Goal: Task Accomplishment & Management: Complete application form

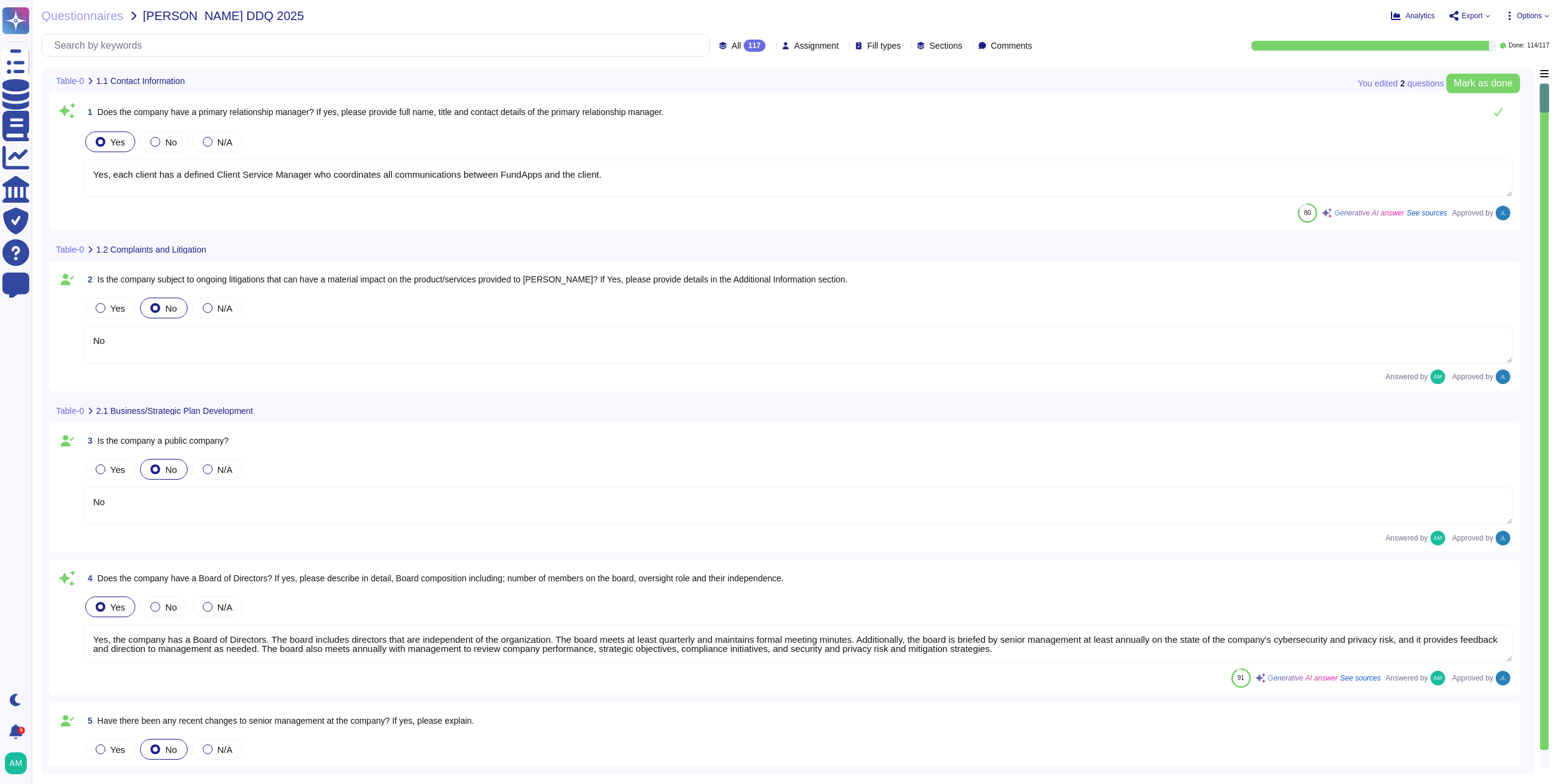
type textarea "Yes, each client has a defined Client Service Manager who coordinates all commu…"
type textarea "No"
type textarea "Yes, the company has a Board of Directors. The board includes directors that ar…"
type textarea "No"
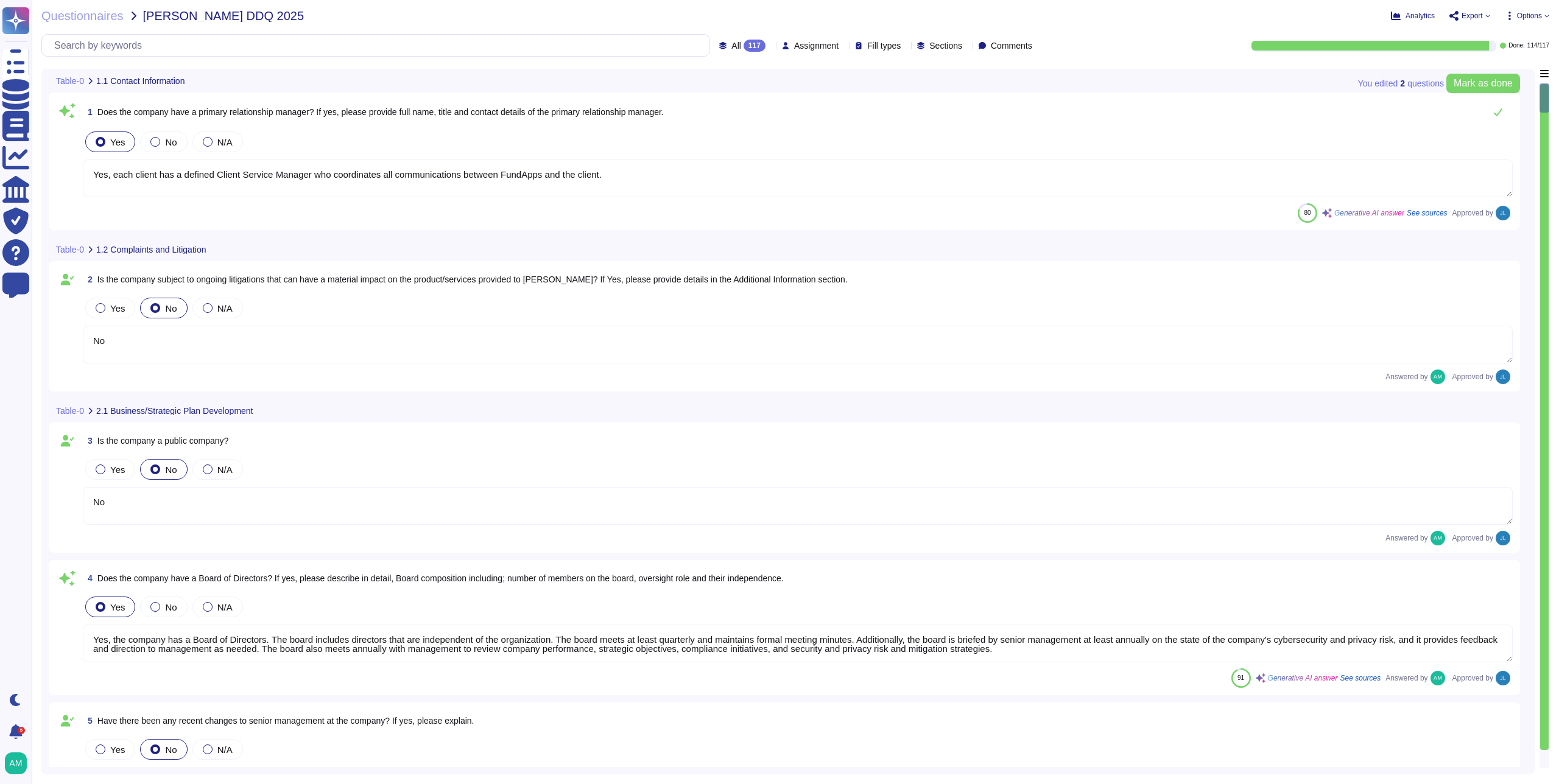
type textarea "Our CEO - [PERSON_NAME]"
type textarea "The board of directors plays a significant role in the company's strategic over…"
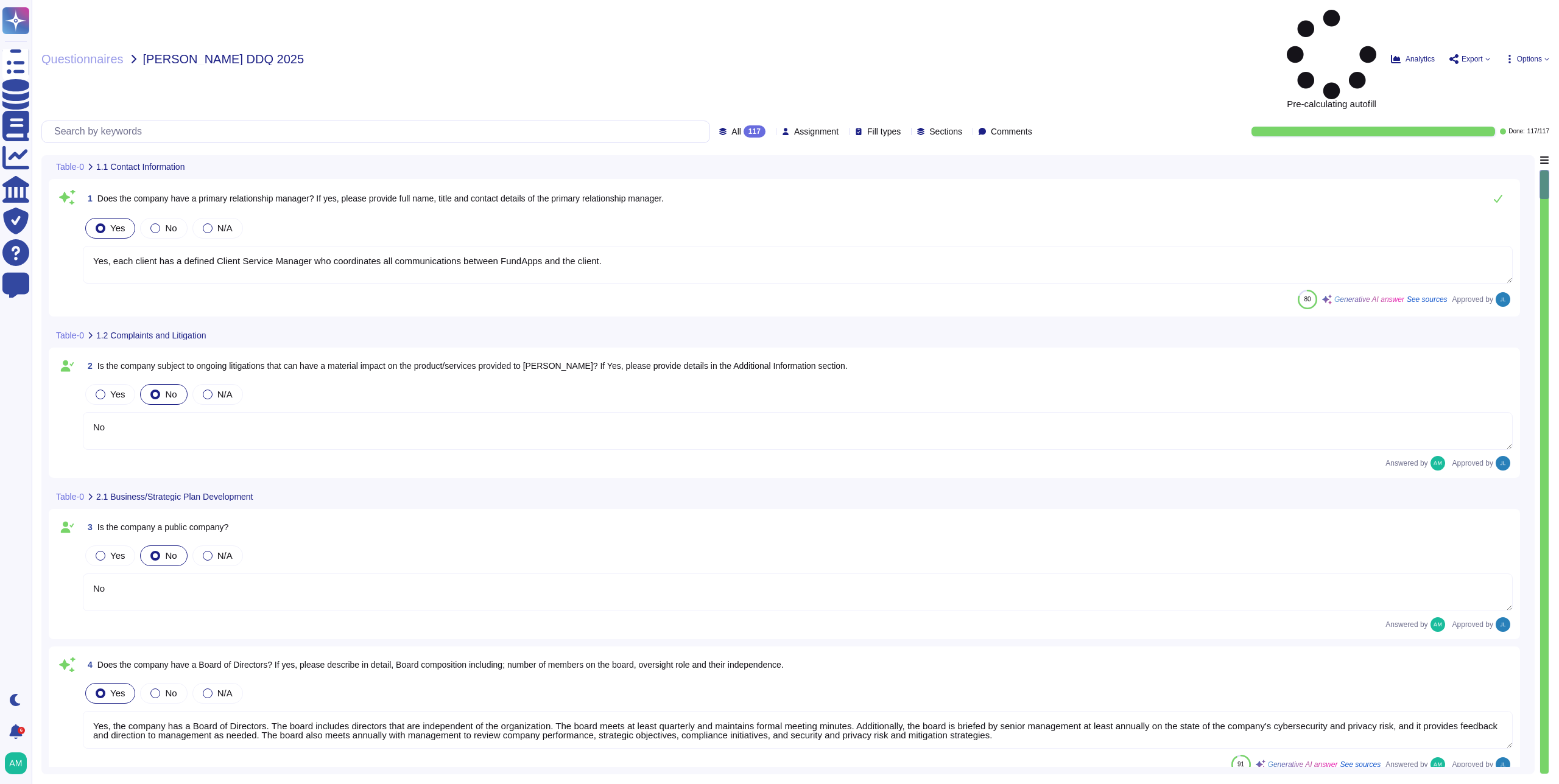
type textarea "Yes, each client has a defined Client Service Manager who coordinates all commu…"
type textarea "No"
type textarea "Yes, the company has a Board of Directors. The board includes directors that ar…"
type textarea "No"
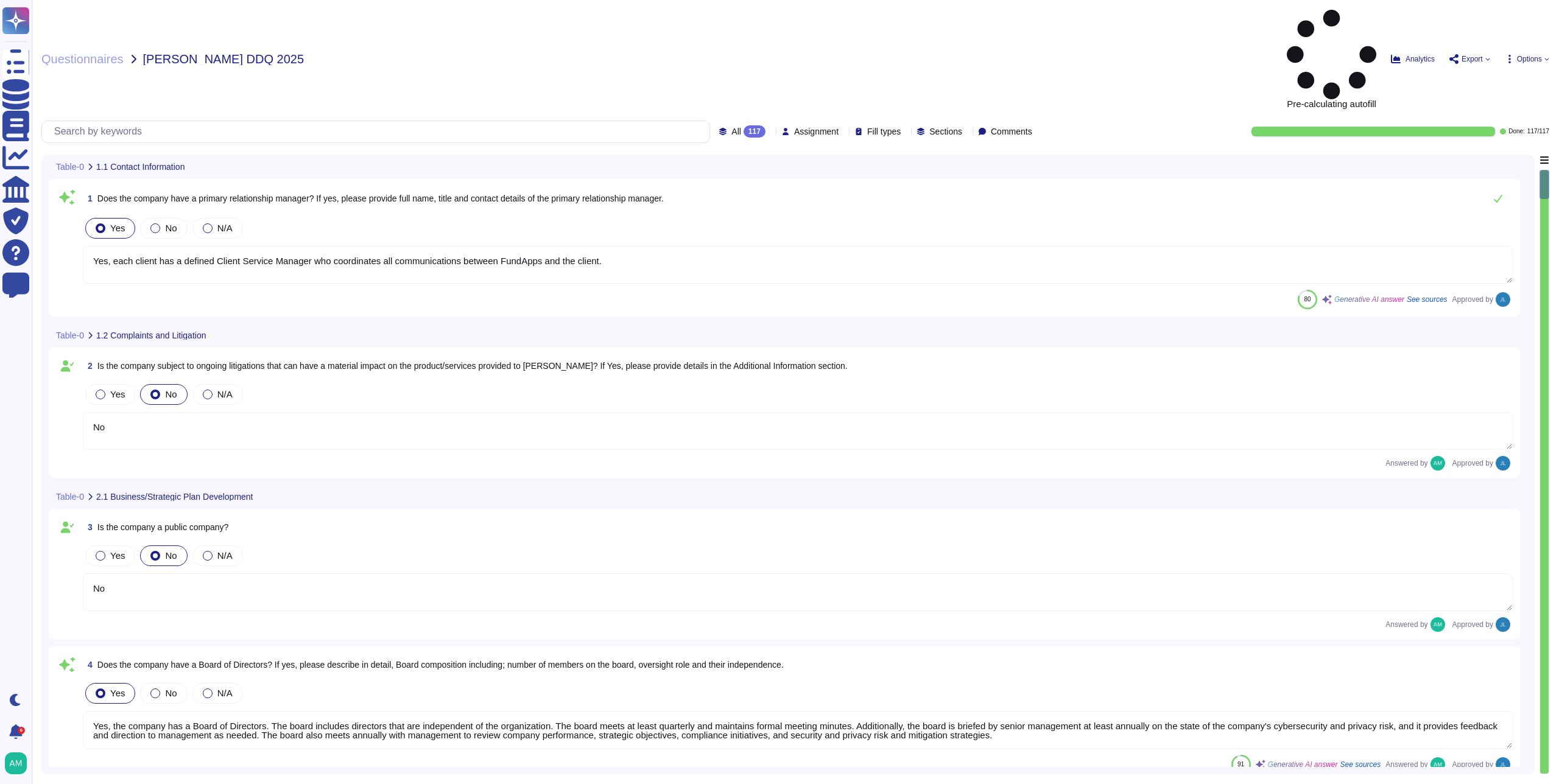
type textarea "Our CEO - [PERSON_NAME]"
type textarea "The board of directors plays a significant role in the company's strategic over…"
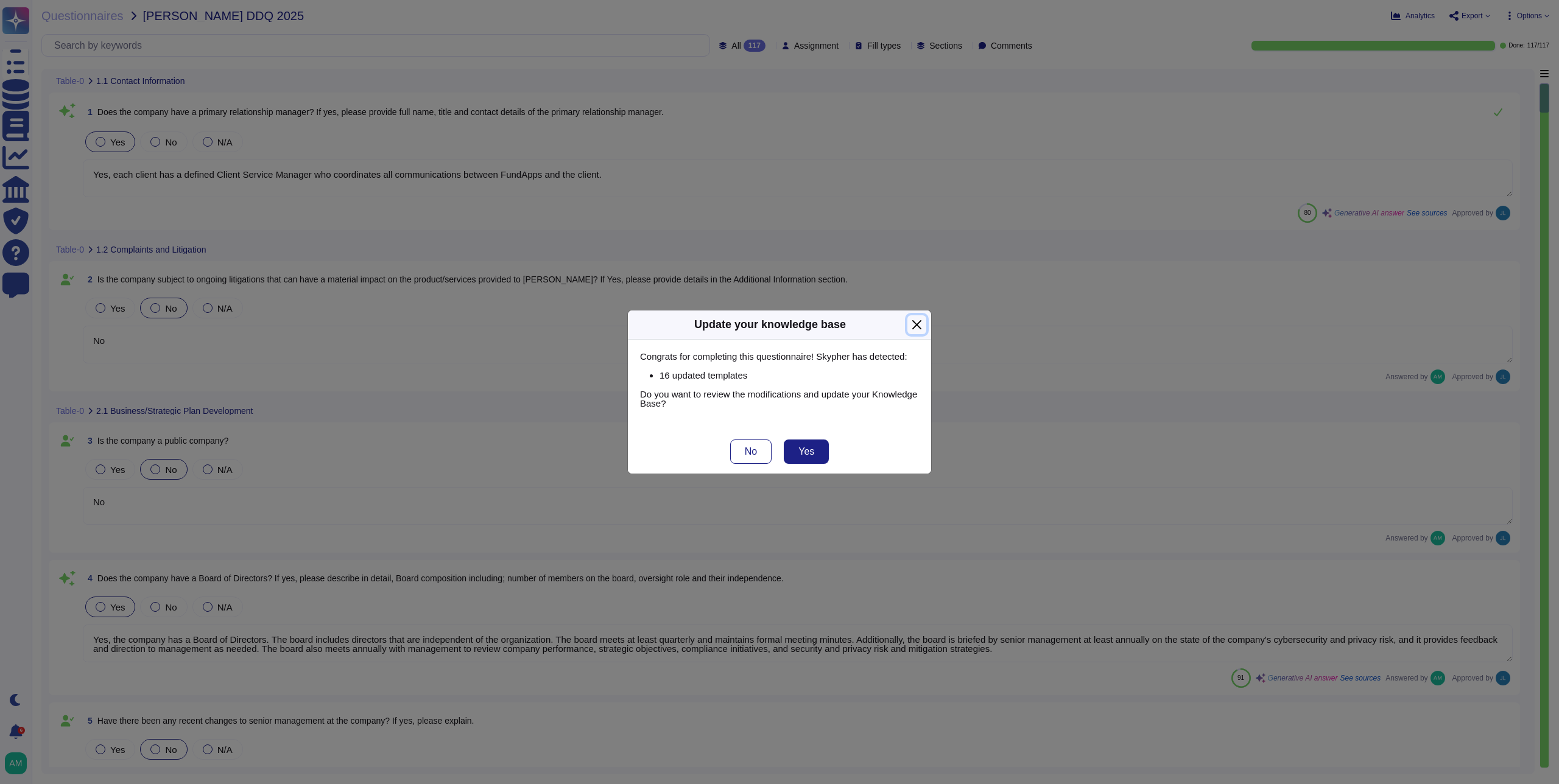
click at [914, 325] on button "Close" at bounding box center [917, 325] width 19 height 19
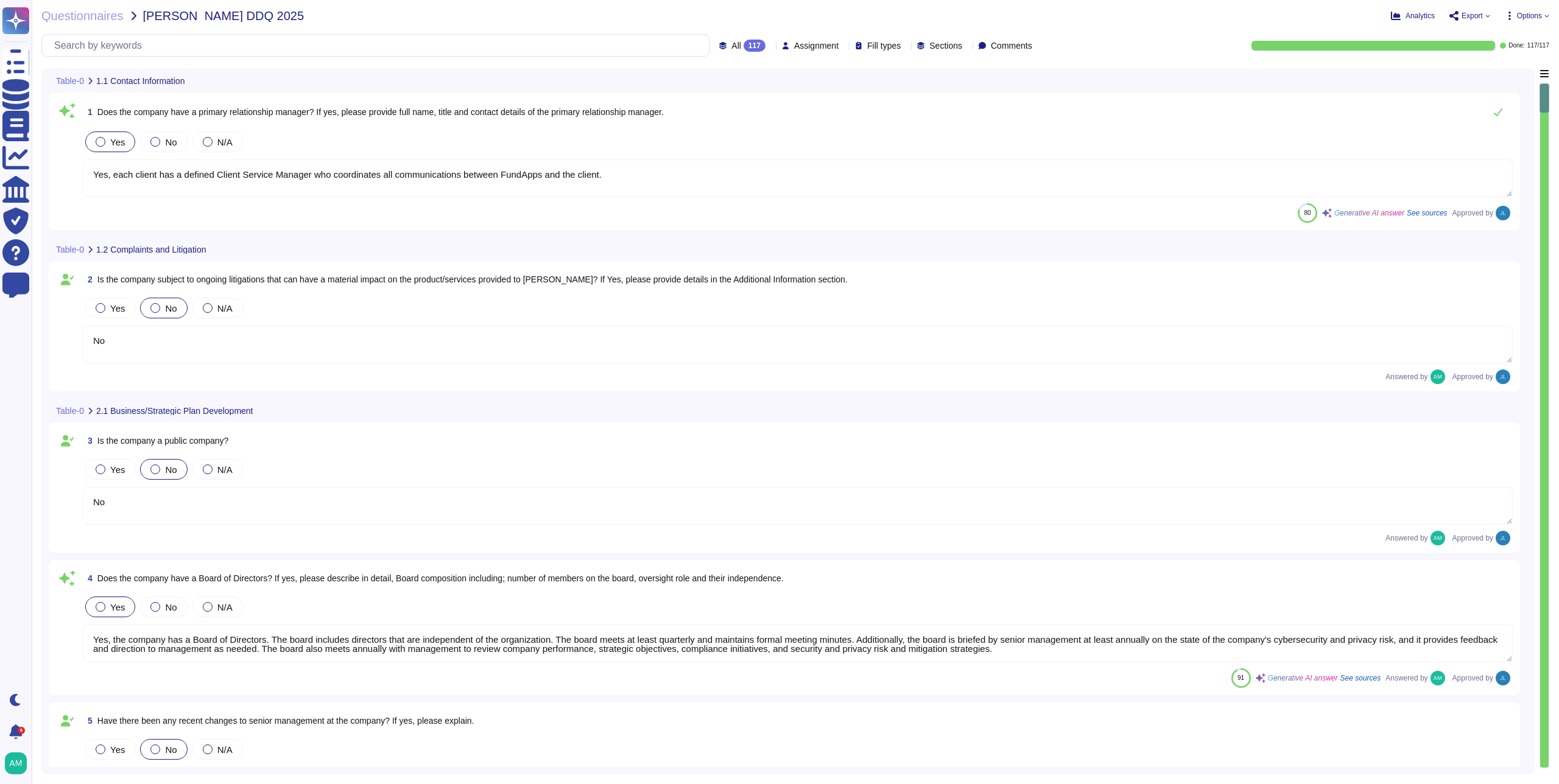
click at [1544, 764] on div at bounding box center [1544, 426] width 9 height 684
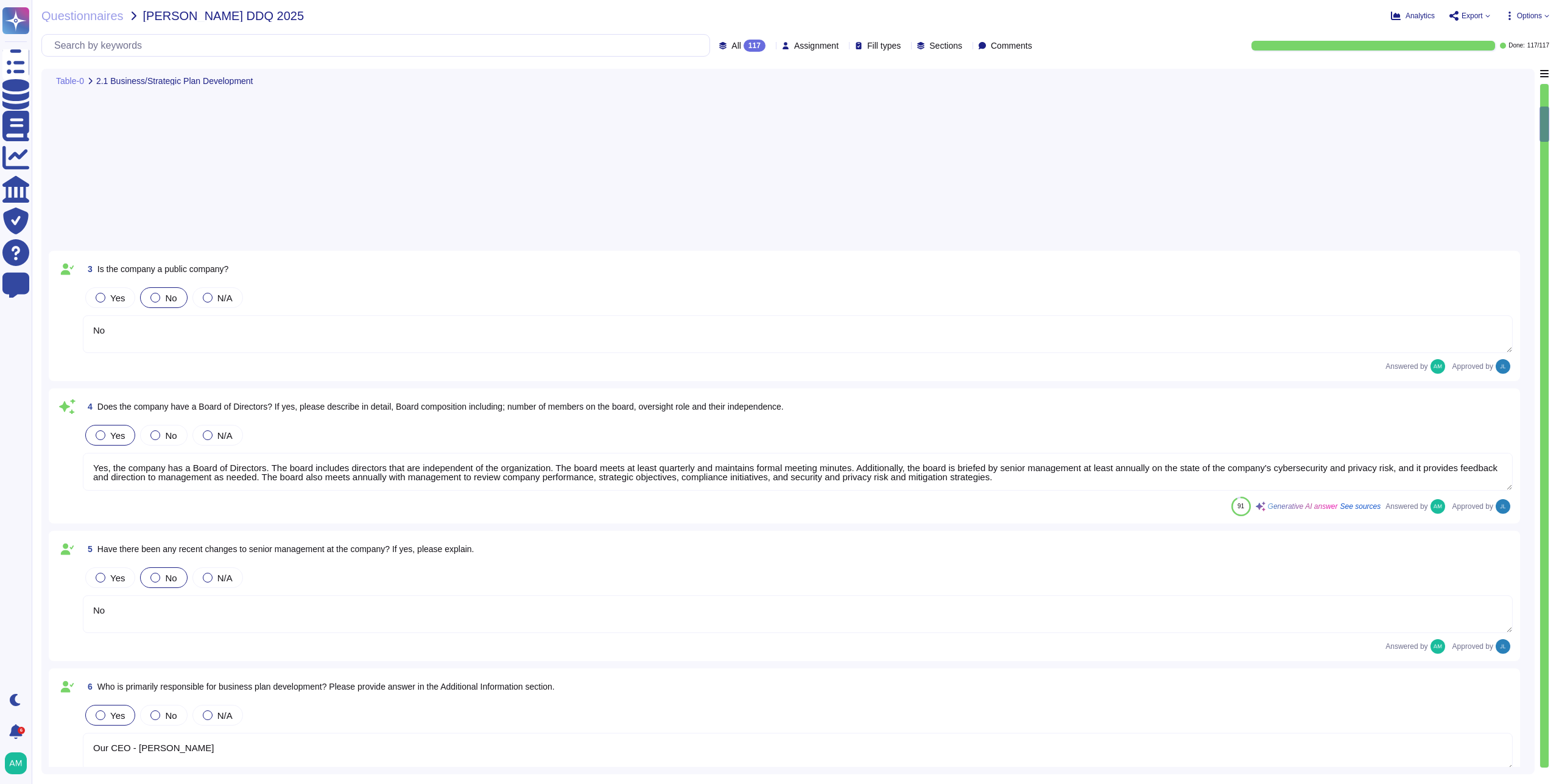
type textarea "FundApps' financial statements are publicly available on Companies House"
type textarea "FundApps mandates a third-party financial auditor to review its financial state…"
type textarea "We have a legal team who's responsibility it is to keep FundApps compliant with…"
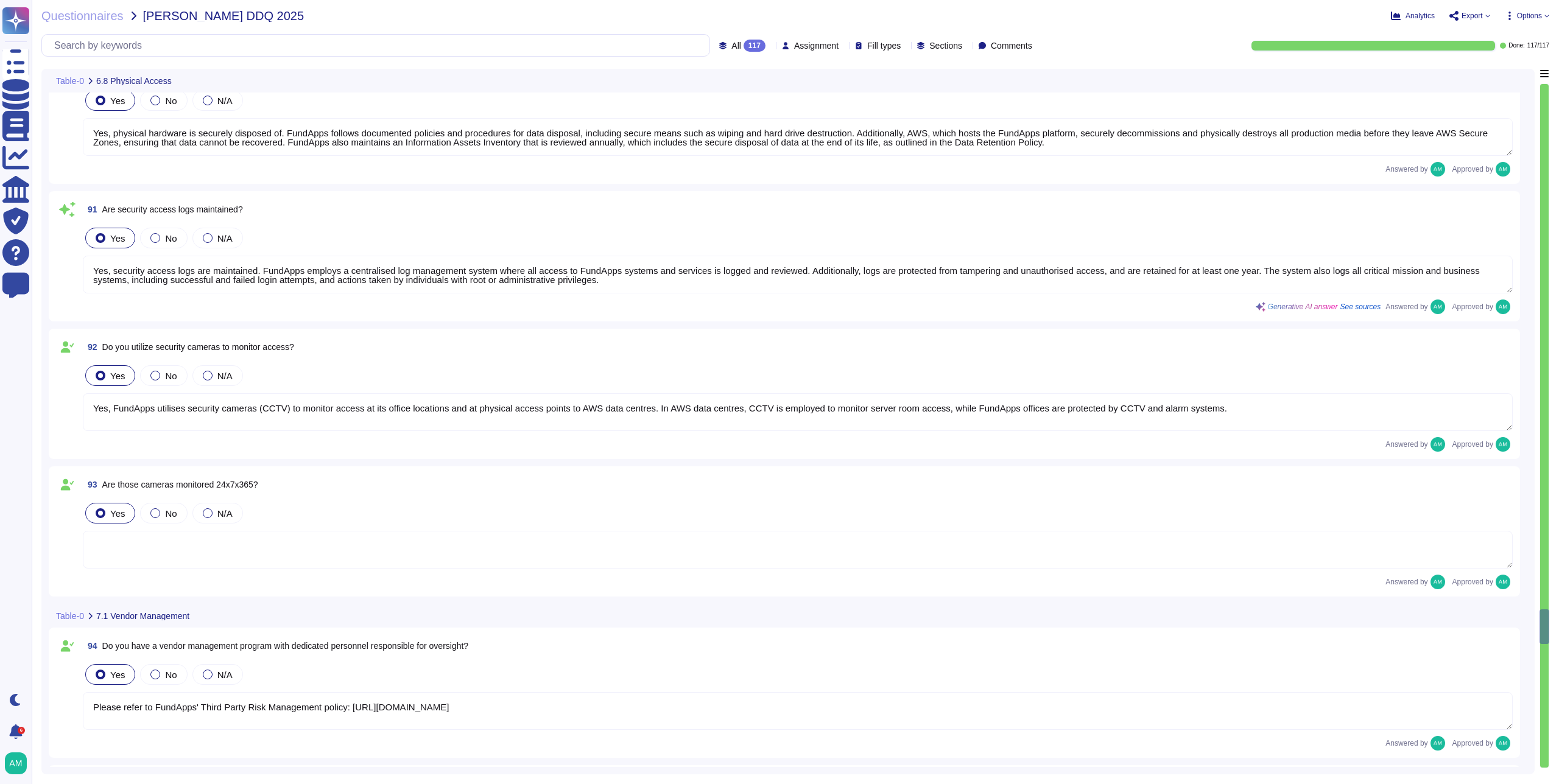
type textarea "Please refer to FundApps' Third Party Risk Management policy: https://policies.…"
type textarea "AWS has access, as they provide a managed cloud solution on which our platform …"
type textarea "No, because AWS provides our infrastructure. However, AWS personnel will access…"
type textarea "Yes, our third parties are contractually obligated to safeguard organisation da…"
type textarea "FundApps provides a cloud-based managed service hosted on Amazon Web Services (…"
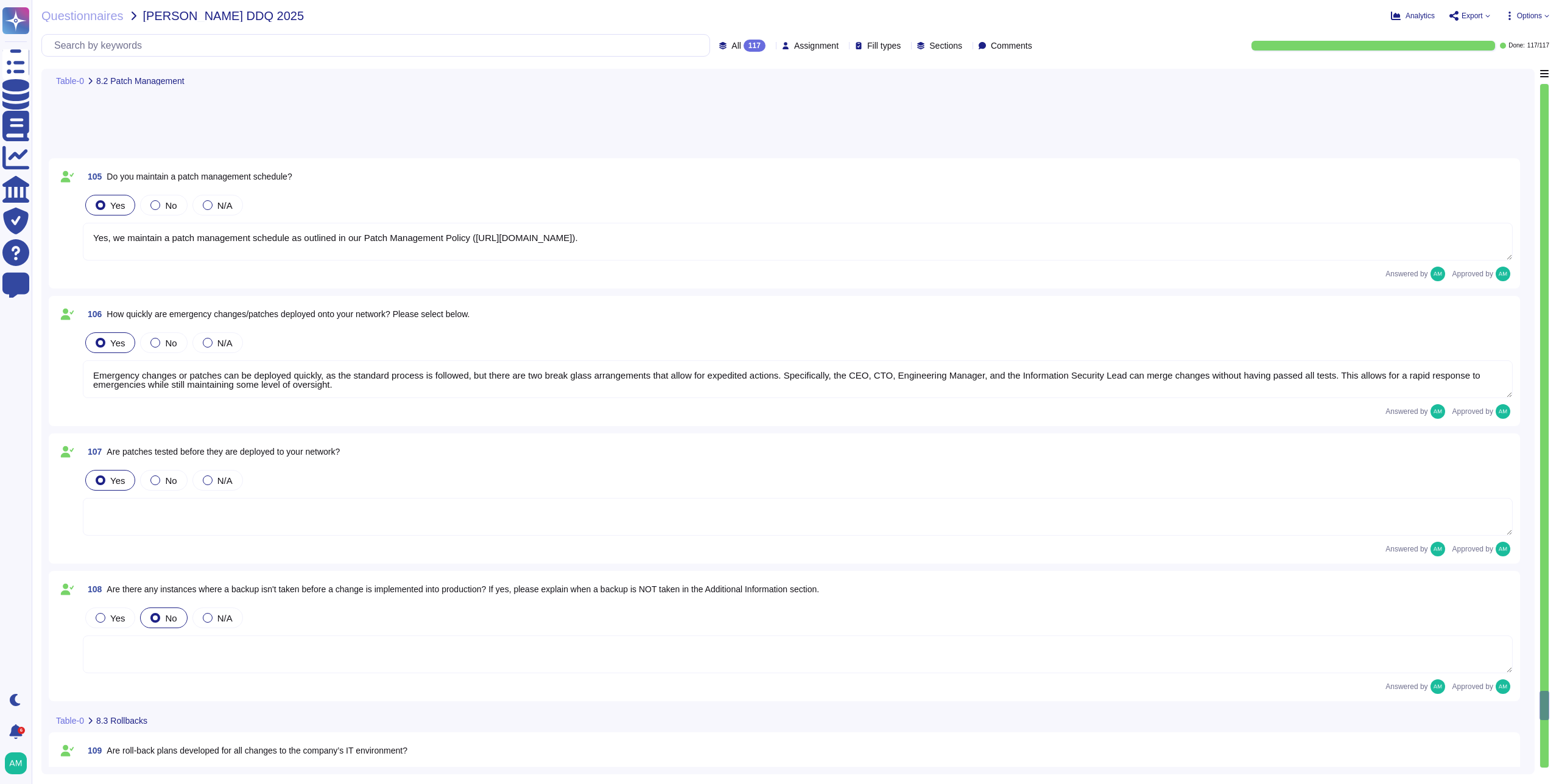
type textarea "Yes, we maintain a patch management schedule as outlined in our Patch Managemen…"
type textarea "Emergency changes or patches can be deployed quickly, as the standard process i…"
type textarea "Yes, we have a Change Management Controls policy in place that allows us to rol…"
type textarea "FundApps has at least two different mechanisms to roll back any change, which c…"
type textarea "We use an opt-out AI agent in our in-app support widget. It uses Intercom's pat…"
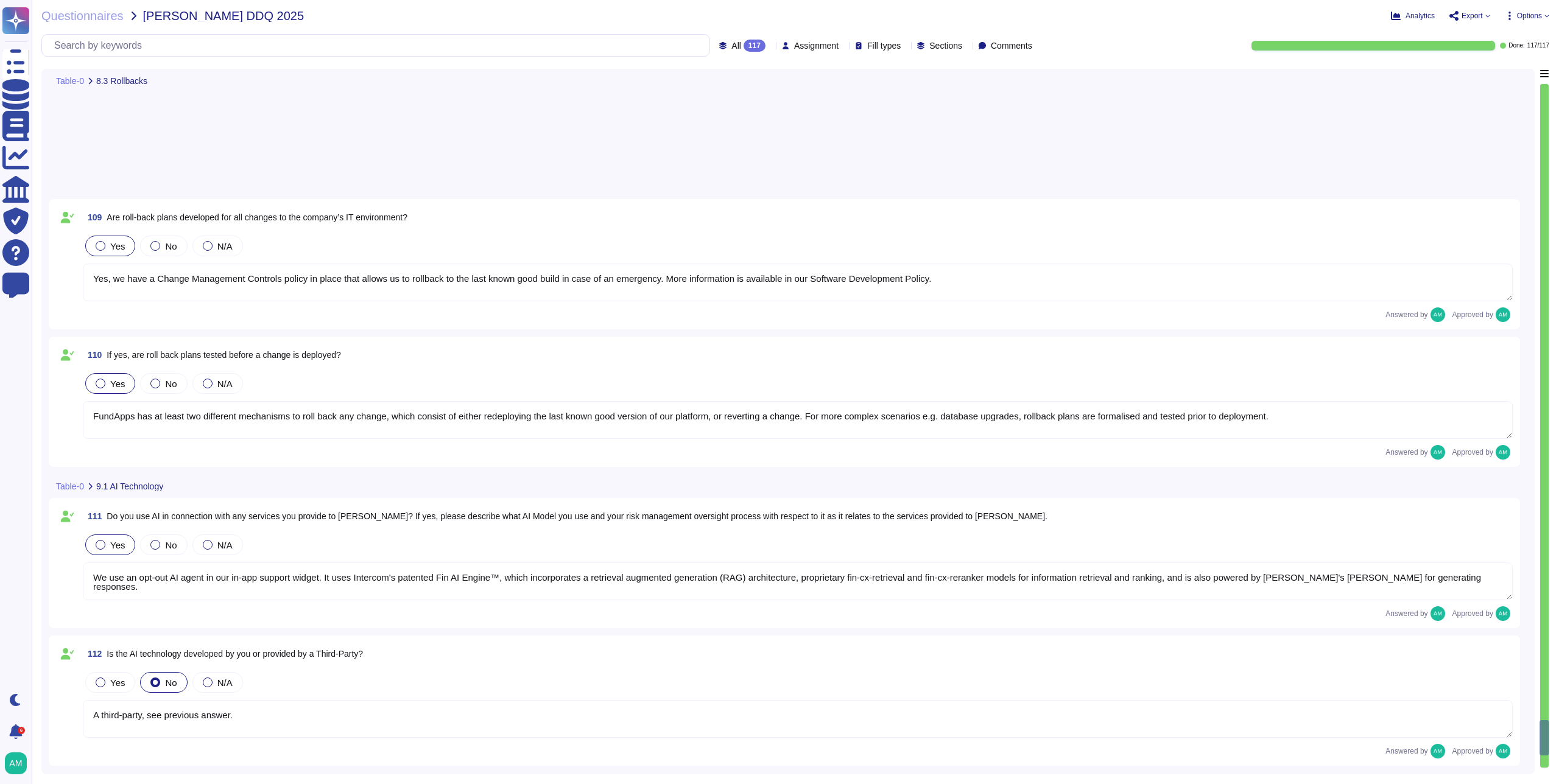
type textarea "A third-party, see previous answer."
type textarea "Intercom contractually restricts third party AI providers from using Inputs or …"
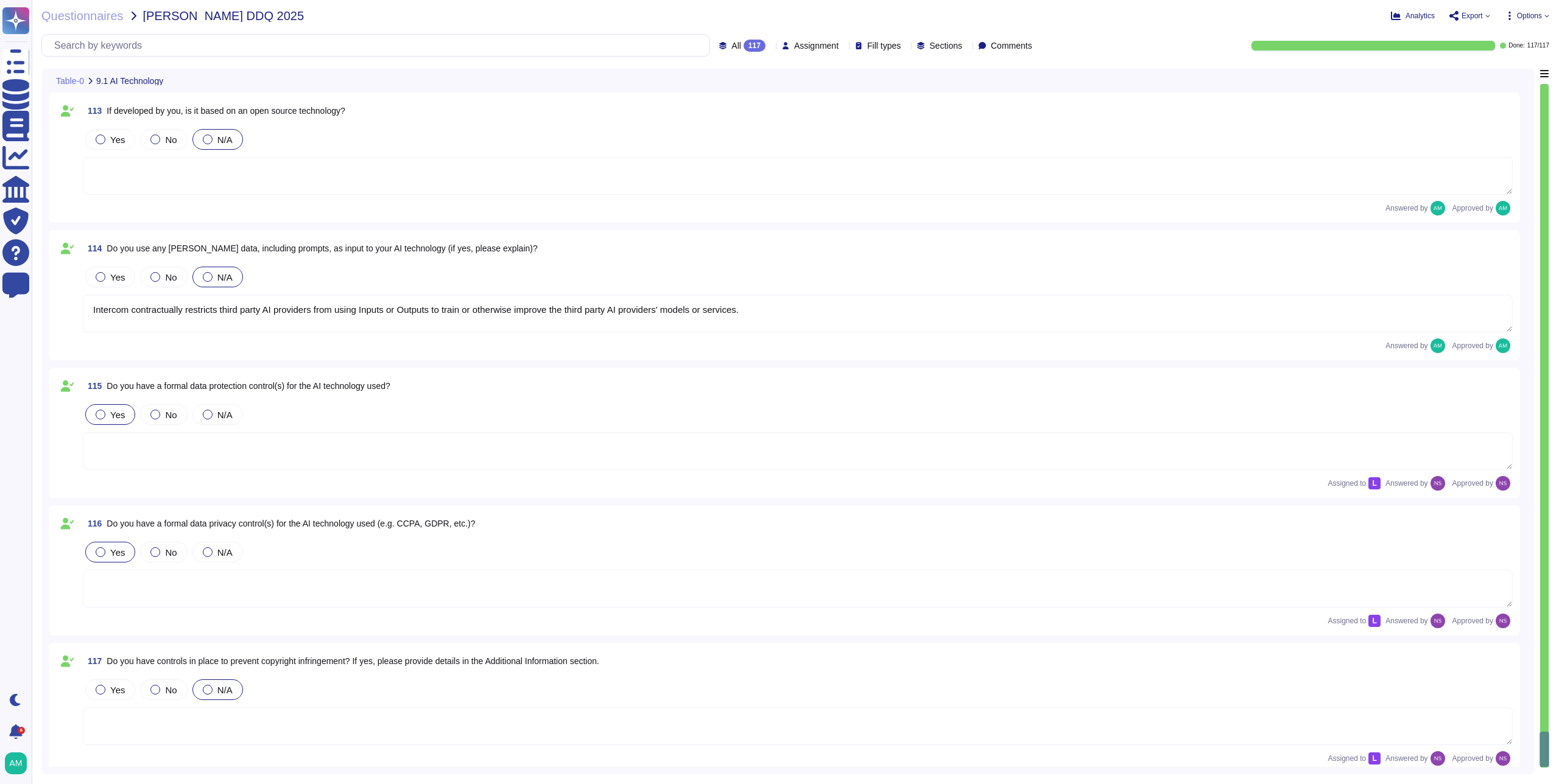
scroll to position [15981, 0]
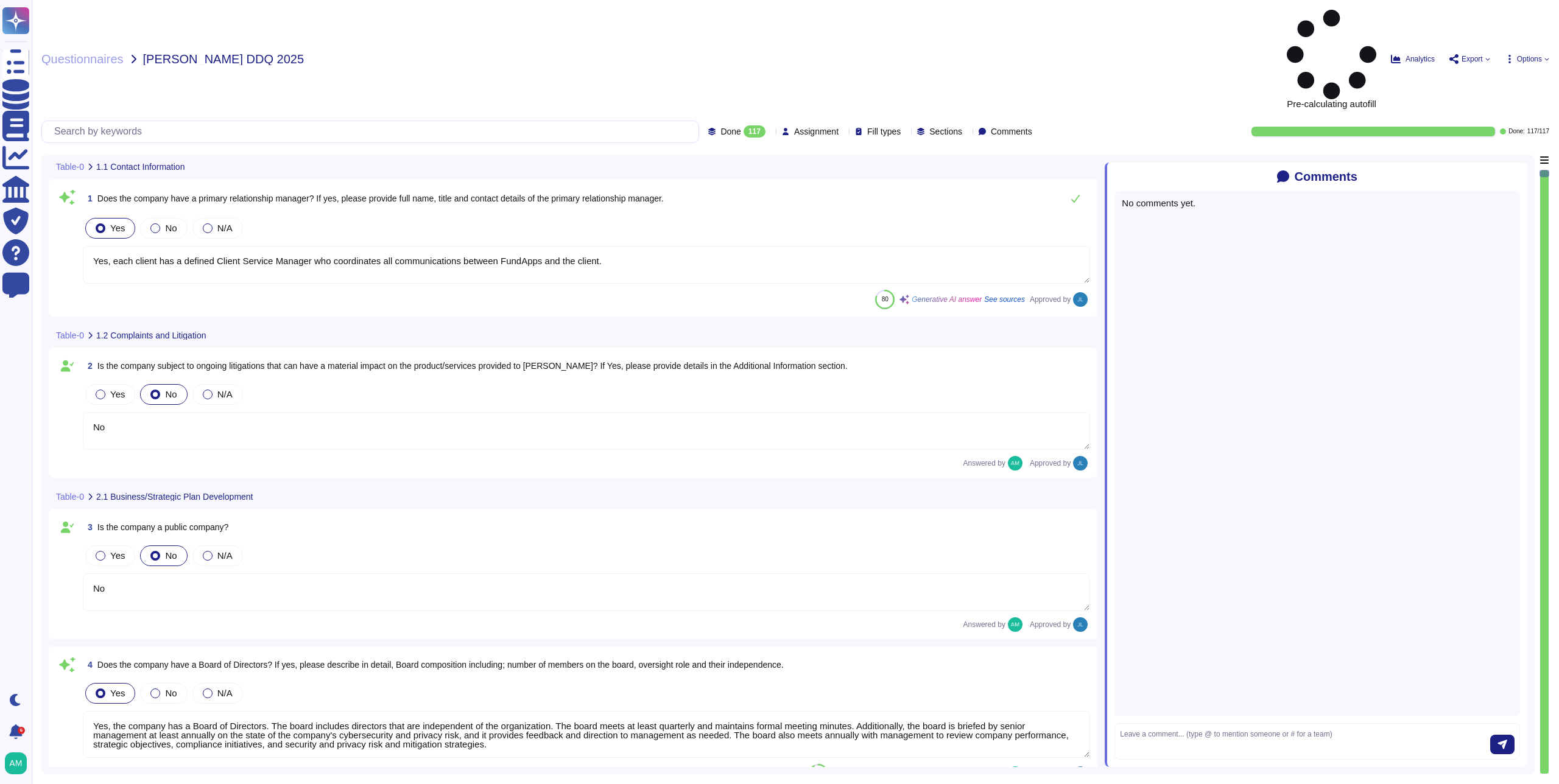
type textarea "Yes, each client has a defined Client Service Manager who coordinates all commu…"
type textarea "No"
type textarea "Yes, the company has a Board of Directors. The board includes directors that ar…"
type textarea "No"
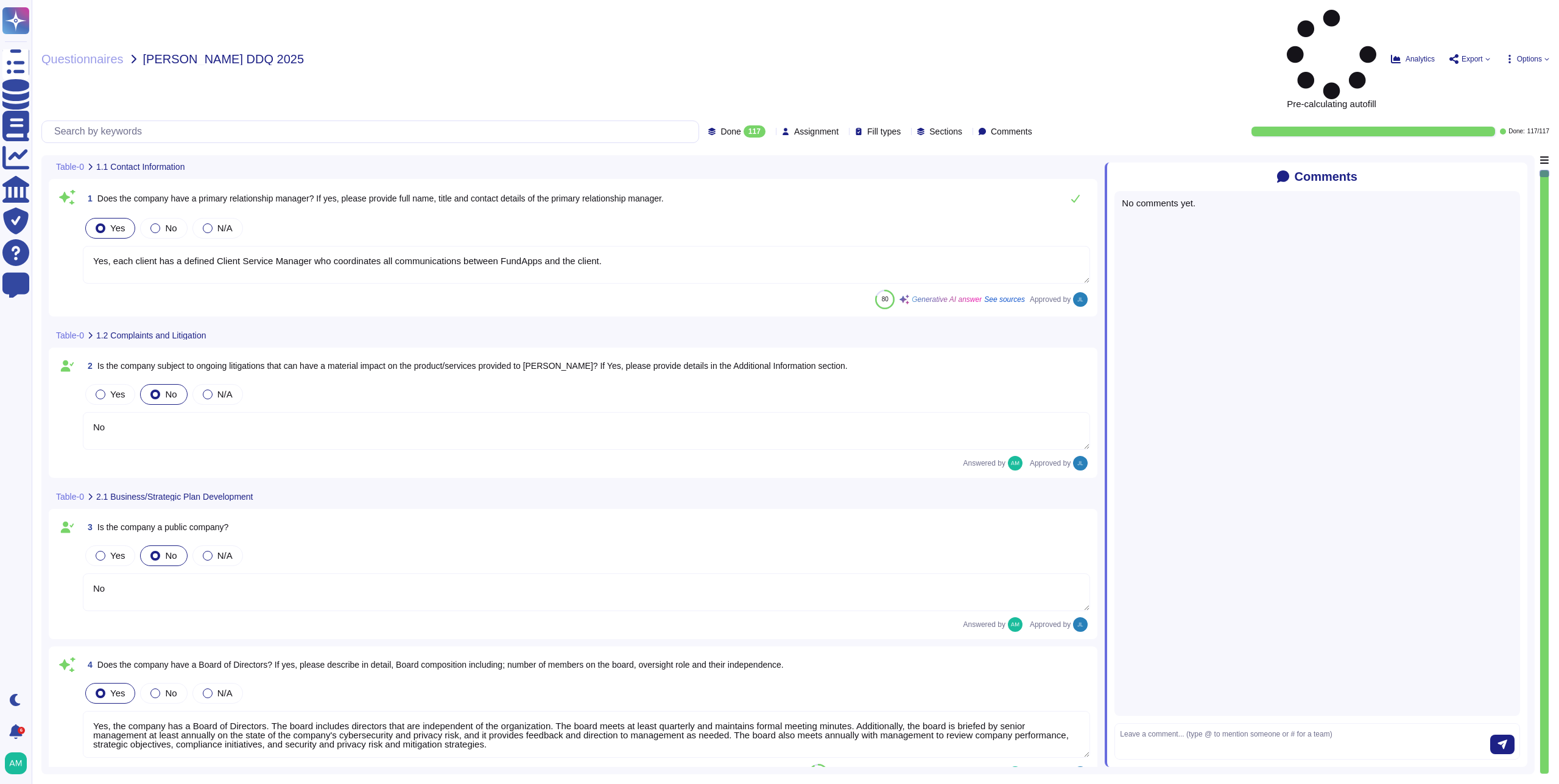
type textarea "Our CEO - [PERSON_NAME]"
type textarea "The board of directors plays a significant role in the company's strategic over…"
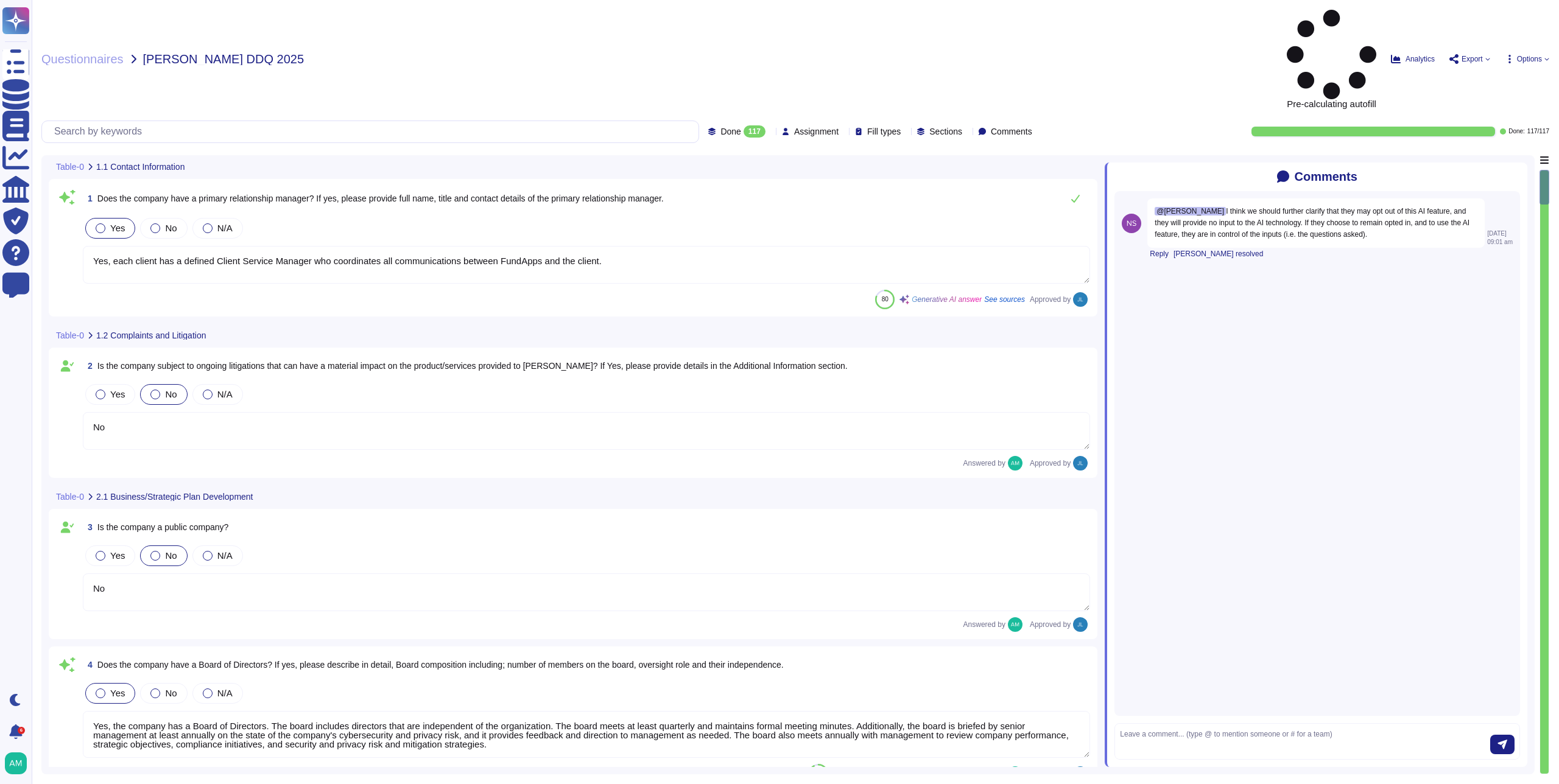
type textarea "FundApps' financial statements are publicly available on Companies House"
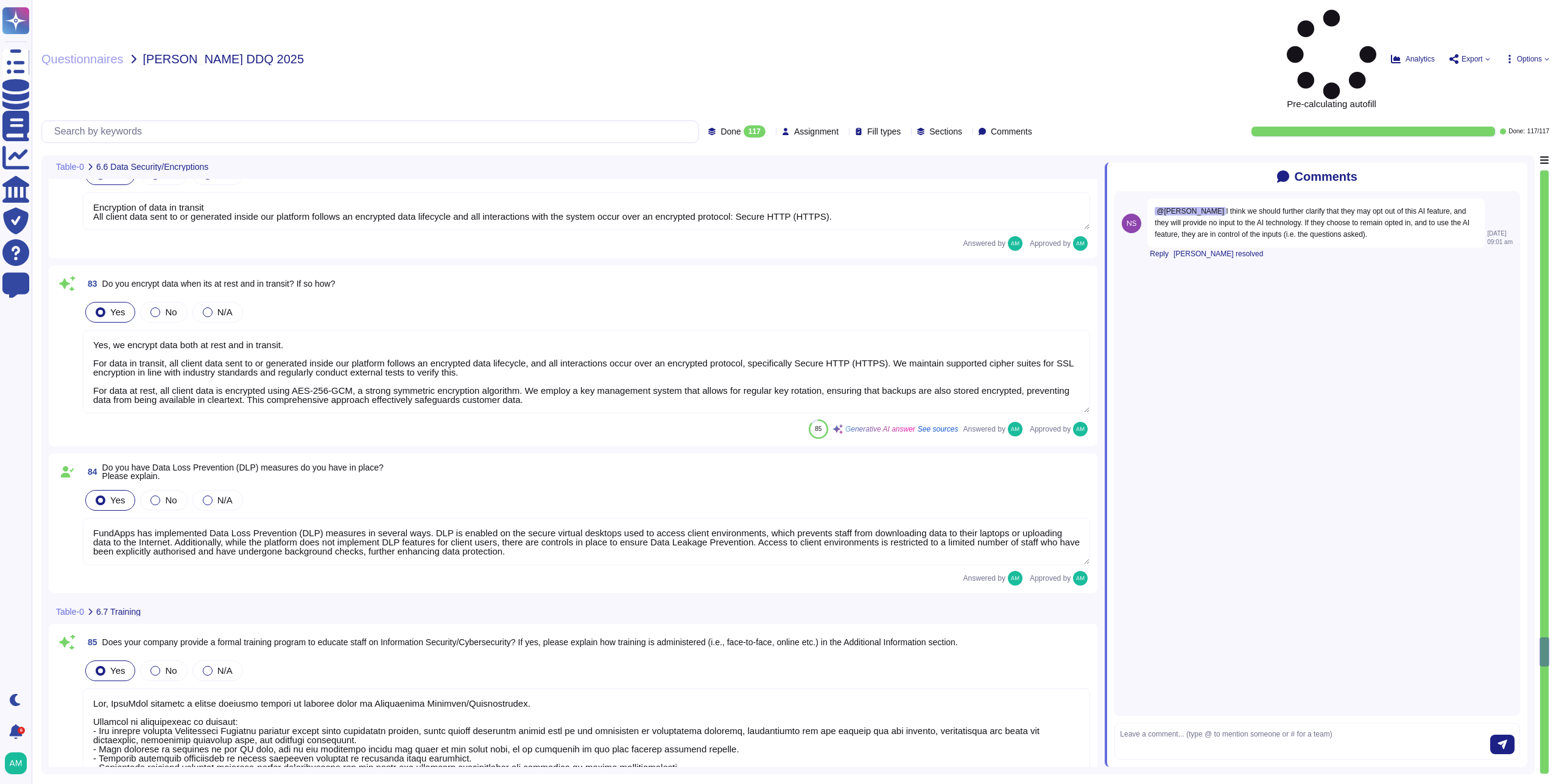
type textarea "Yes, FundApps provides a formal training program to educate staff on Informatio…"
type textarea "Personnel (including employees and contractors as applicable) are required to c…"
type textarea "Access to FundApps systems and services is strictly controlled on a principle o…"
type textarea "Physical access to AWS data centres is logged, monitored, and retained. For mor…"
type textarea "Yes, the company maintains an inventory of both physical hardware and virtual a…"
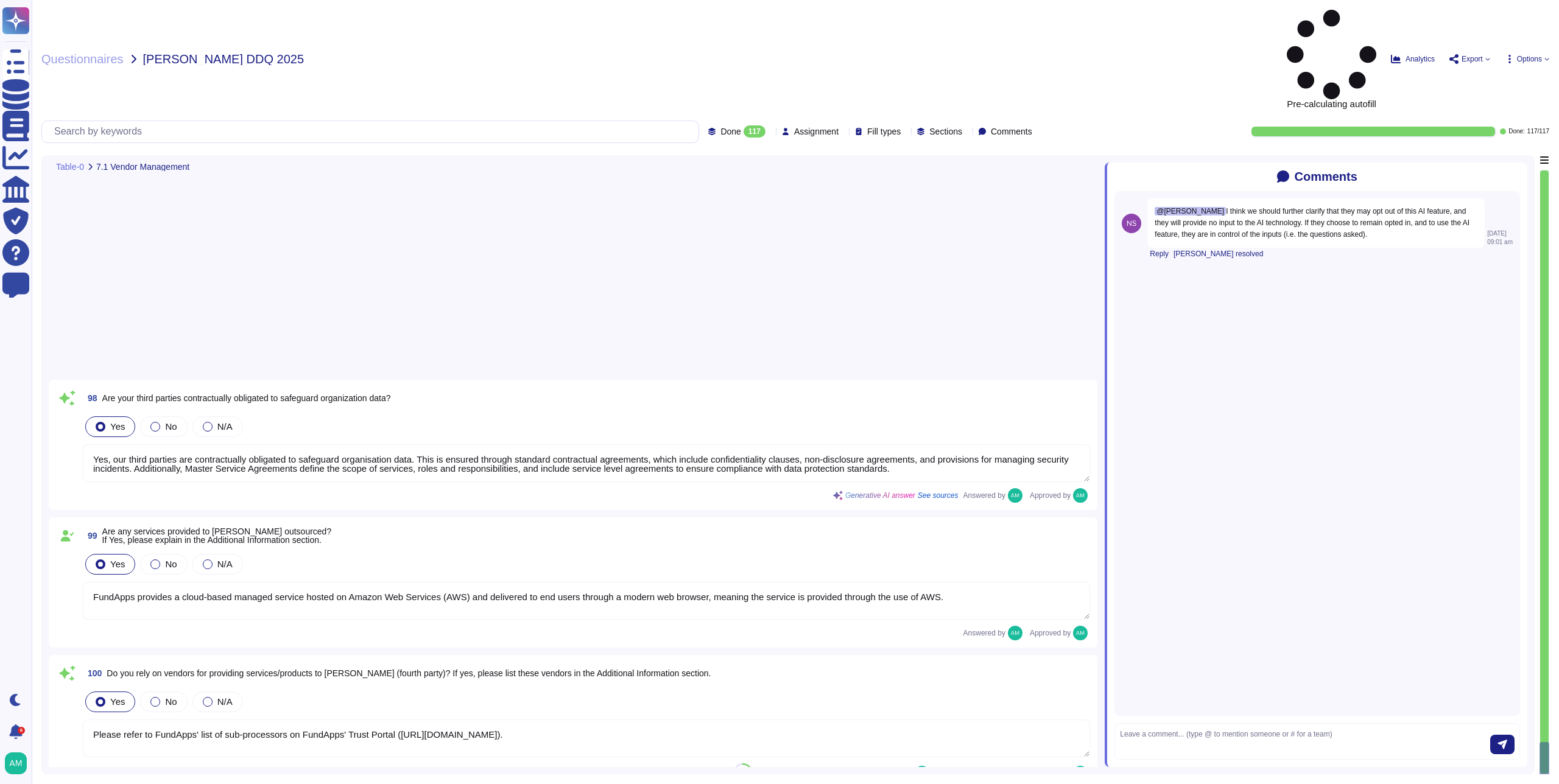
type textarea "Our change management policy is available on our Software Development Life Cycl…"
type textarea "Yes, we provide multiple environments, including a staging/testing environment …"
type textarea "Infrastructure (servers, databases and firewalls) source code is stored and ver…"
type textarea "Any changes to the platform must be approved by authorised personnel prior to d…"
type textarea "Yes, we maintain a patch management schedule as outlined in our Patch Managemen…"
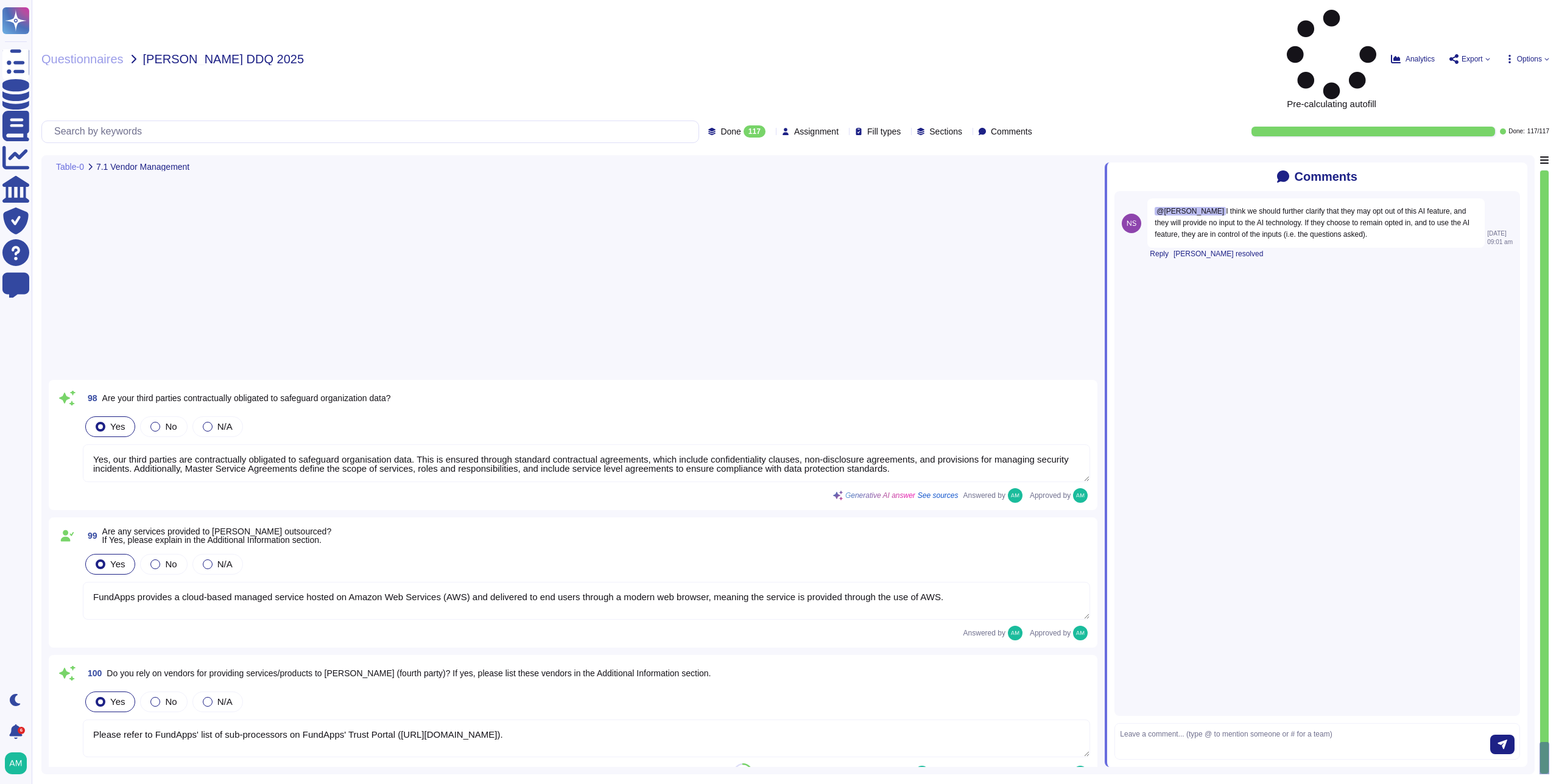
type textarea "Emergency changes or patches can be deployed quickly, as the standard process i…"
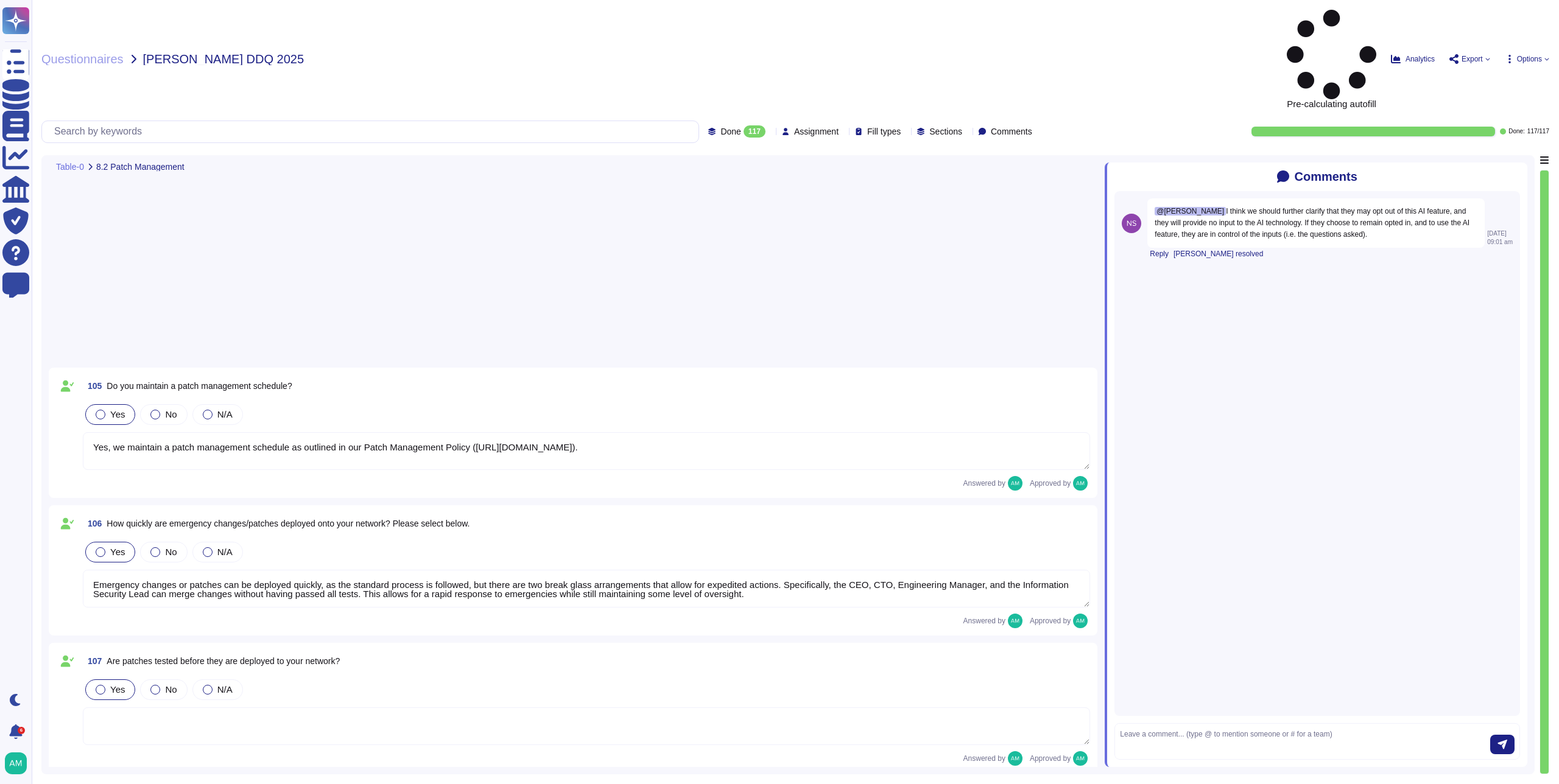
type textarea "Yes, we have a Change Management Controls policy in place that allows us to rol…"
type textarea "FundApps has at least two different mechanisms to roll back any change, which c…"
type textarea "We use an opt-out AI agent in our in-app support widget. It uses Intercom's pat…"
type textarea "A third-party, see previous answer."
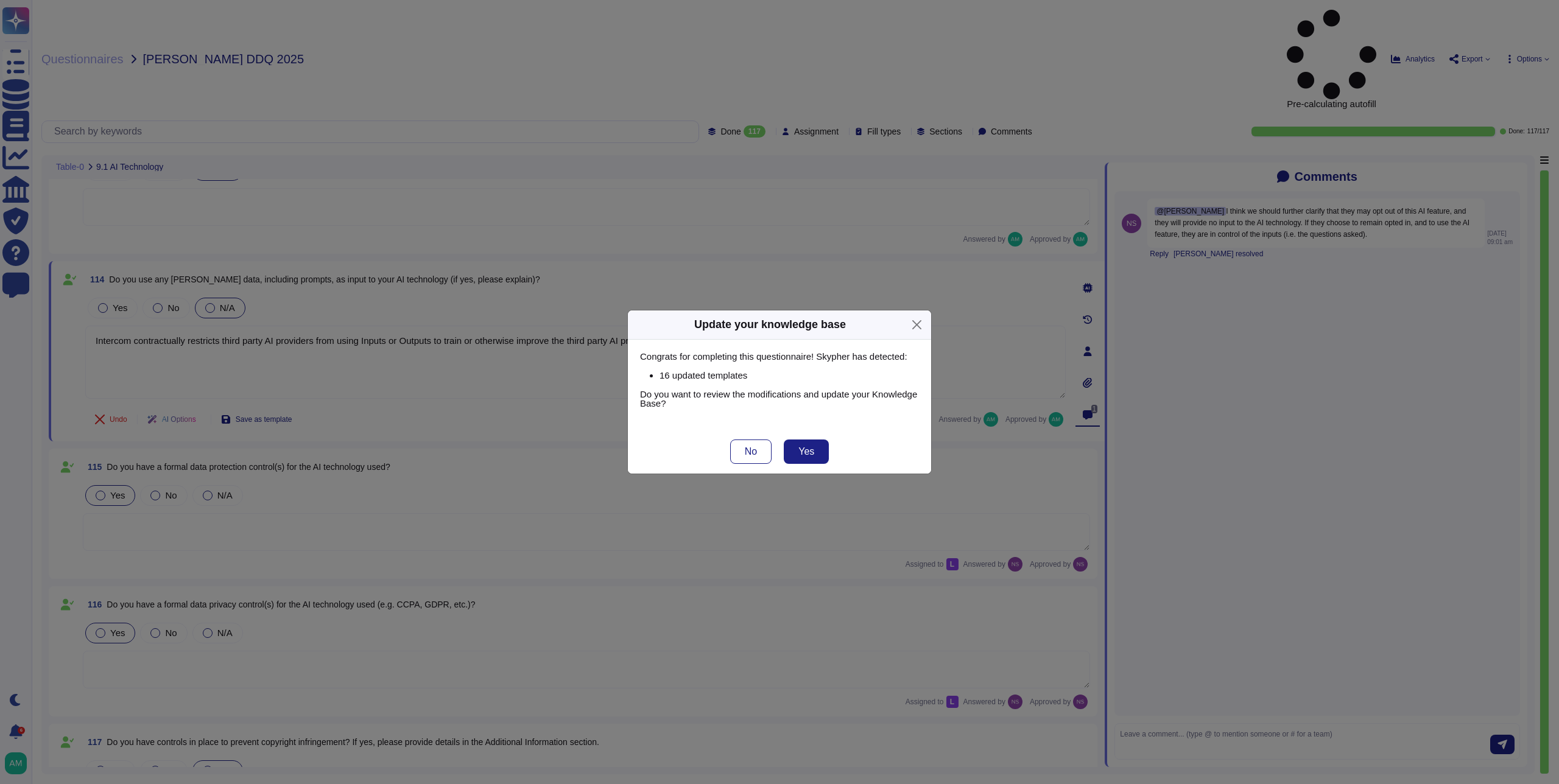
scroll to position [16223, 0]
click at [914, 321] on button "Close" at bounding box center [917, 325] width 19 height 19
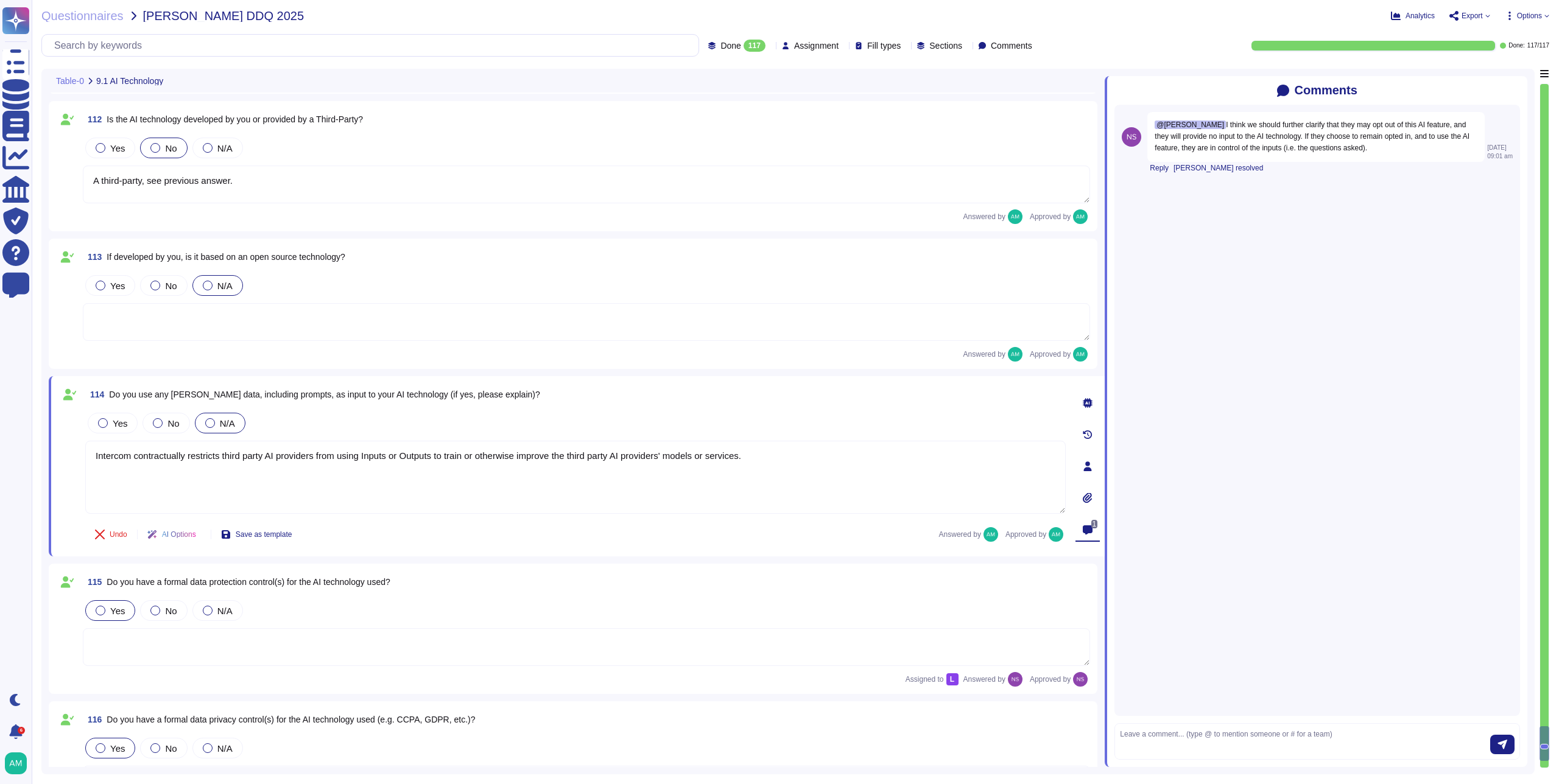
scroll to position [16013, 0]
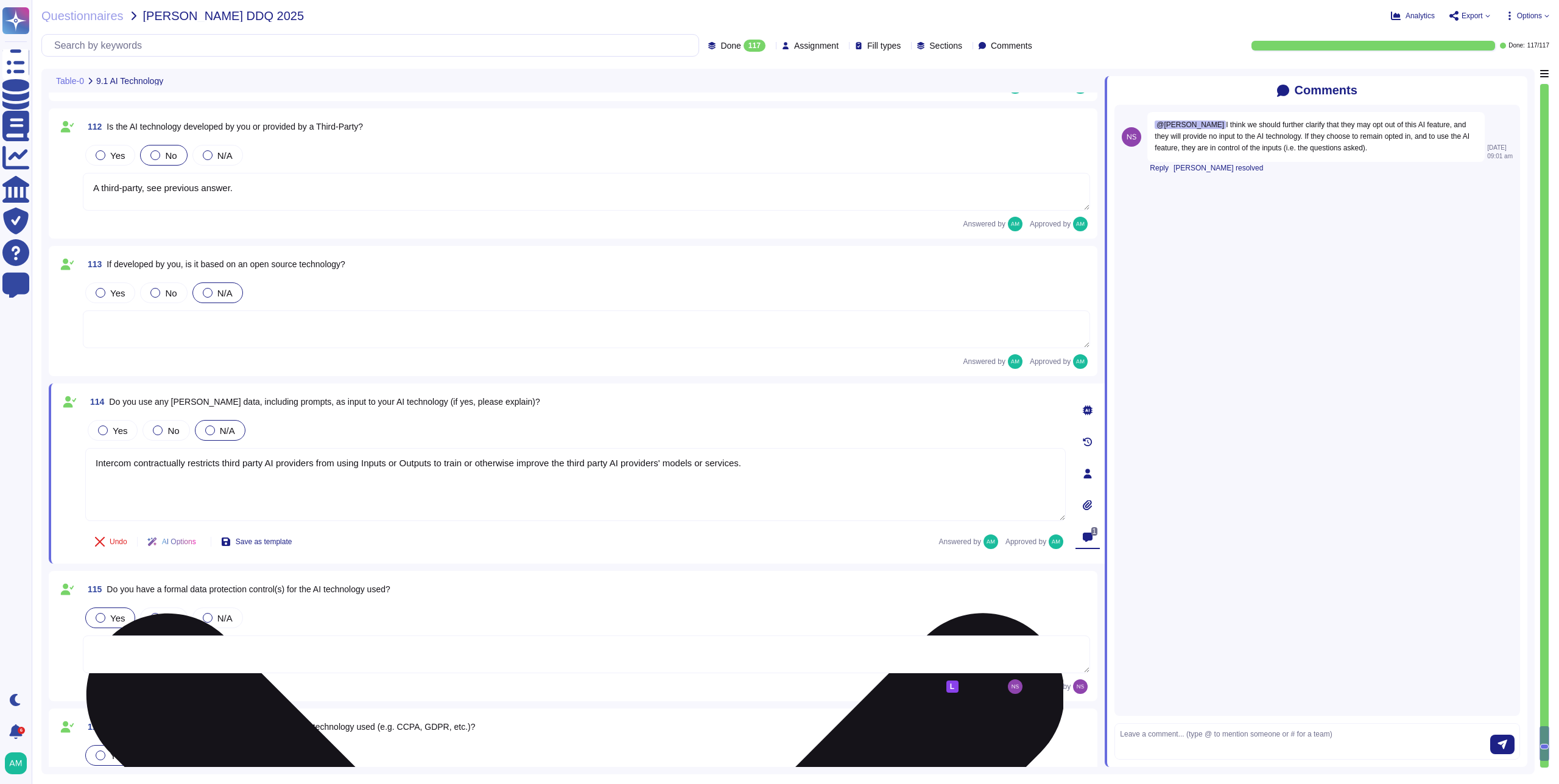
click at [828, 468] on textarea "Intercom contractually restricts third party AI providers from using Inputs or …" at bounding box center [575, 484] width 981 height 73
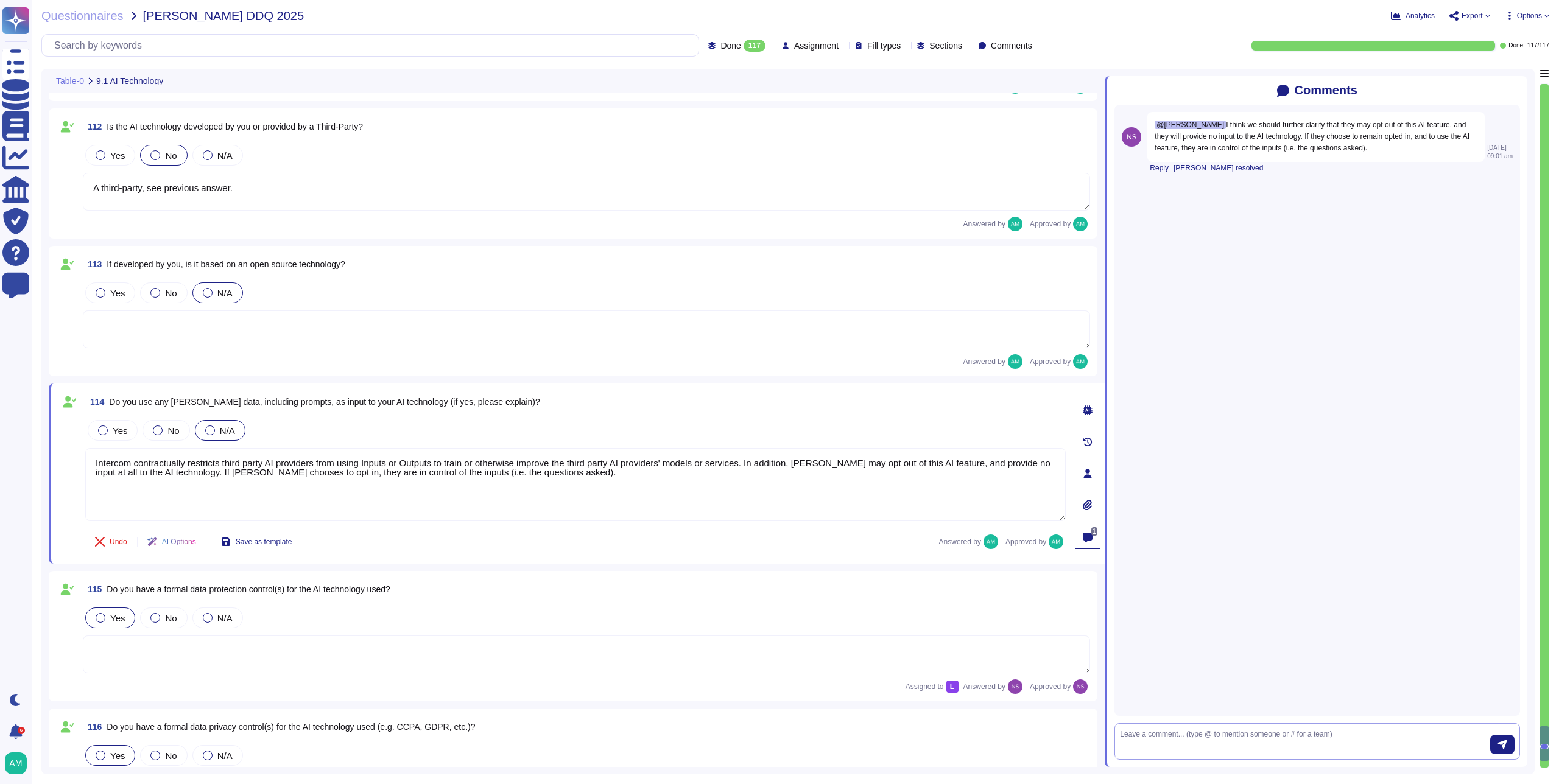
type textarea "Intercom contractually restricts third party AI providers from using Inputs or …"
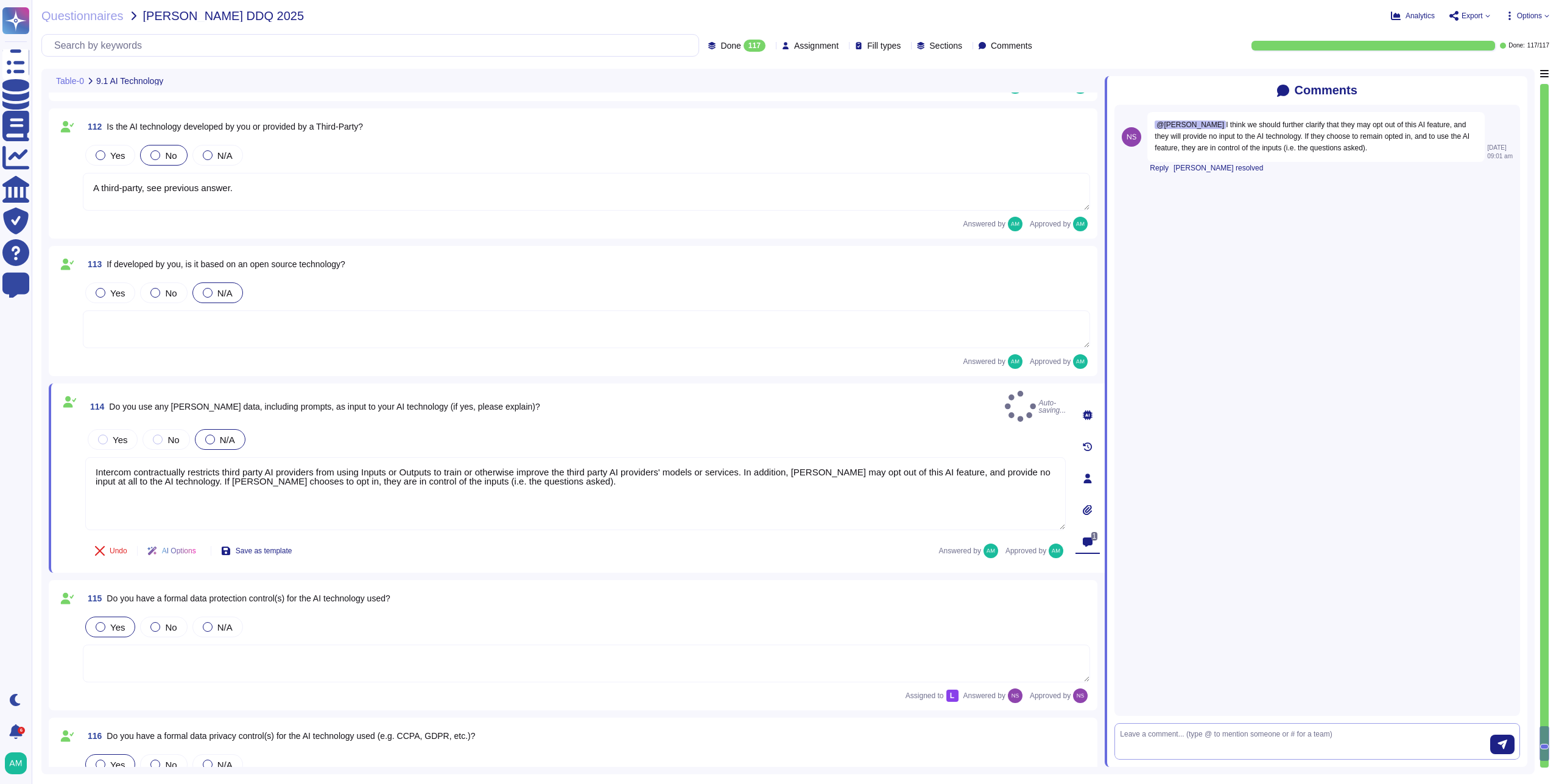
click at [1299, 729] on textarea at bounding box center [1304, 741] width 370 height 25
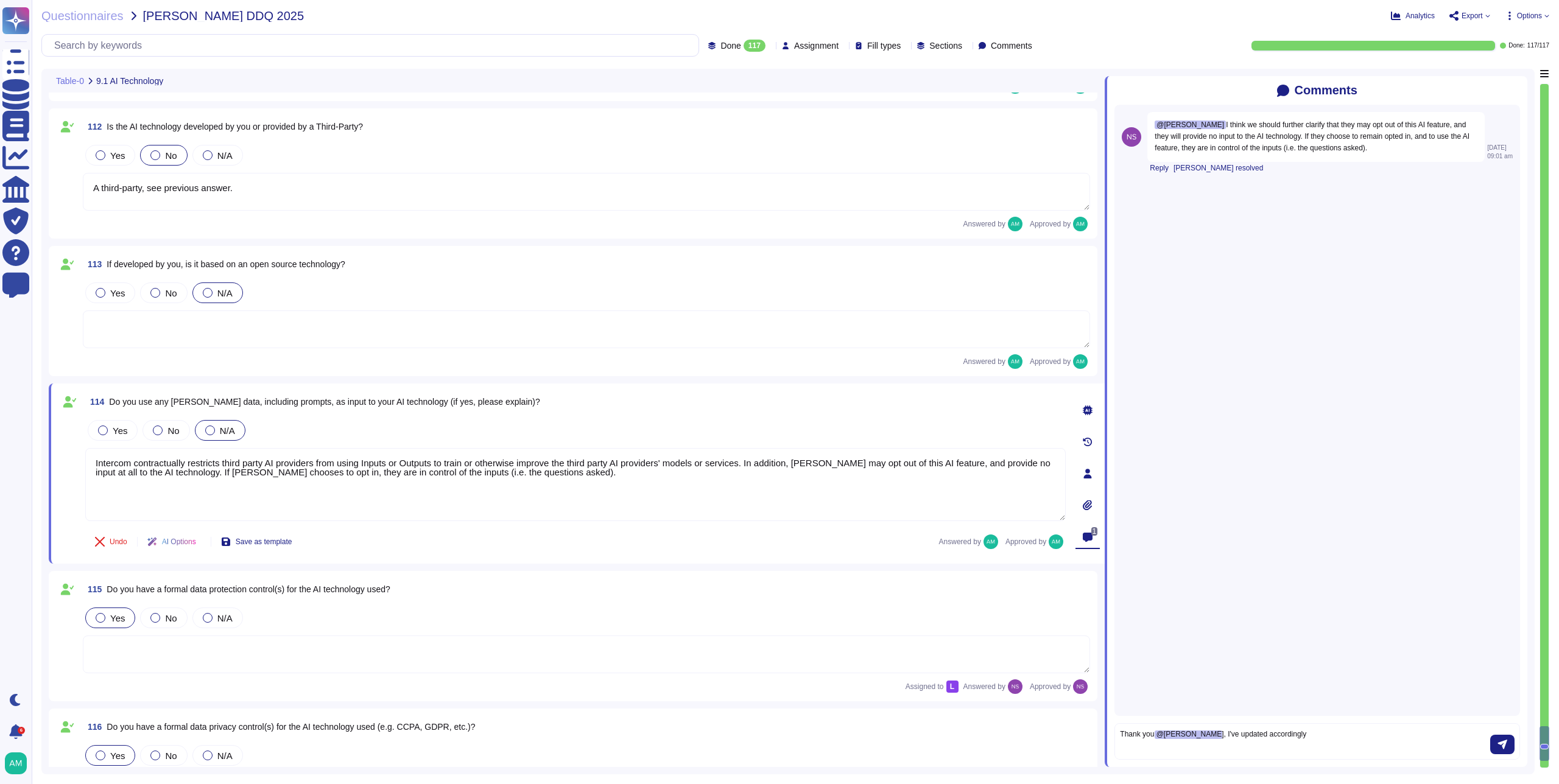
type textarea "Thank you @[PERSON_NAME], I've updated accordingly"
click at [1319, 735] on textarea "Thank you @[PERSON_NAME], I've updated accordingly" at bounding box center [1304, 741] width 370 height 25
click at [1508, 745] on button "submit" at bounding box center [1502, 744] width 24 height 20
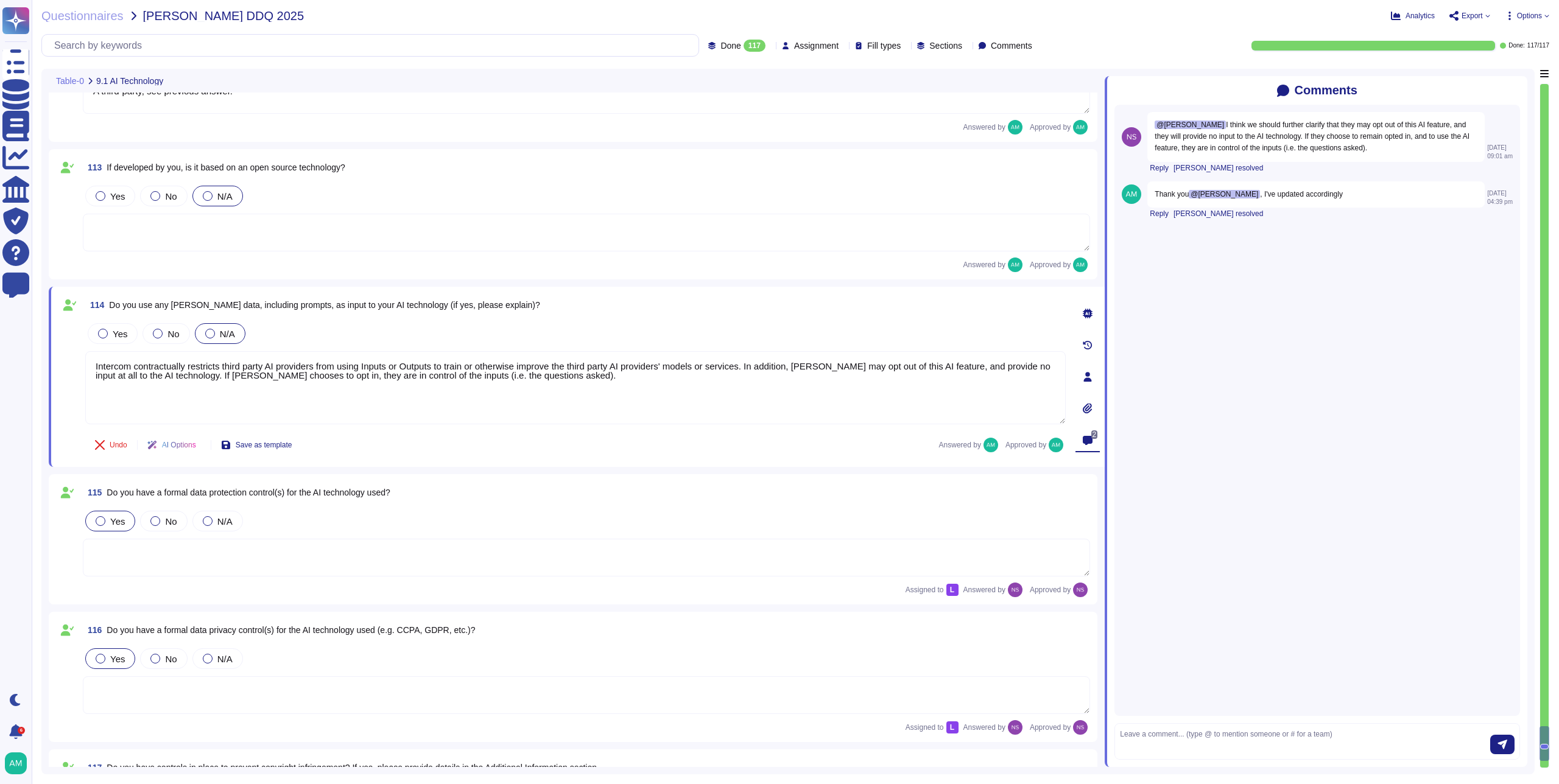
scroll to position [16223, 0]
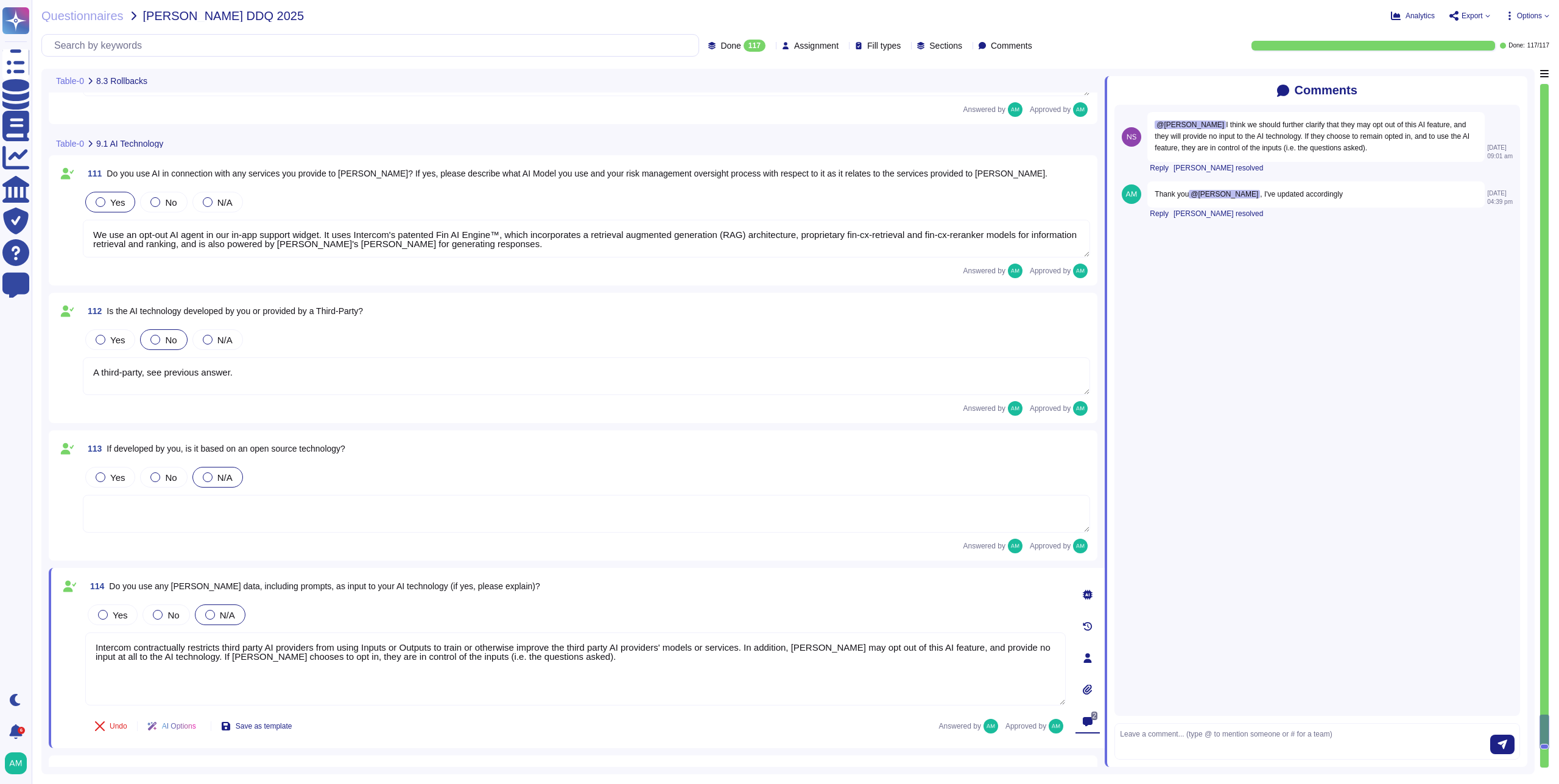
type textarea "Yes, we have a Change Management Controls policy in place that allows us to rol…"
type textarea "FundApps has at least two different mechanisms to roll back any change, which c…"
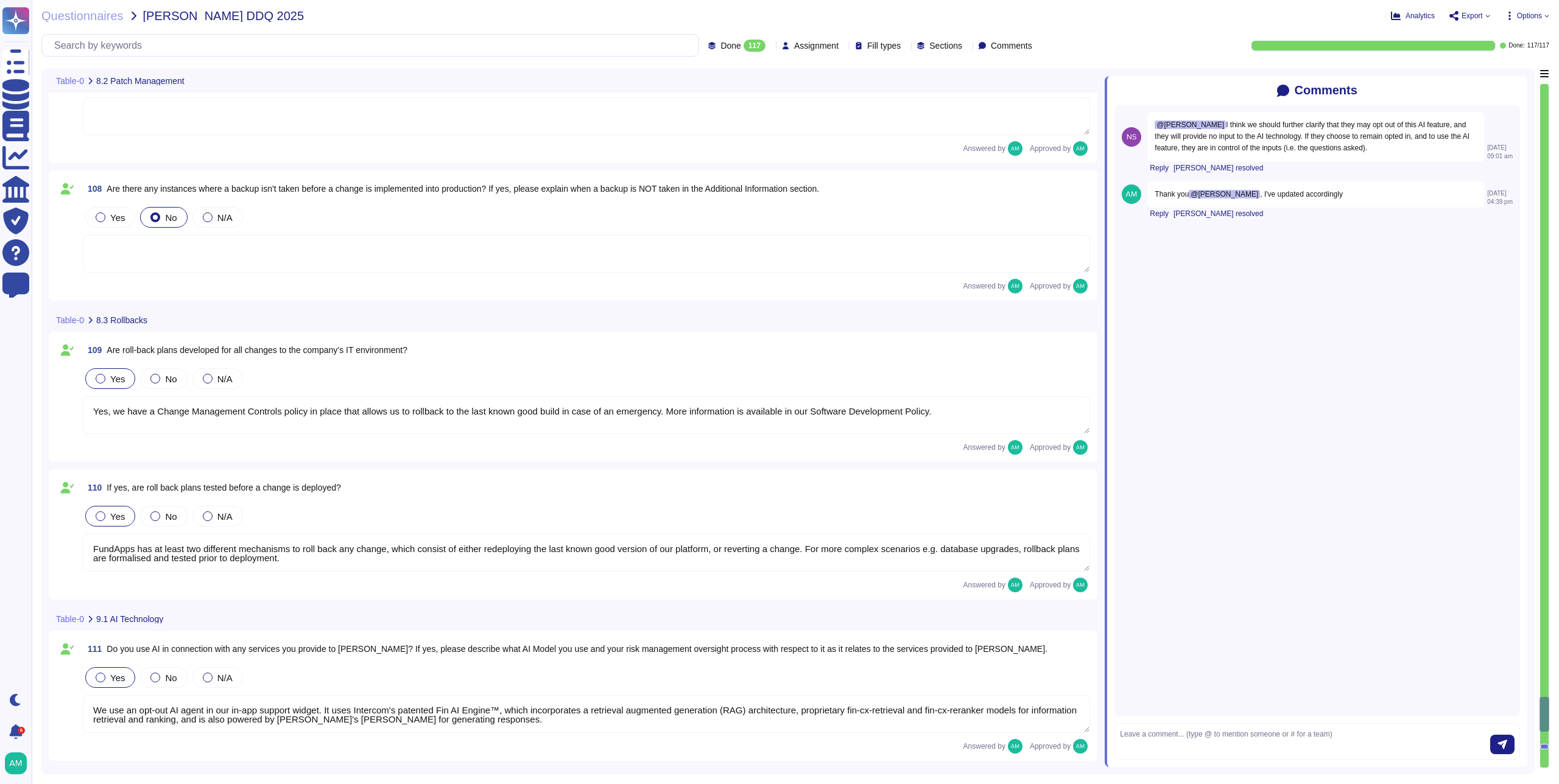
type textarea "Yes, we maintain a patch management schedule as outlined in our Patch Managemen…"
type textarea "Emergency changes or patches can be deployed quickly, as the standard process i…"
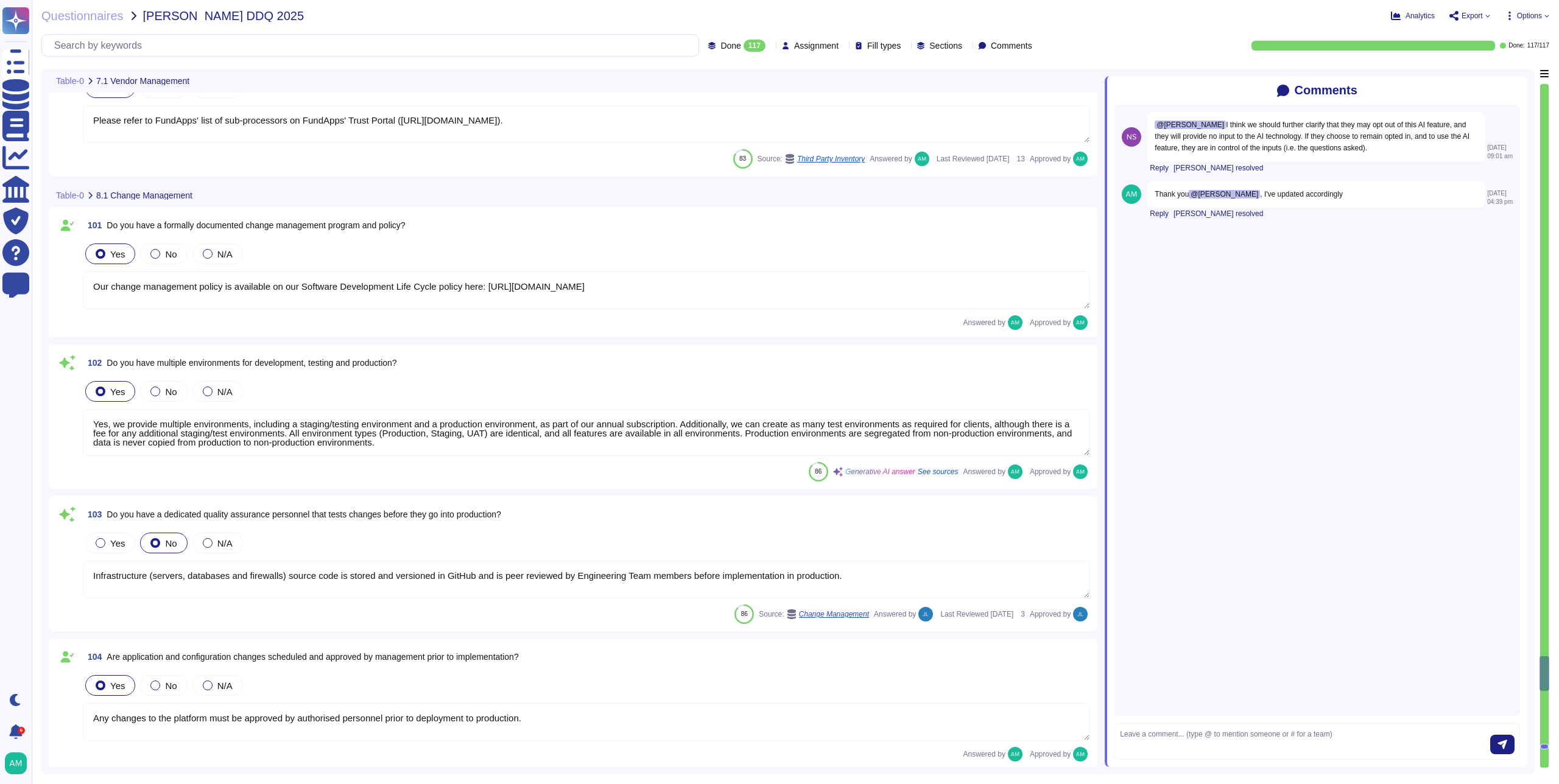
type textarea "Yes, our third parties are contractually obligated to safeguard organisation da…"
type textarea "FundApps provides a cloud-based managed service hosted on Amazon Web Services (…"
type textarea "Please refer to FundApps' list of sub-processors on FundApps' Trust Portal ([UR…"
type textarea "Our change management policy is available on our Software Development Life Cycl…"
type textarea "Yes, we provide multiple environments, including a staging/testing environment …"
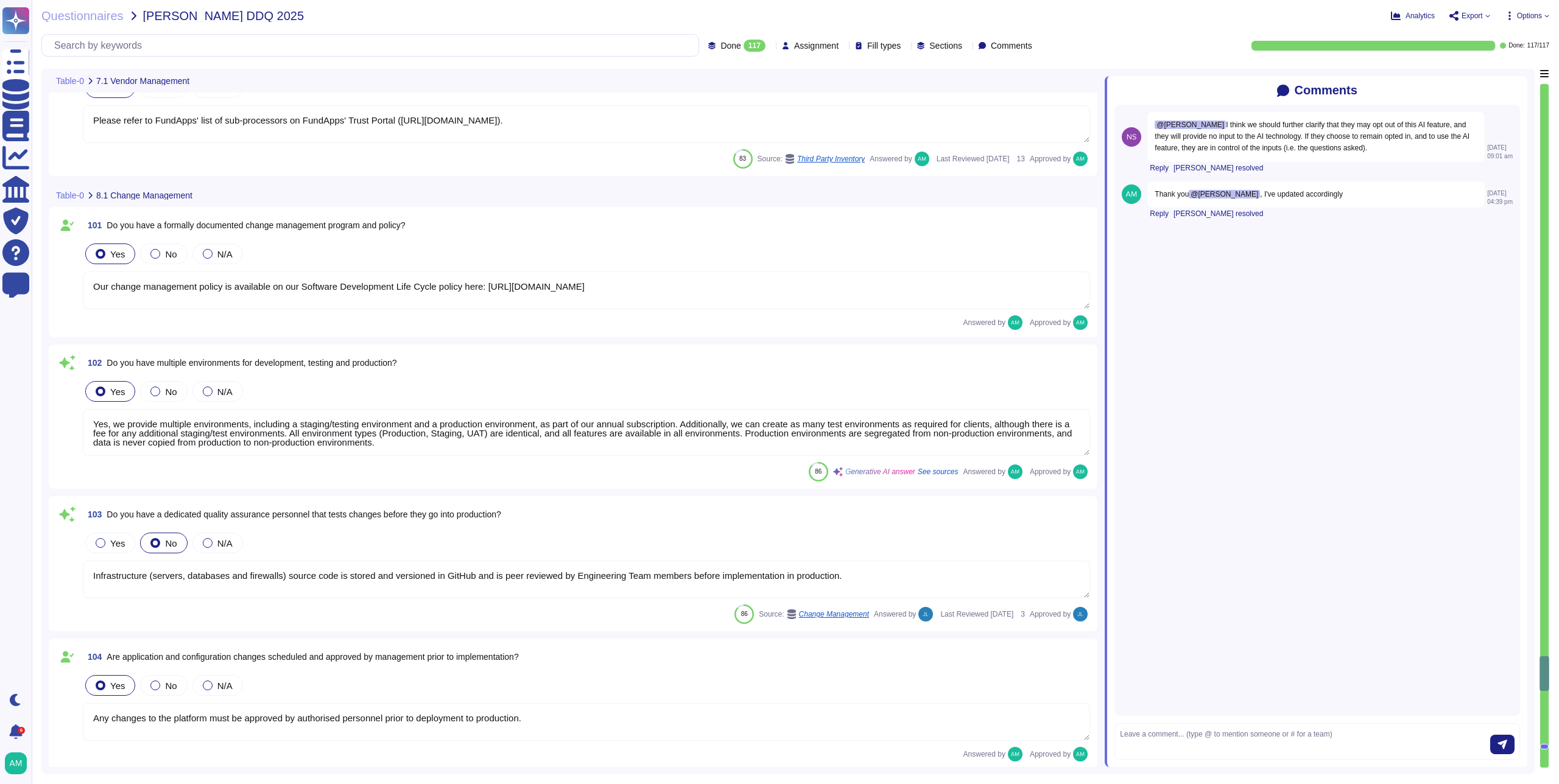
type textarea "Infrastructure (servers, databases and firewalls) source code is stored and ver…"
type textarea "Any changes to the platform must be approved by authorised personnel prior to d…"
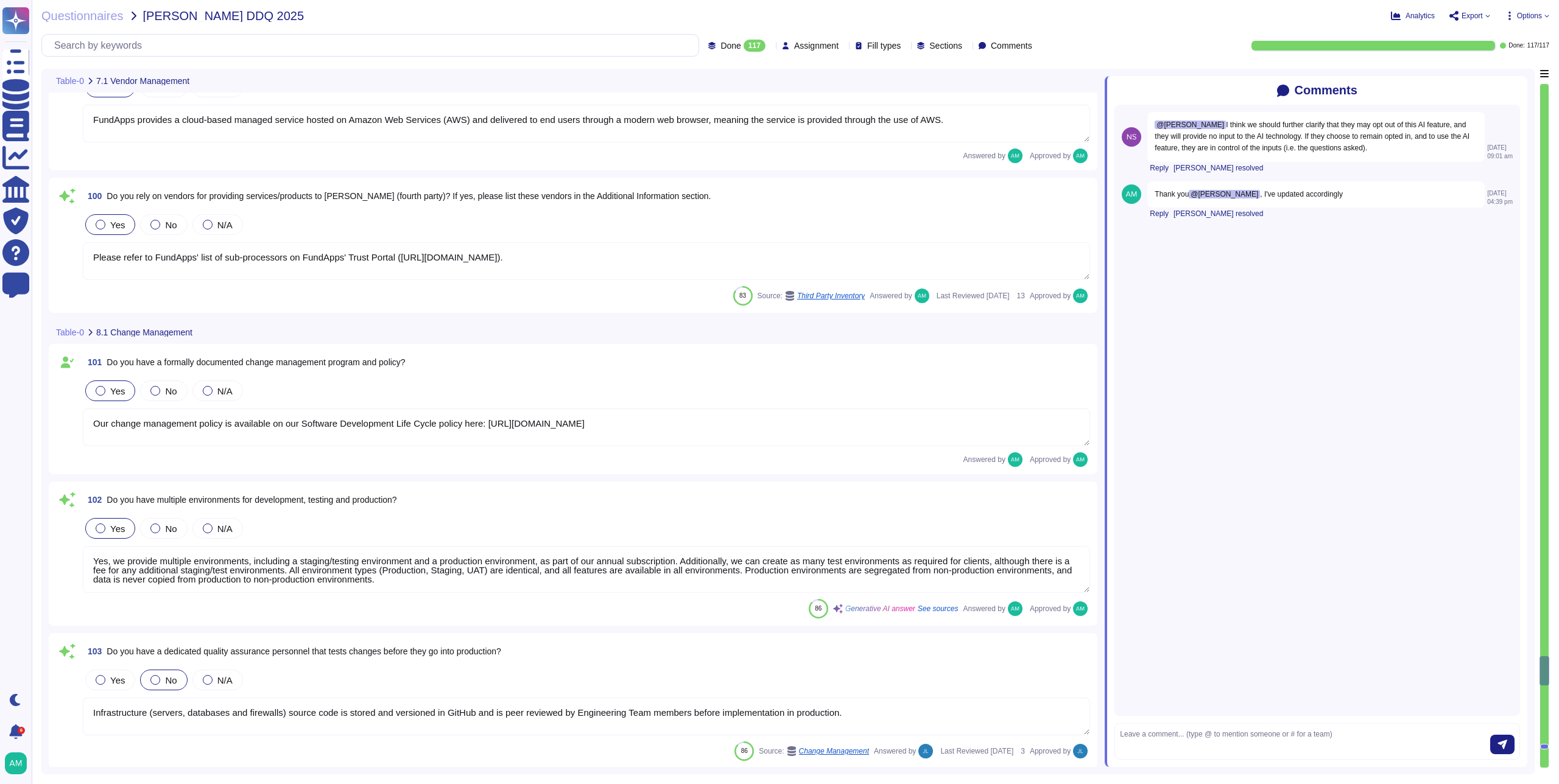
type textarea "No, because AWS provides our infrastructure. However, AWS personnel will access…"
click at [1462, 12] on span "Export" at bounding box center [1472, 16] width 21 height 7
click at [1494, 73] on p "Download" at bounding box center [1515, 90] width 43 height 34
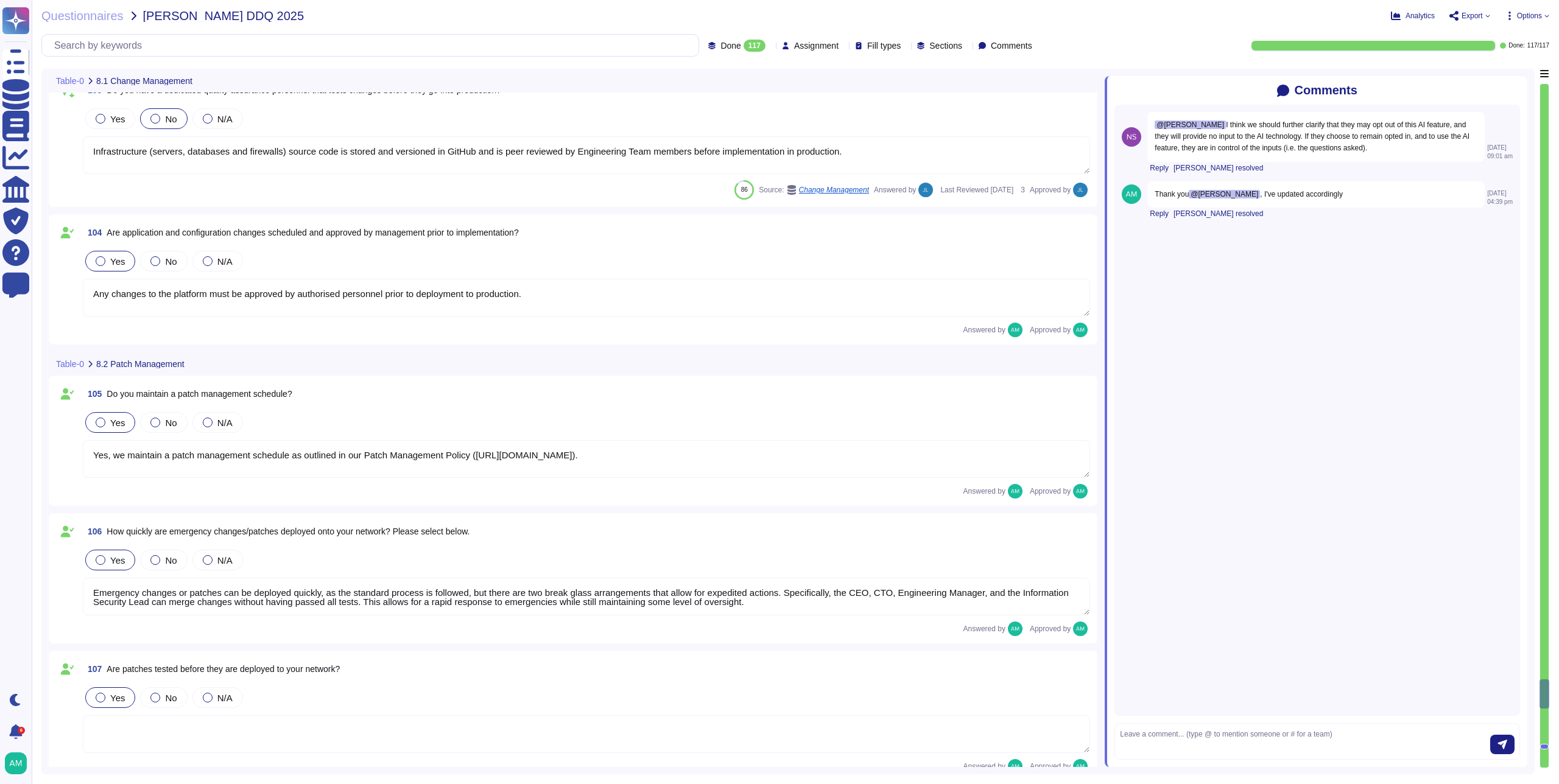
type textarea "Yes, we have a Change Management Controls policy in place that allows us to rol…"
type textarea "FundApps has at least two different mechanisms to roll back any change, which c…"
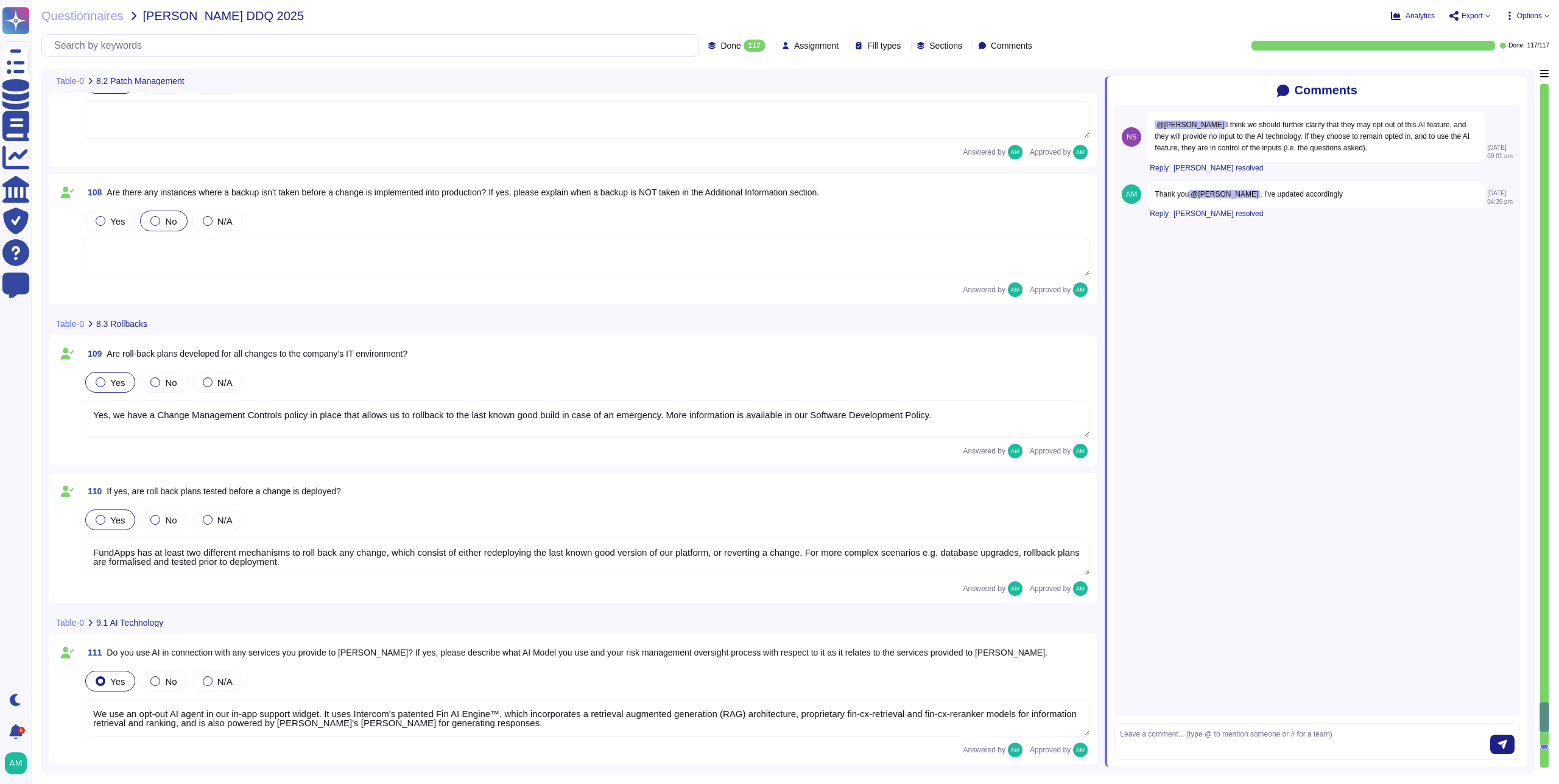
type textarea "We use an opt-out AI agent in our in-app support widget. It uses Intercom's pat…"
type textarea "A third-party, see previous answer."
type textarea "Intercom contractually restricts third party AI providers from using Inputs or …"
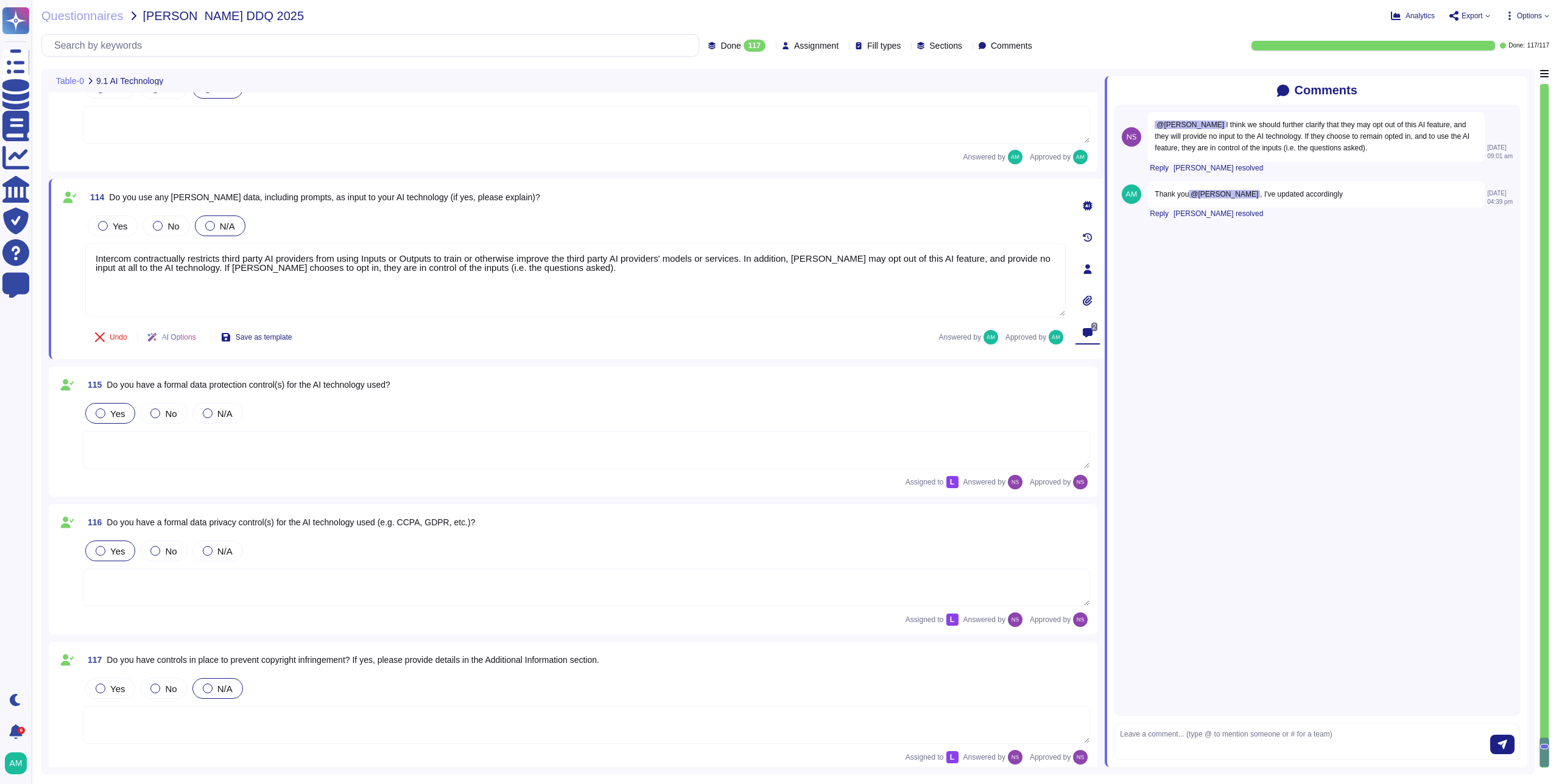
scroll to position [16223, 0]
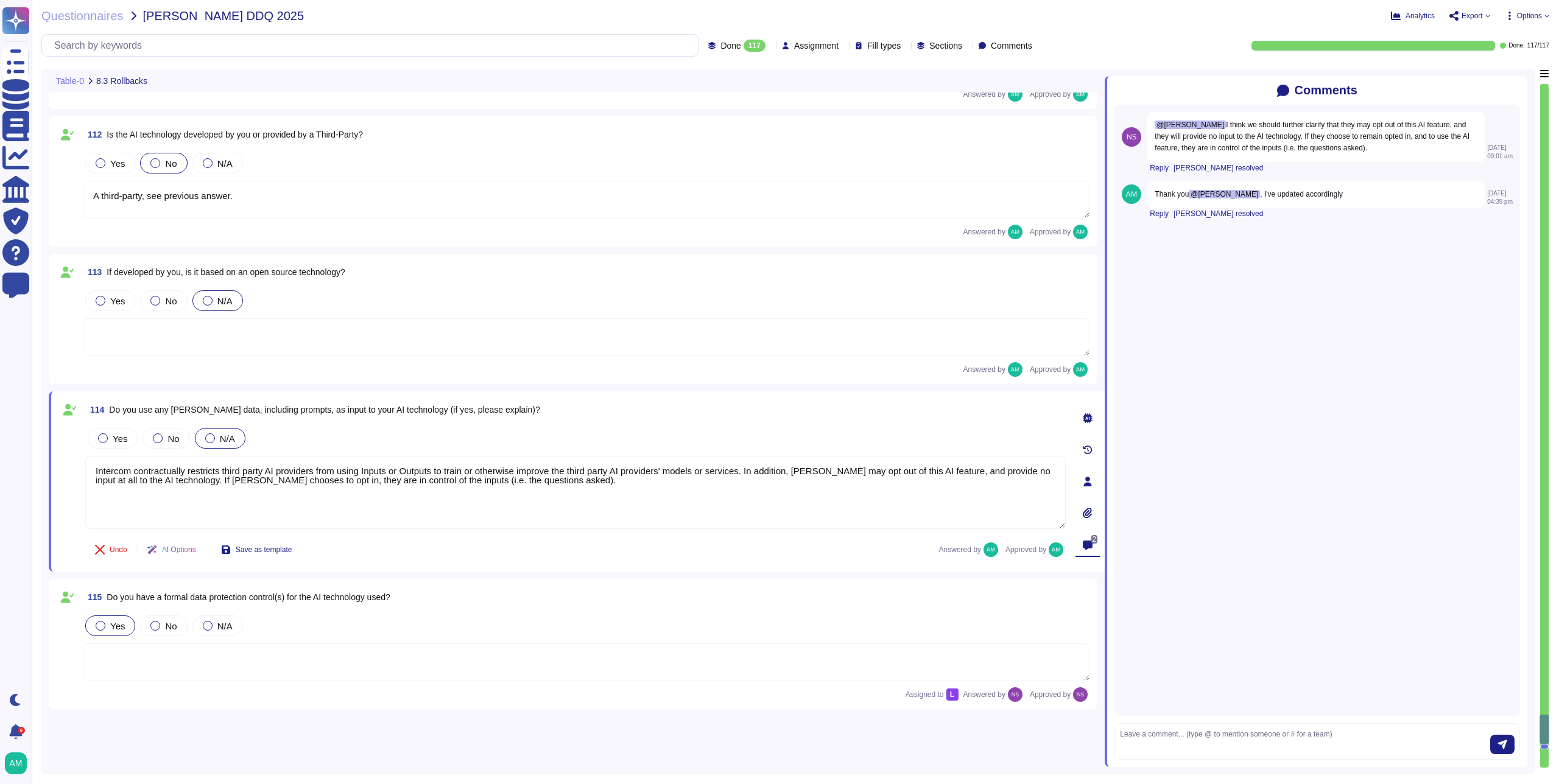
type textarea "Yes, we have a Change Management Controls policy in place that allows us to rol…"
type textarea "FundApps has at least two different mechanisms to roll back any change, which c…"
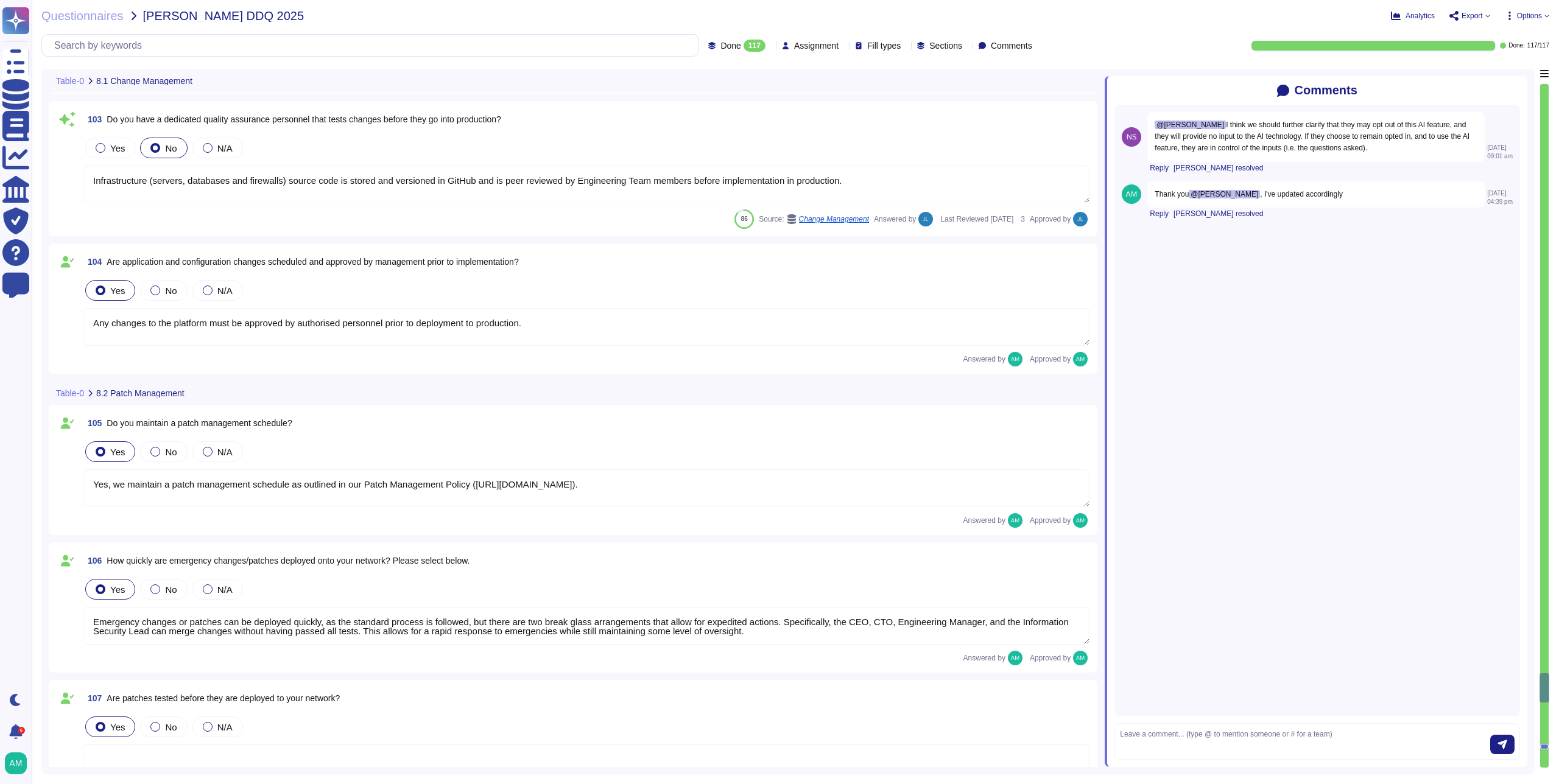
type textarea "Our change management policy is available on our Software Development Life Cycl…"
type textarea "Yes, we provide multiple environments, including a staging/testing environment …"
type textarea "Infrastructure (servers, databases and firewalls) source code is stored and ver…"
type textarea "Any changes to the platform must be approved by authorised personnel prior to d…"
type textarea "Yes, we maintain a patch management schedule as outlined in our Patch Managemen…"
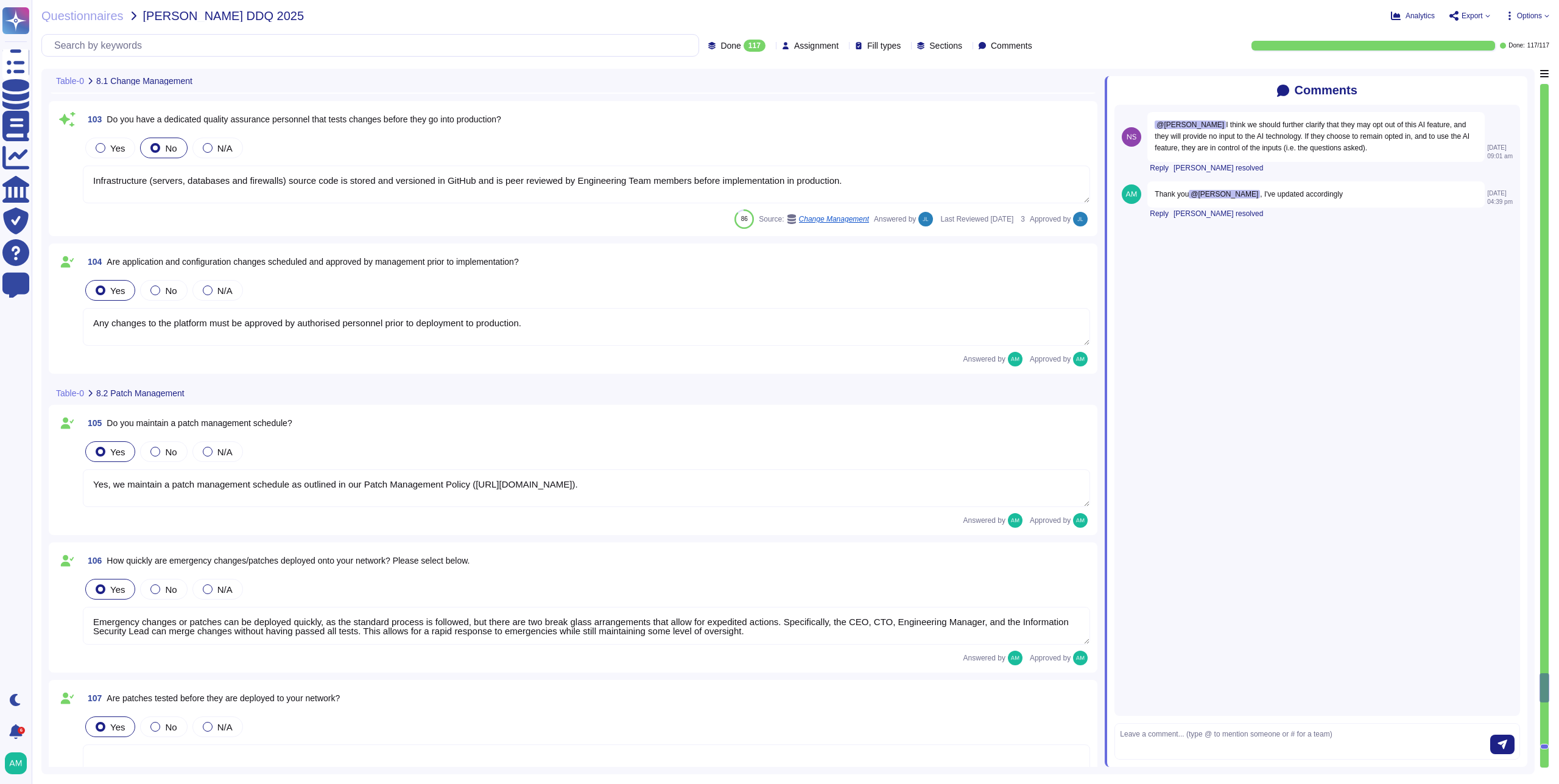
type textarea "Emergency changes or patches can be deployed quickly, as the standard process i…"
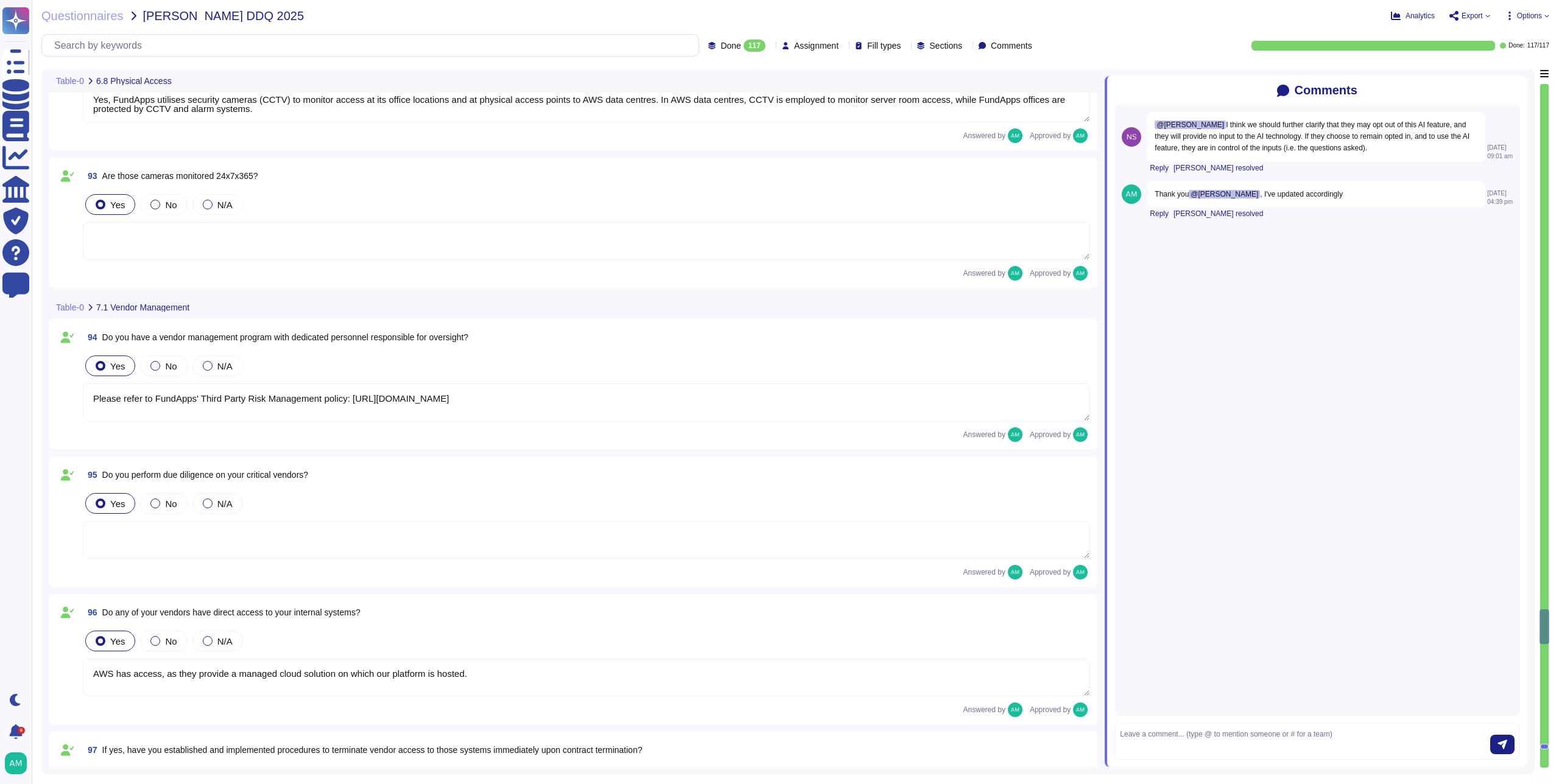
type textarea "Yes, the company maintains an inventory of both physical hardware and virtual a…"
type textarea "Yes, physical hardware is securely disposed of. FundApps follows documented pol…"
type textarea "Yes, security access logs are maintained. FundApps employs a centralised log ma…"
type textarea "Yes, FundApps utilises security cameras (CCTV) to monitor access at its office …"
type textarea "Please refer to FundApps' Third Party Risk Management policy: [URL][DOMAIN_NAME]"
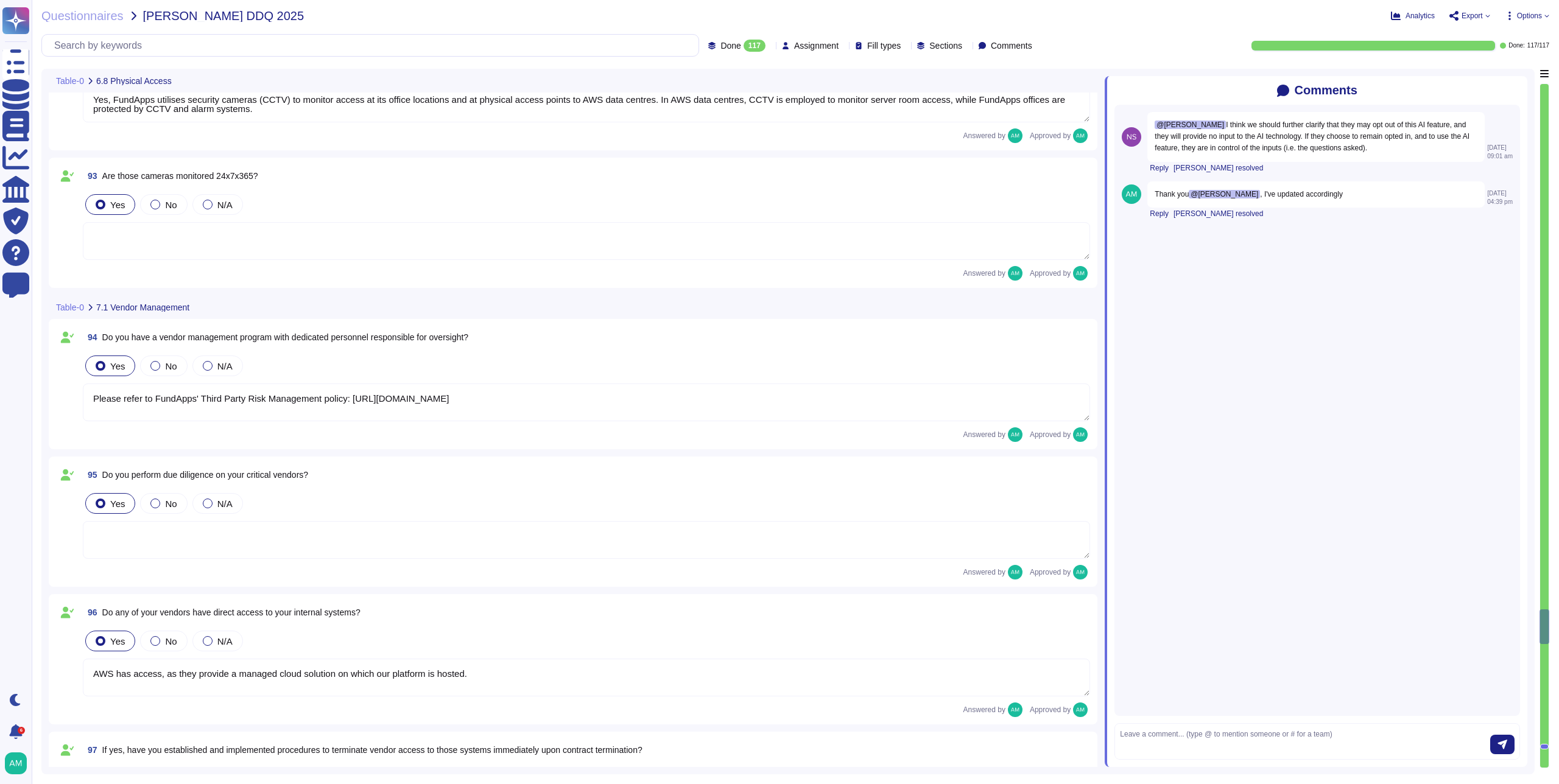
type textarea "AWS has access, as they provide a managed cloud solution on which our platform …"
type textarea "No, because AWS provides our infrastructure. However, AWS personnel will access…"
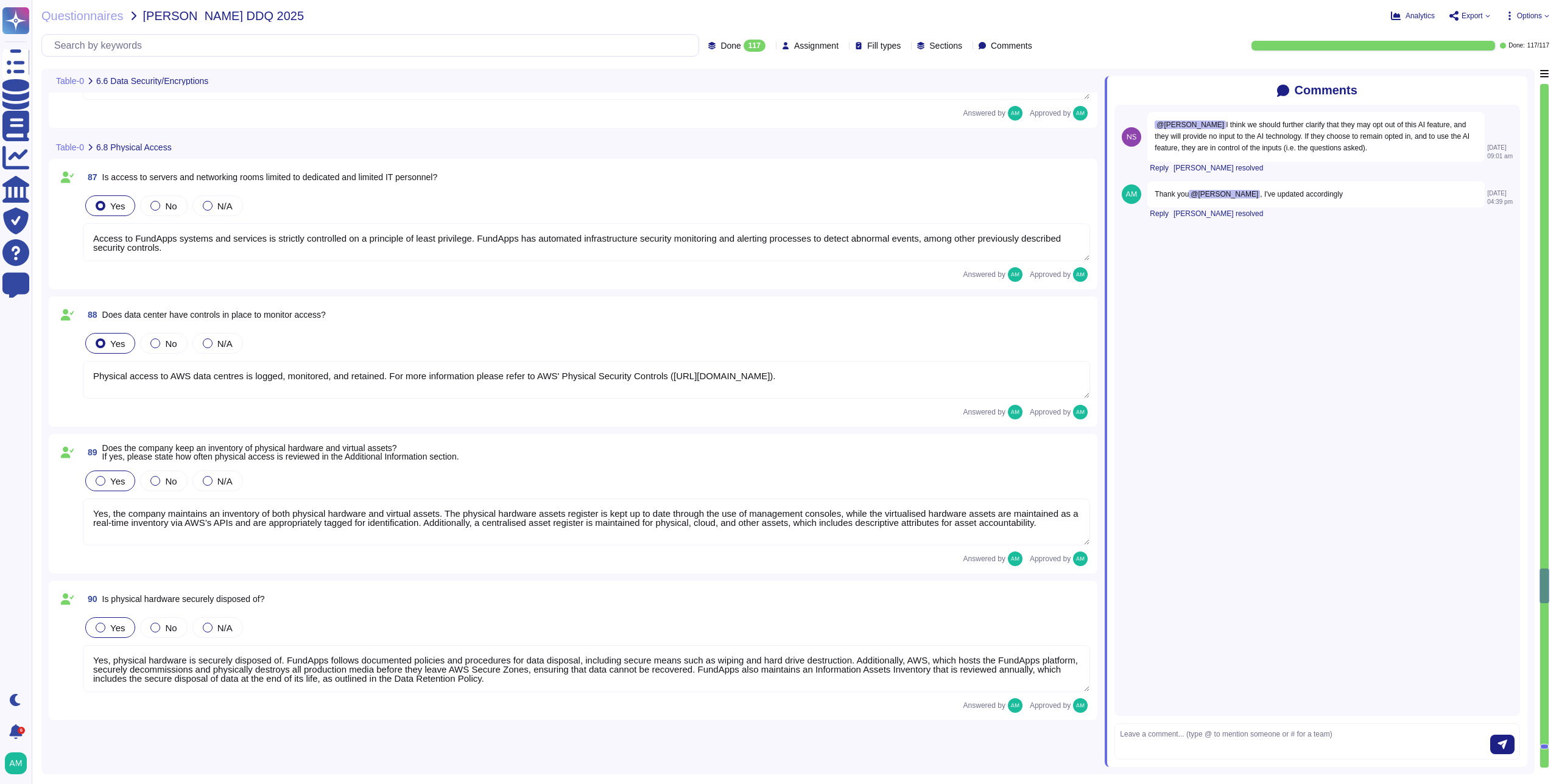
type textarea "Encryption of data in transit All client data sent to or generated inside our p…"
type textarea "Yes, we encrypt data both at rest and in transit. For data in transit, all clie…"
type textarea "FundApps has implemented Data Loss Prevention (DLP) measures in several ways. D…"
type textarea "Yes, FundApps provides a formal training program to educate staff on Informatio…"
type textarea "Personnel (including employees and contractors as applicable) are required to c…"
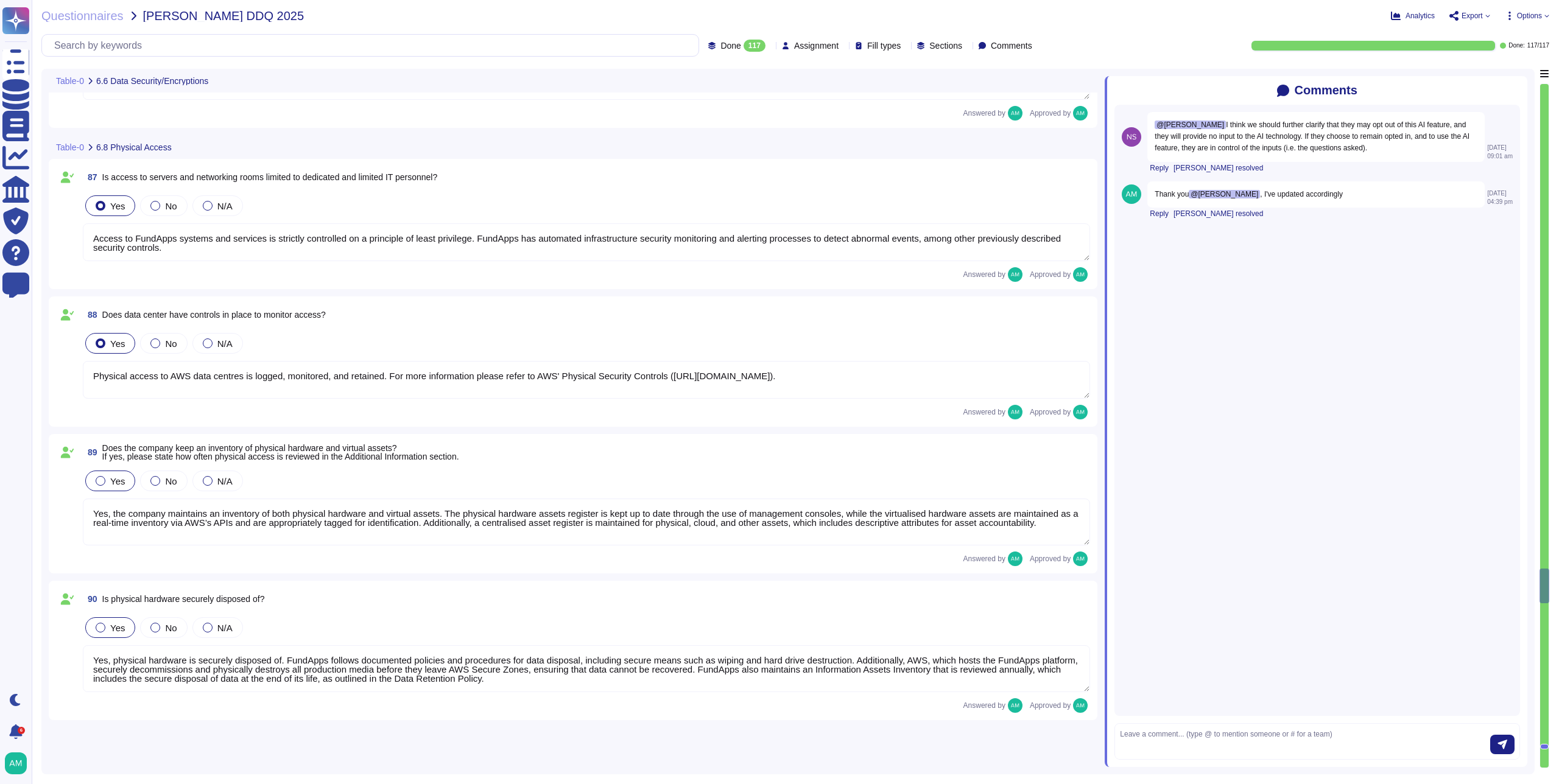
type textarea "Access to FundApps systems and services is strictly controlled on a principle o…"
type textarea "Physical access to AWS data centres is logged, monitored, and retained. For mor…"
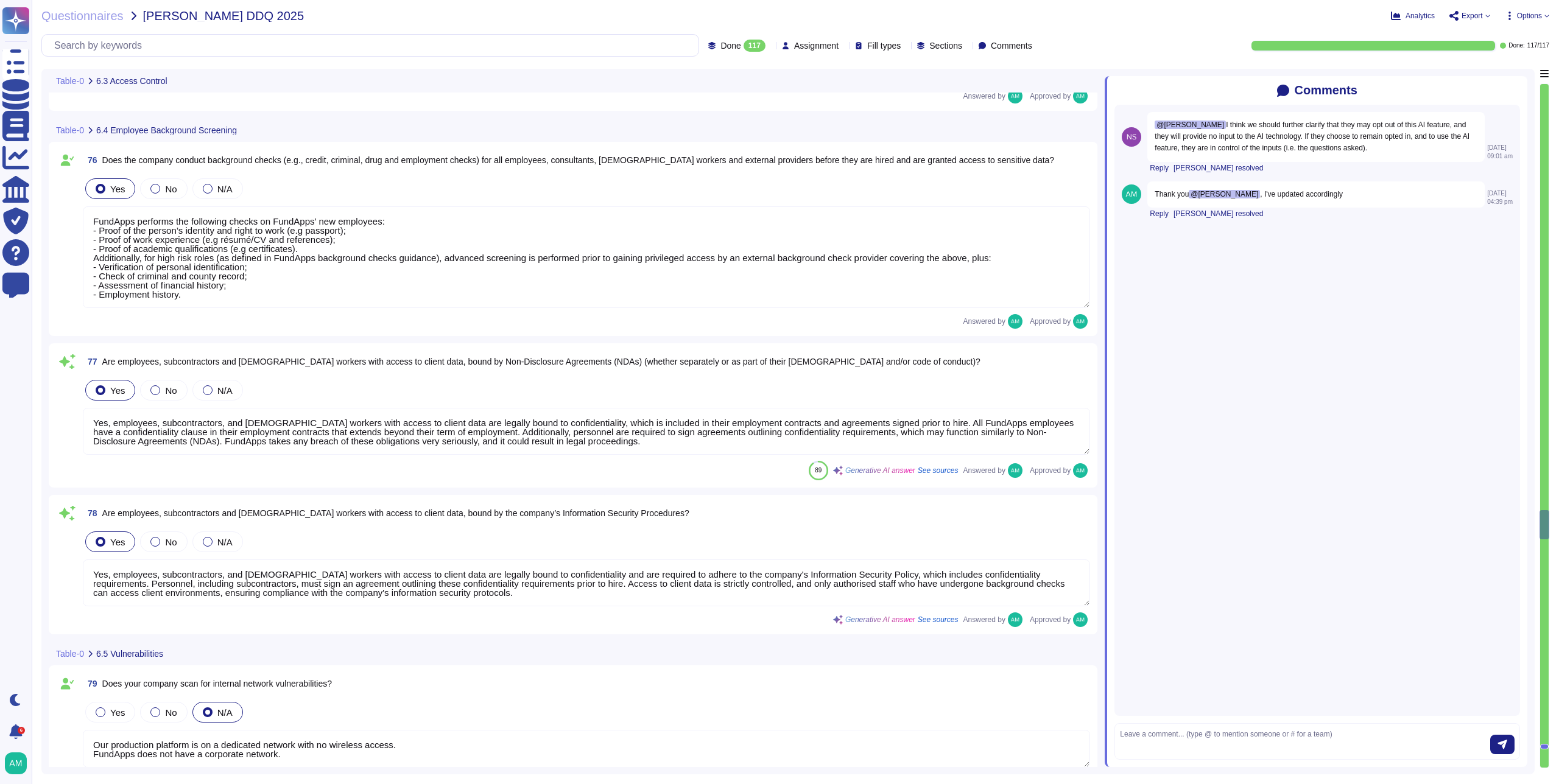
type textarea "Leavers’ access, including subcontractors and third parties, to Okta (which gra…"
type textarea "A [MEDICAL_DATA] or role does not require a complete review of privileges; howe…"
type textarea "Yes, user access reviews are conducted quarterly."
type textarea "FundApps performs the following checks on FundApps’ new employees: - Proof of t…"
type textarea "Yes, employees, subcontractors, and [DEMOGRAPHIC_DATA] workers with access to c…"
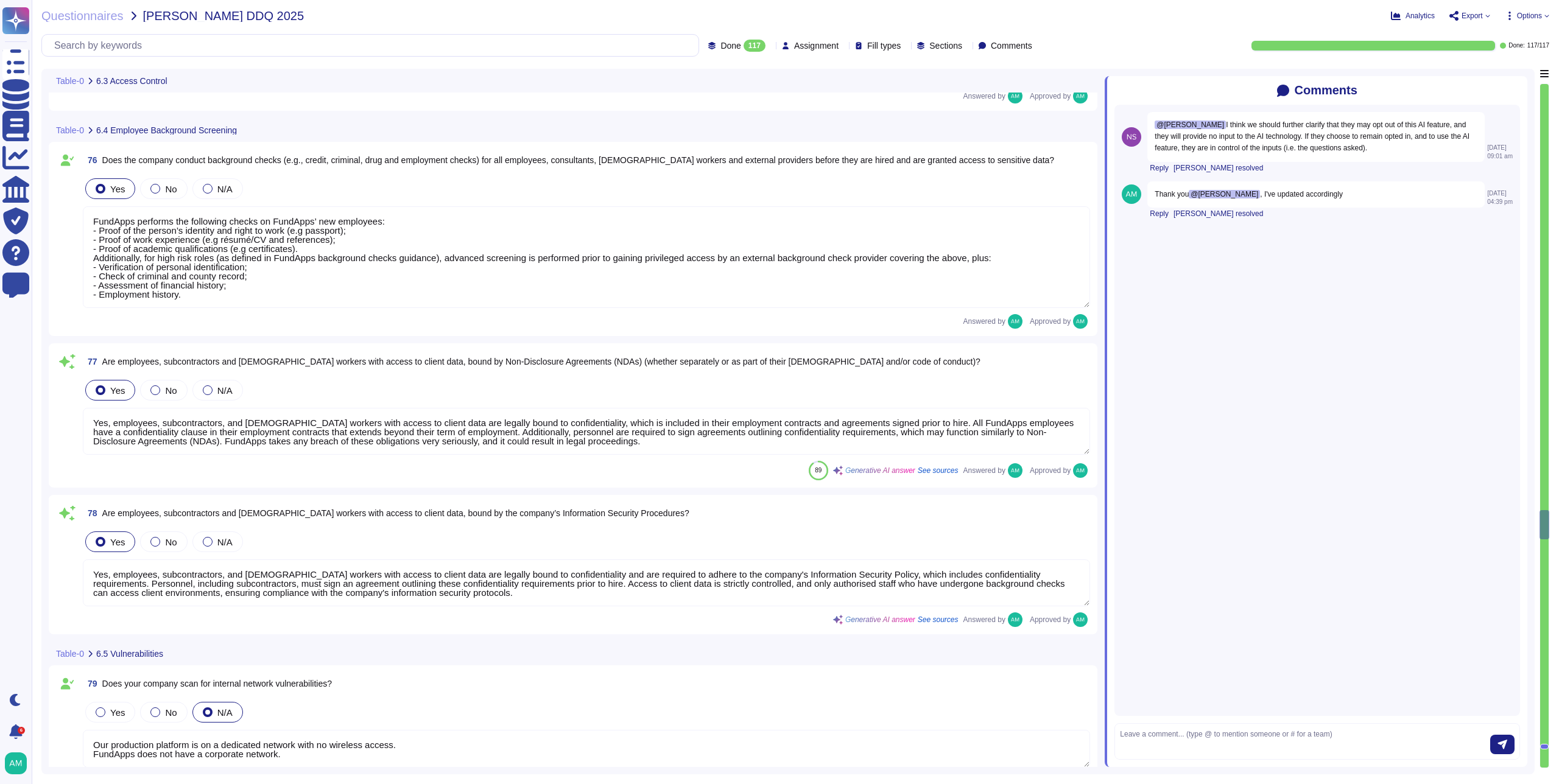
type textarea "Yes, employees, subcontractors, and [DEMOGRAPHIC_DATA] workers with access to c…"
type textarea "Our production platform is on a dedicated network with no wireless access. Fund…"
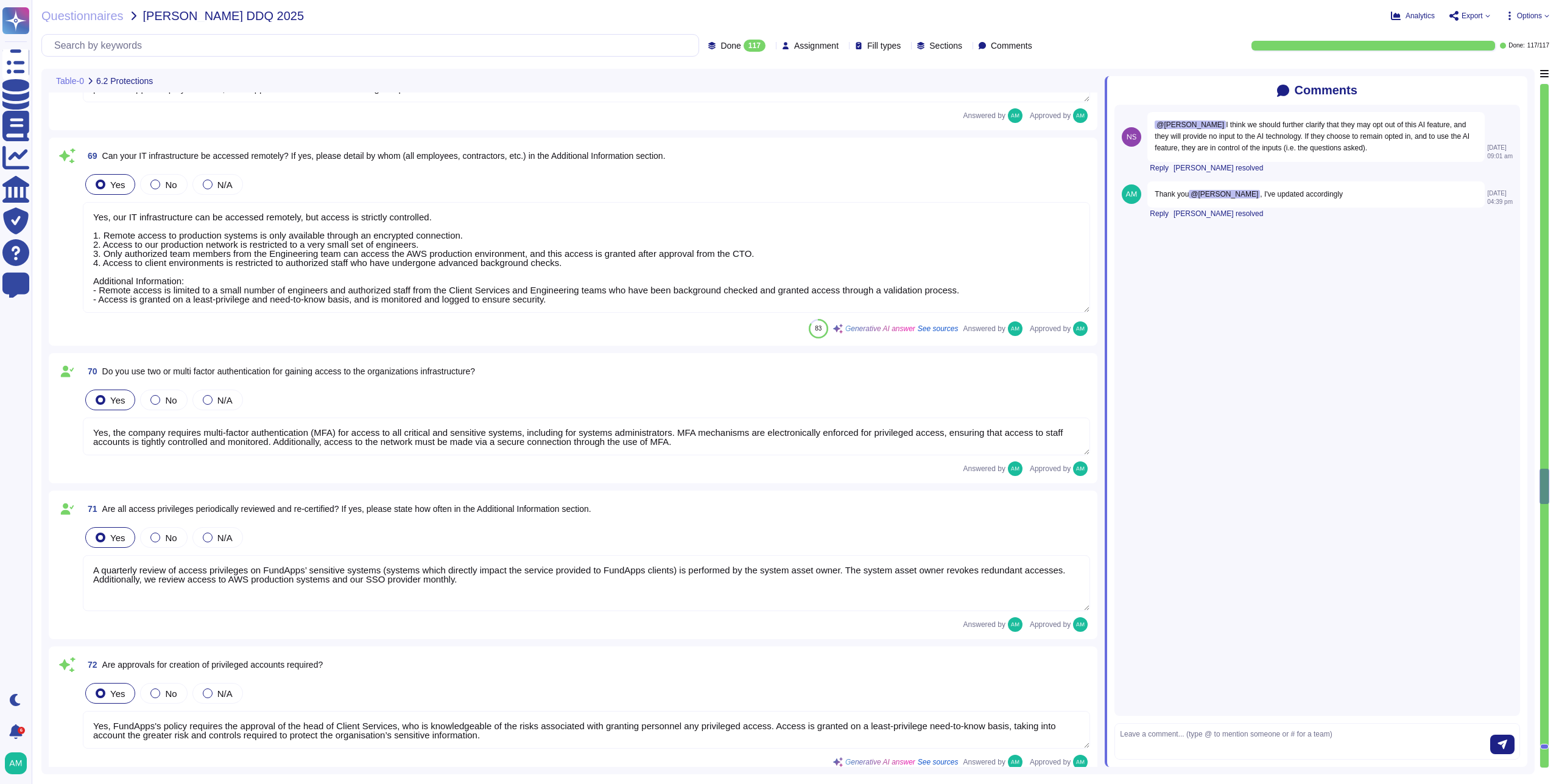
type textarea "Employees do have local administrative rights to their devices. However, any de…"
type textarea "The company does not allow employees to use removable media to store or process…"
type textarea "Yes, although FundApps' authentication to our IT systems is mostly phishing-res…"
type textarea "Yes, our IT infrastructure can be accessed remotely, but access is strictly con…"
type textarea "Yes, the company requires multi-factor authentication (MFA) for access to all c…"
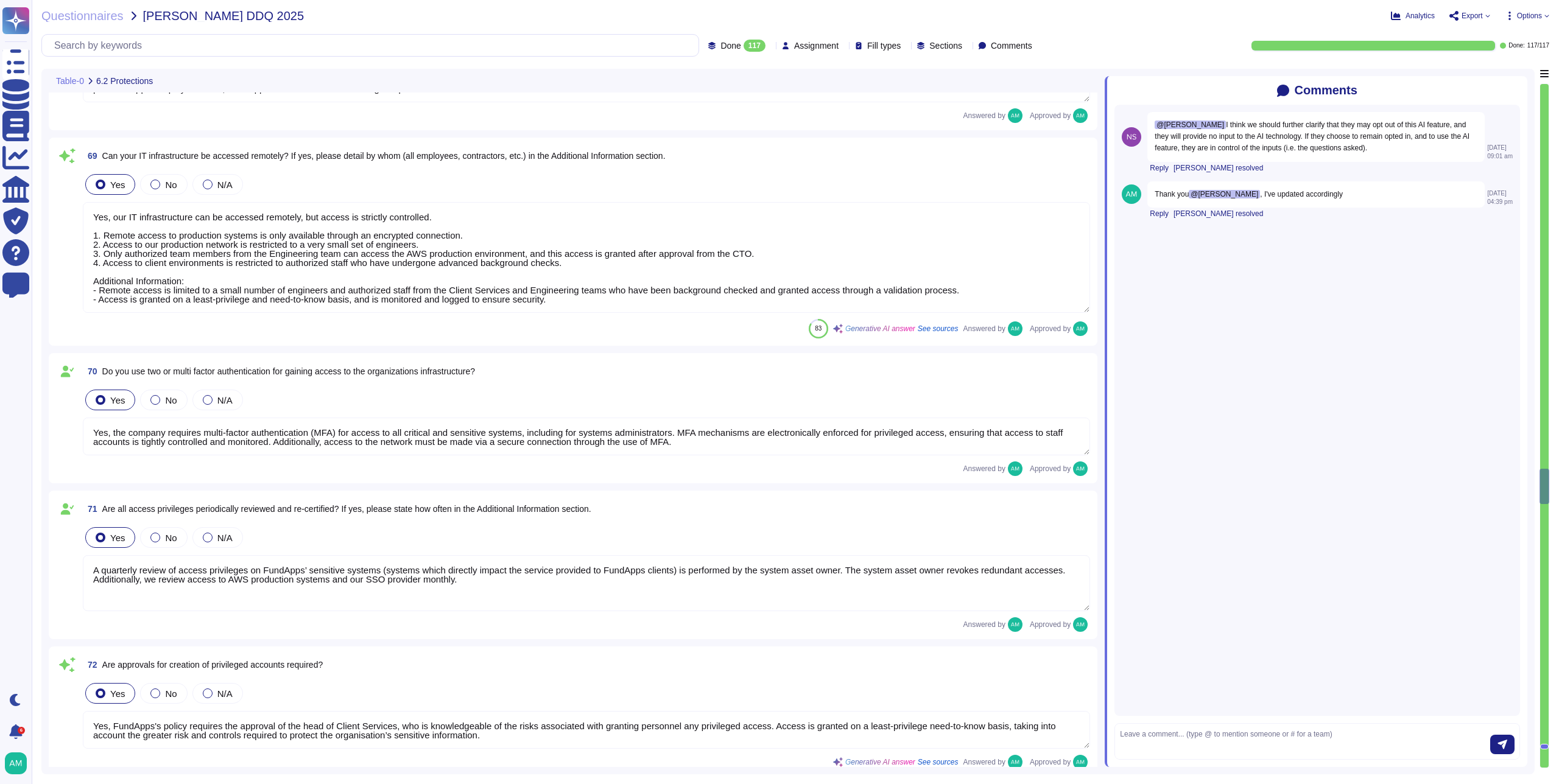
type textarea "A quarterly review of access privileges on FundApps’ sensitive systems (systems…"
type textarea "Yes, FundApps's policy requires the approval of the head of Client Services, wh…"
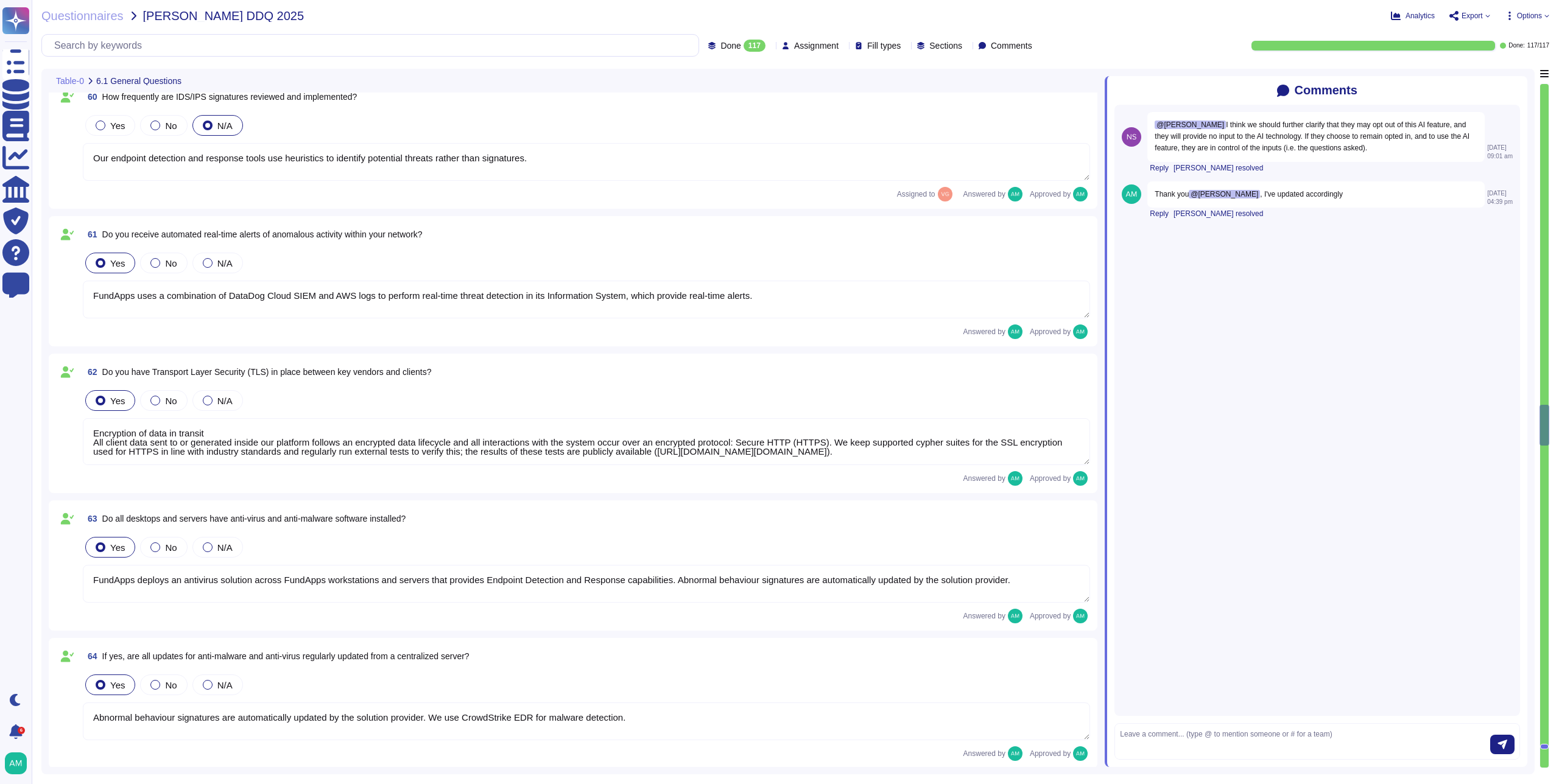
type textarea "Yes, FundApps has dedicated cybersecurity insurance that covers various aspects…"
type textarea "Yes, independent assessments of our IT systems, policies, and procedures have b…"
type textarea "Yes, FundApps uses DataDog Cloud SIEM, which includes IDS and IPS functionaliti…"
type textarea "All security incidents and events are centralised in FundApps' SIEM, and any al…"
type textarea "Our endpoint detection and response tools use heuristics to identify potential …"
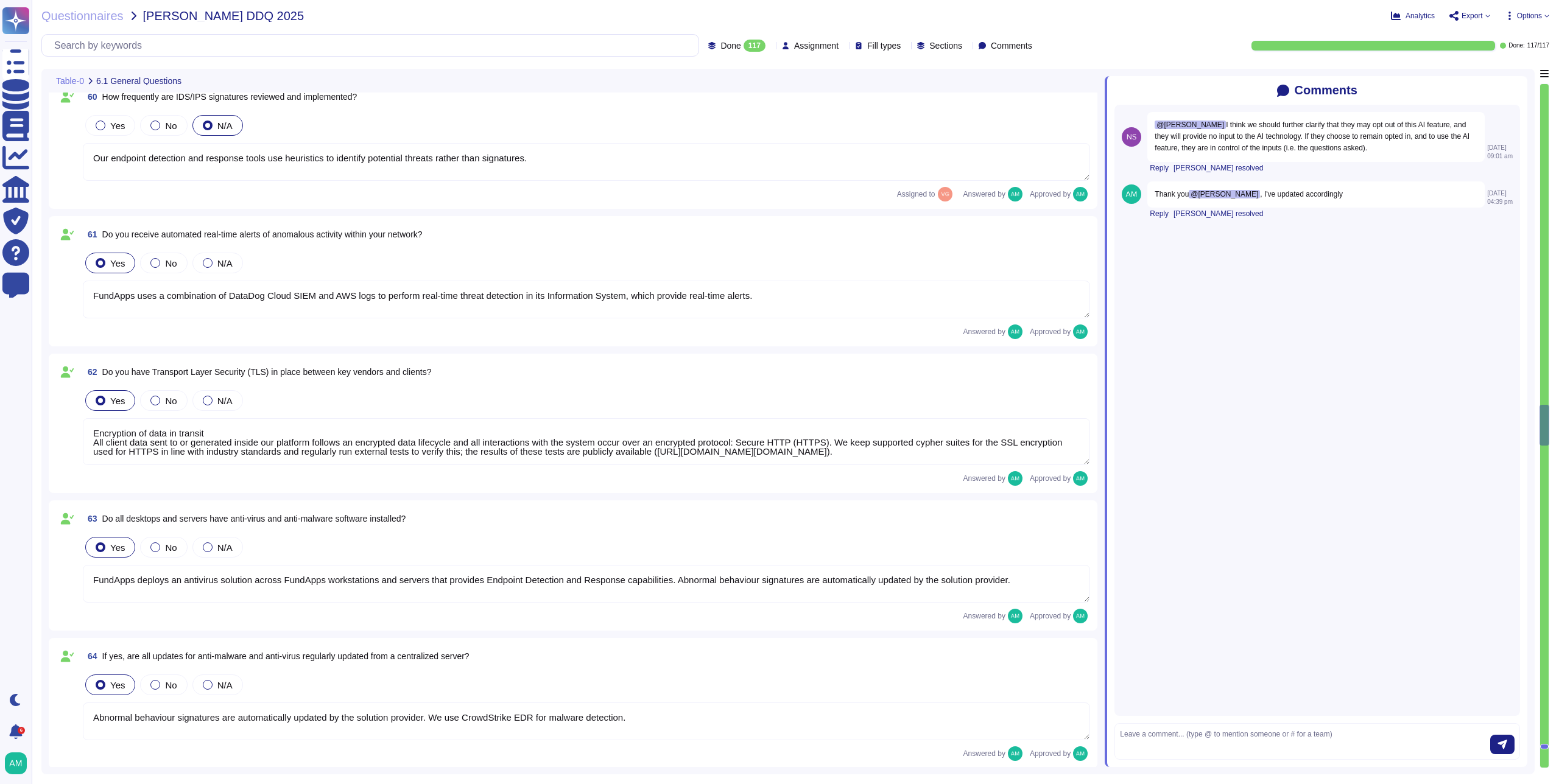
type textarea "FundApps uses a combination of DataDog Cloud SIEM and AWS logs to perform real-…"
type textarea "Encryption of data in transit All client data sent to or generated inside our p…"
type textarea "FundApps deploys an antivirus solution across FundApps workstations and servers…"
type textarea "Abnormal behaviour signatures are automatically updated by the solution provide…"
type textarea "No, but FundApps staff use a secure virtual desktop to access FundApps' client …"
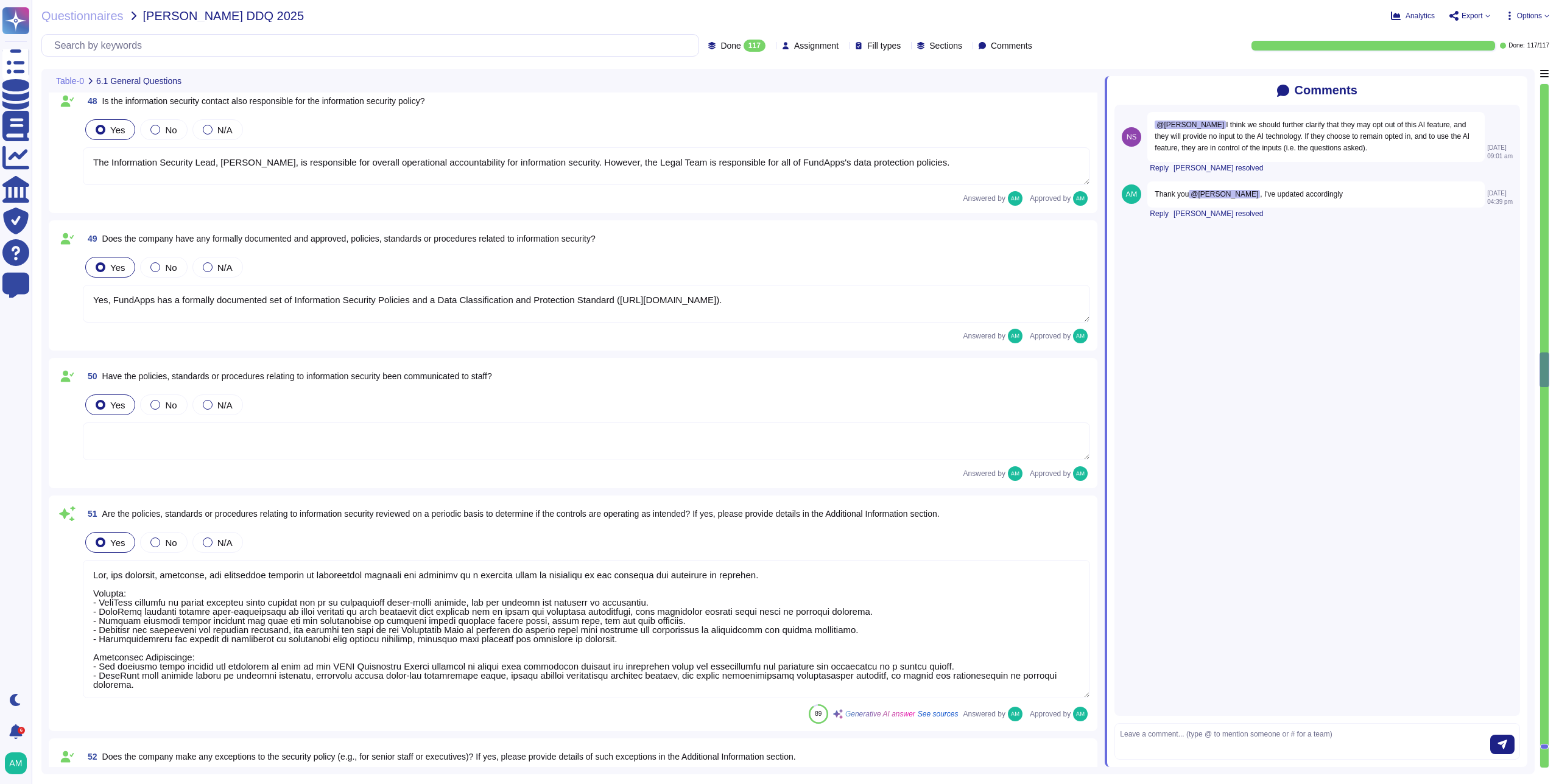
type textarea "The overall operational accountability for information security is held by Fund…"
type textarea "The Information Security Lead, [PERSON_NAME], is responsible for overall operat…"
type textarea "Yes, FundApps has a formally documented set of Information Security Policies an…"
type textarea "Yes, the policies, standards, and procedures relating to information security a…"
type textarea "FundApps’ security exceptions are logged in the Security Exceptions Log and the…"
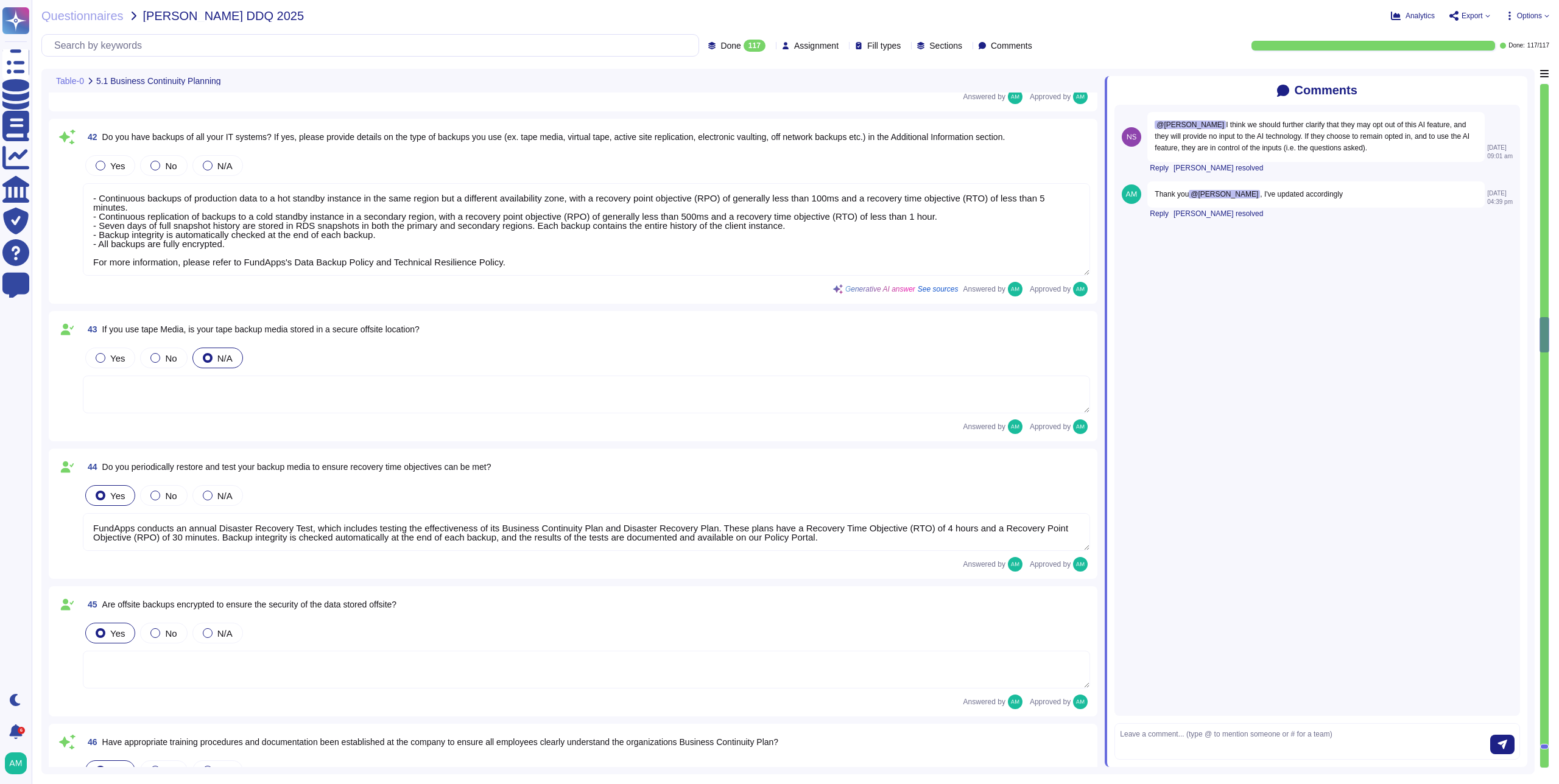
type textarea "Yes, RTO (Recovery Time Objective) and RPO (Recovery Point Objective) metrics a…"
type textarea "FundApps backups production data to local storage at the following frequency: F…"
type textarea "- Continuous backups of production data to a hot standby instance in the same r…"
type textarea "FundApps conducts an annual Disaster Recovery Test, which includes testing the …"
type textarea "Yes, appropriate training procedures and documentation have been established at…"
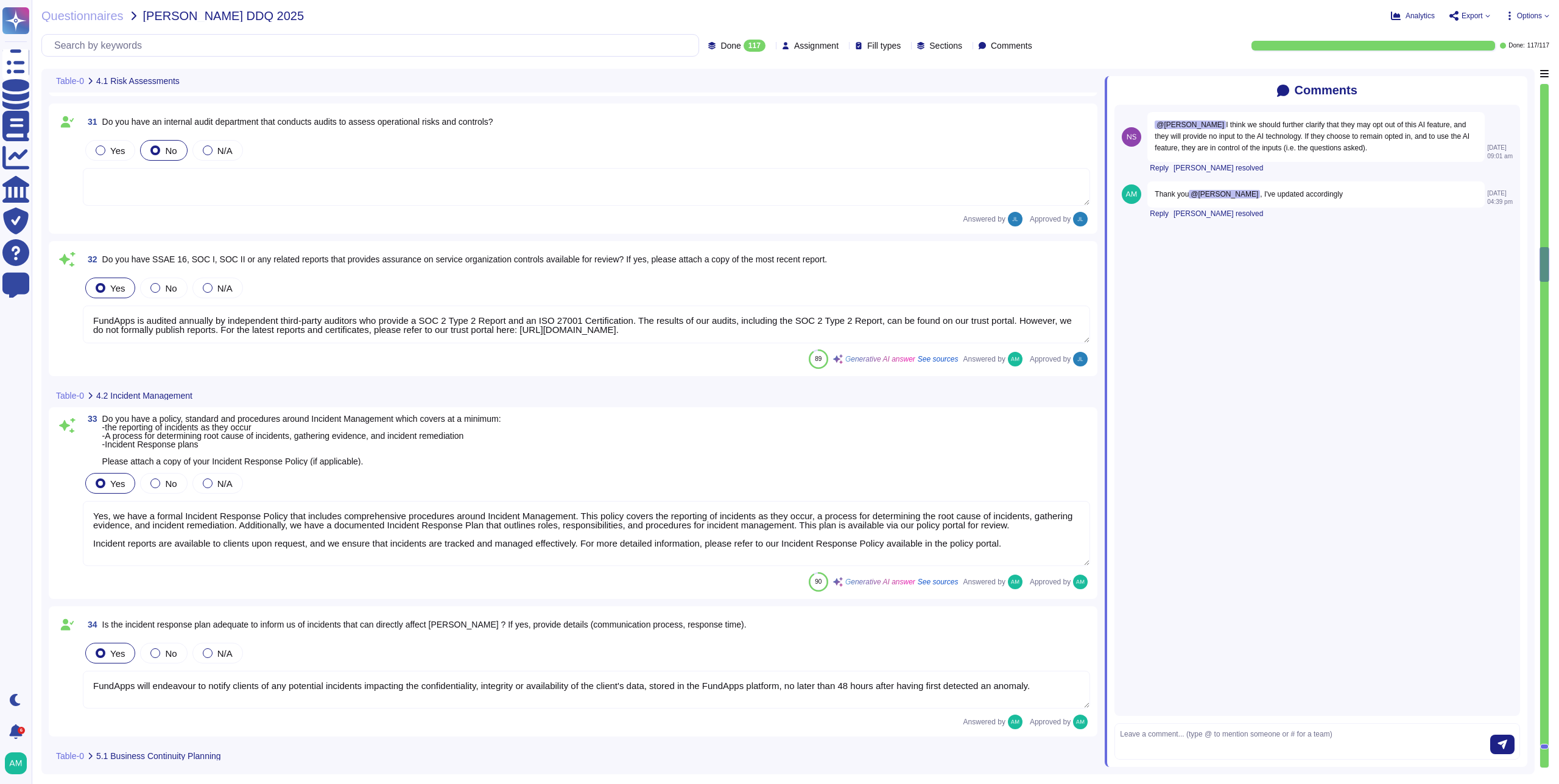
type textarea "Yes, there is a Risk Management function within the organisation. FundApps has …"
type textarea "FundApps conducts risk assessments periodically as required by company policy a…"
type textarea "FundApps is audited annually by independent third-party auditors who provide a …"
type textarea "Yes, we have a formal Incident Response Policy that includes comprehensive proc…"
type textarea "FundApps will endeavour to notify clients of any potential incidents impacting …"
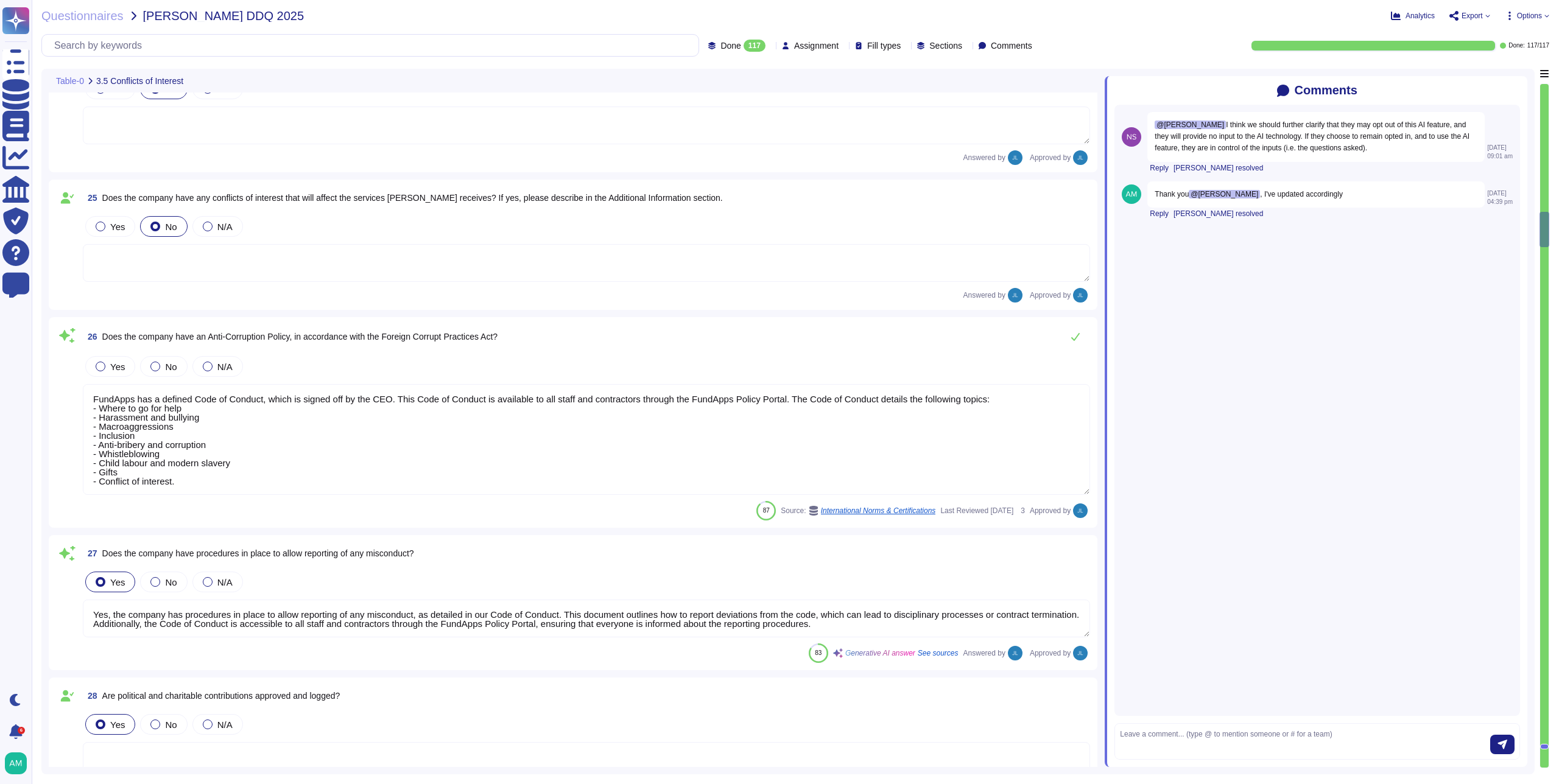
type textarea "FundApps's Code of Conduct includes a section on Conflict of Interest. The Code…"
type textarea "FundApps has a defined Code of Conduct, which is signed off by the CEO. This Co…"
type textarea "Yes, the company has procedures in place to allow reporting of any misconduct, …"
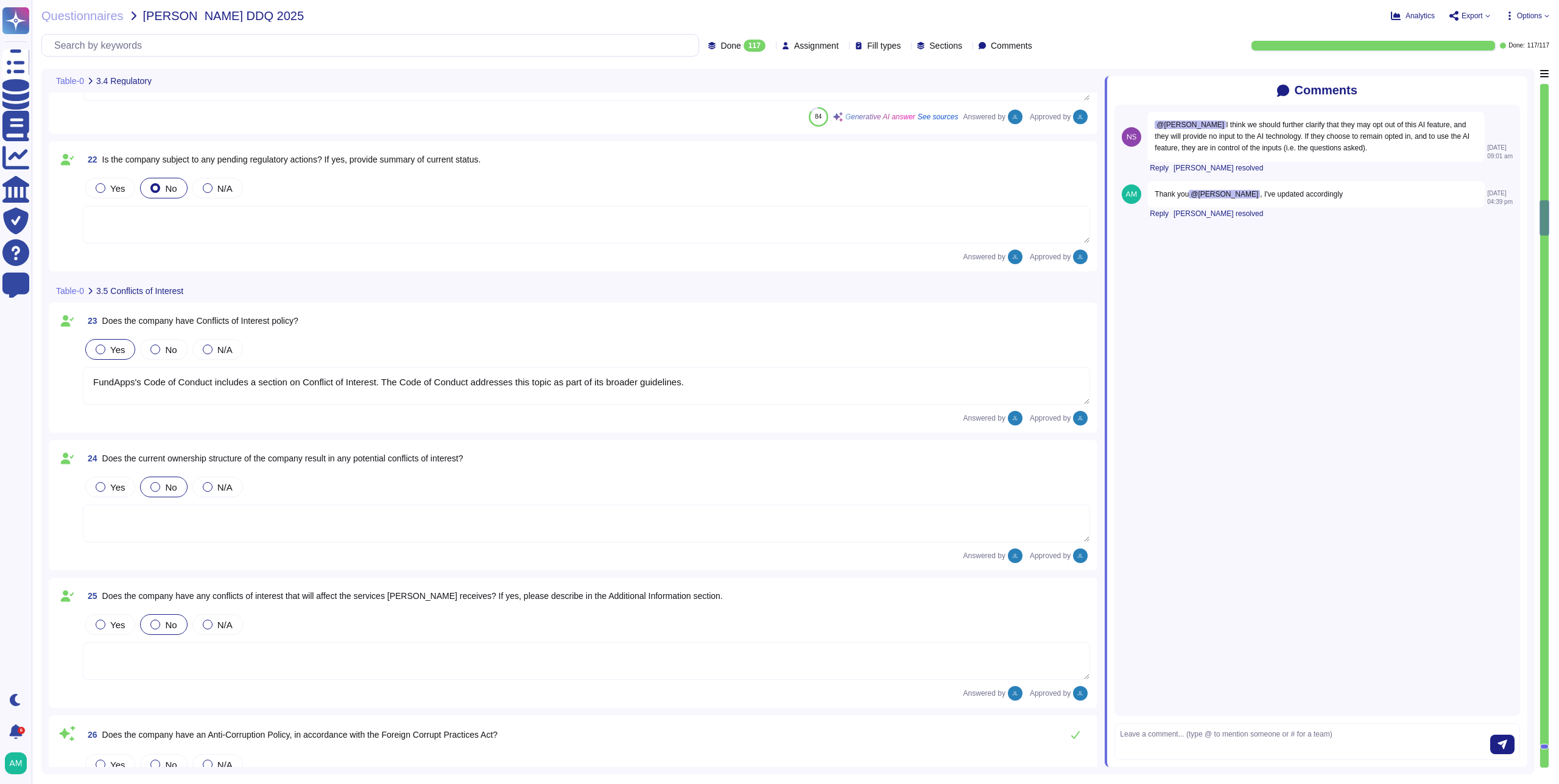
type textarea "FundApps's legal team regularly reviews all applicable laws to ensure complianc…"
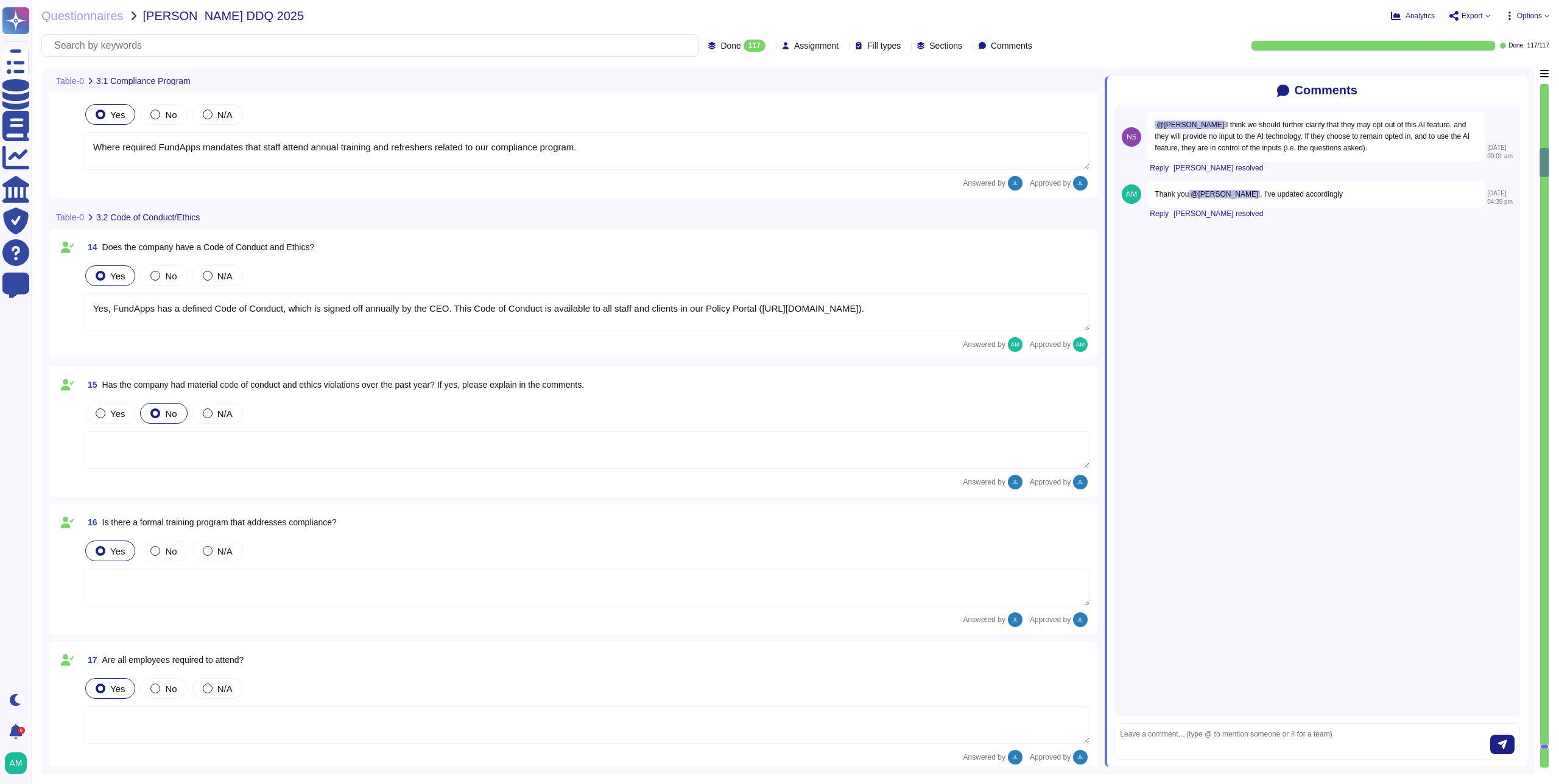
type textarea "We have a legal team who's responsibility it is to keep FundApps compliant with…"
type textarea "Where required FundApps mandates that staff attend annual training and refreshe…"
type textarea "Yes, FundApps has a defined Code of Conduct, which is signed off annually by th…"
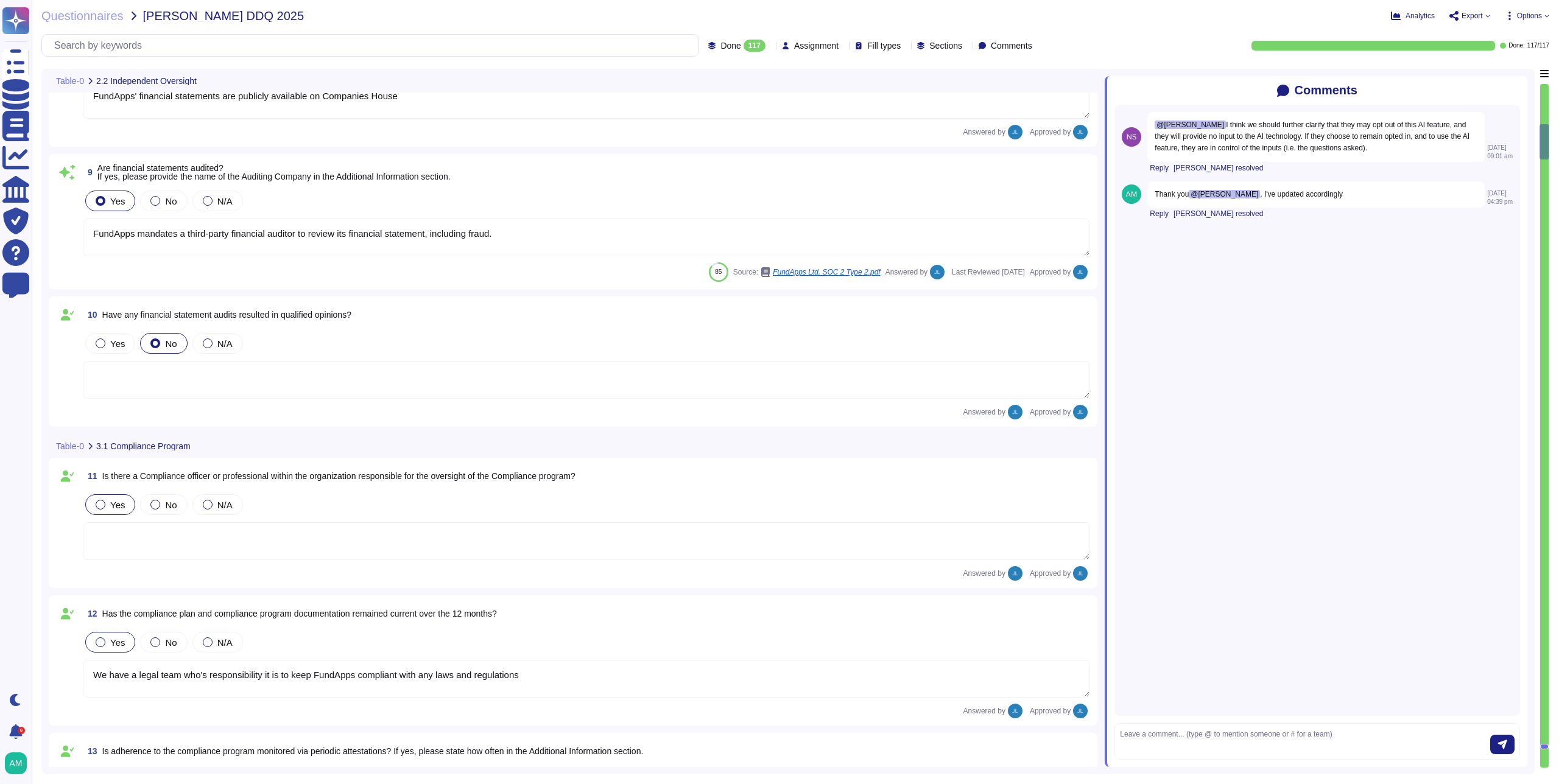
type textarea "FundApps' financial statements are publicly available on Companies House"
type textarea "FundApps mandates a third-party financial auditor to review its financial state…"
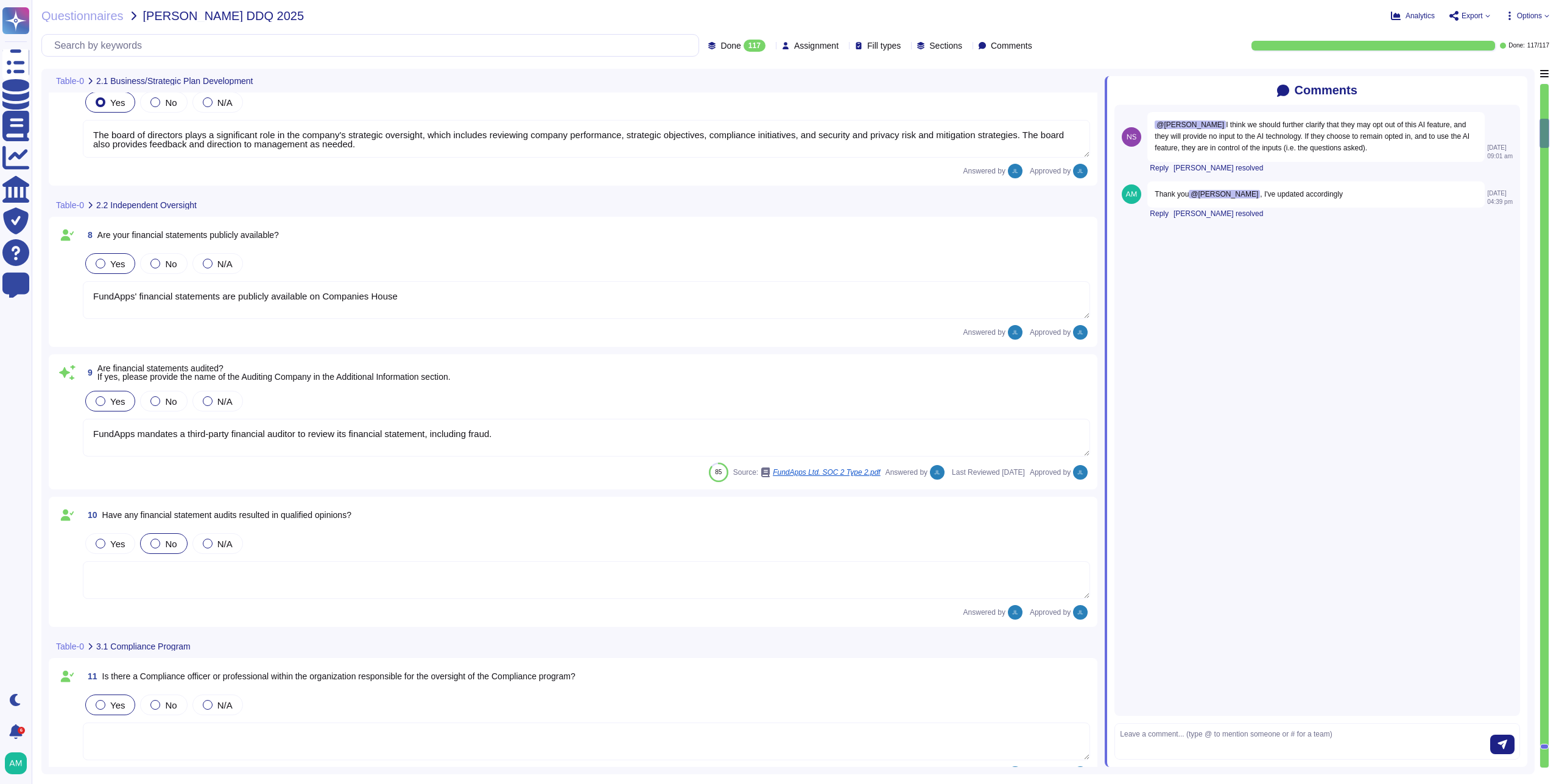
type textarea "No"
type textarea "Our CEO - [PERSON_NAME]"
type textarea "The board of directors plays a significant role in the company's strategic over…"
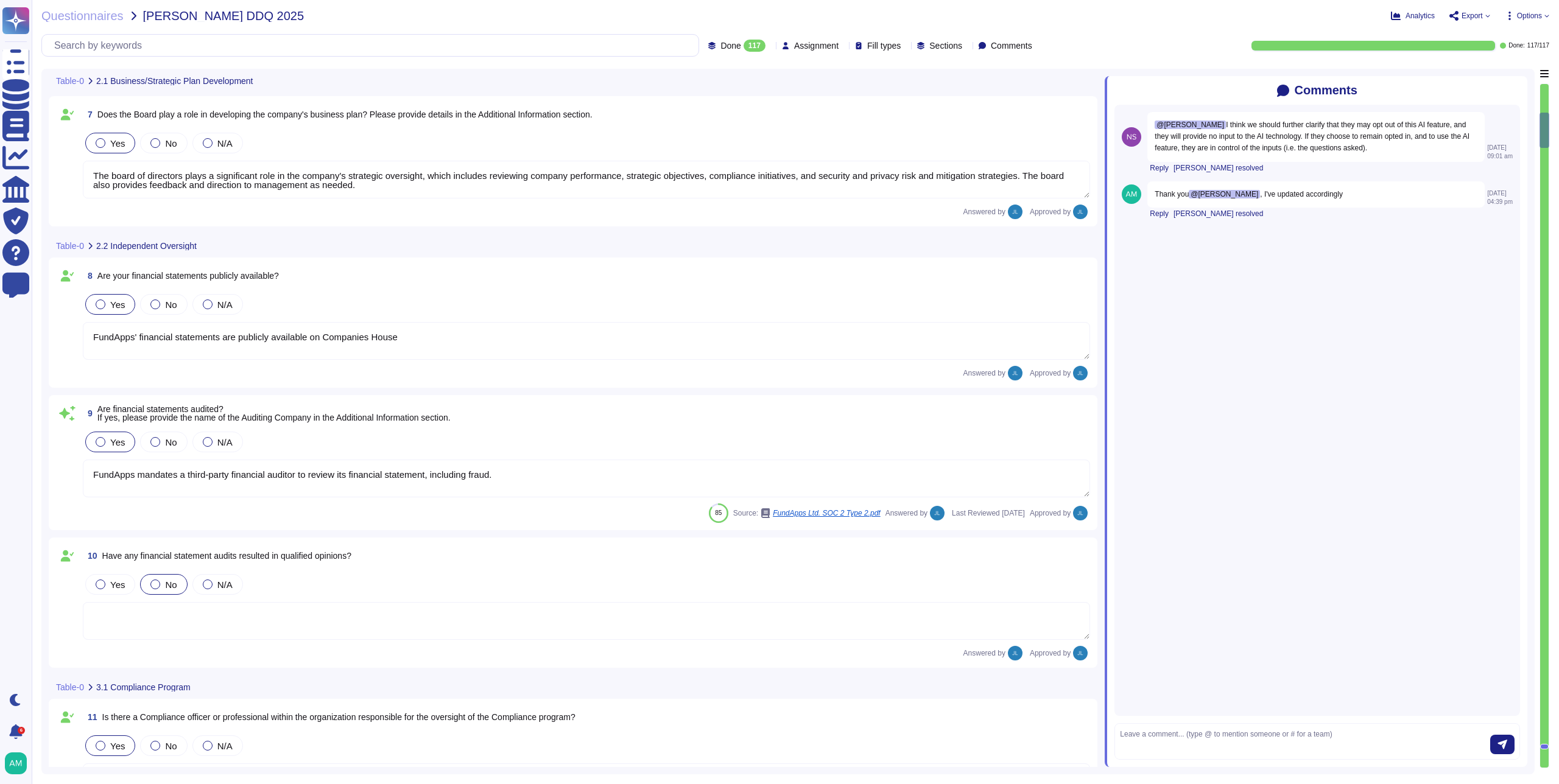
scroll to position [860, 0]
click at [722, 44] on div "Done 117" at bounding box center [739, 45] width 62 height 12
click at [1527, 6] on div "Questionnaires [PERSON_NAME] DDQ 2025 Analytics Export Copy link Download Optio…" at bounding box center [795, 392] width 1527 height 784
click at [1527, 17] on span "Options" at bounding box center [1529, 16] width 25 height 7
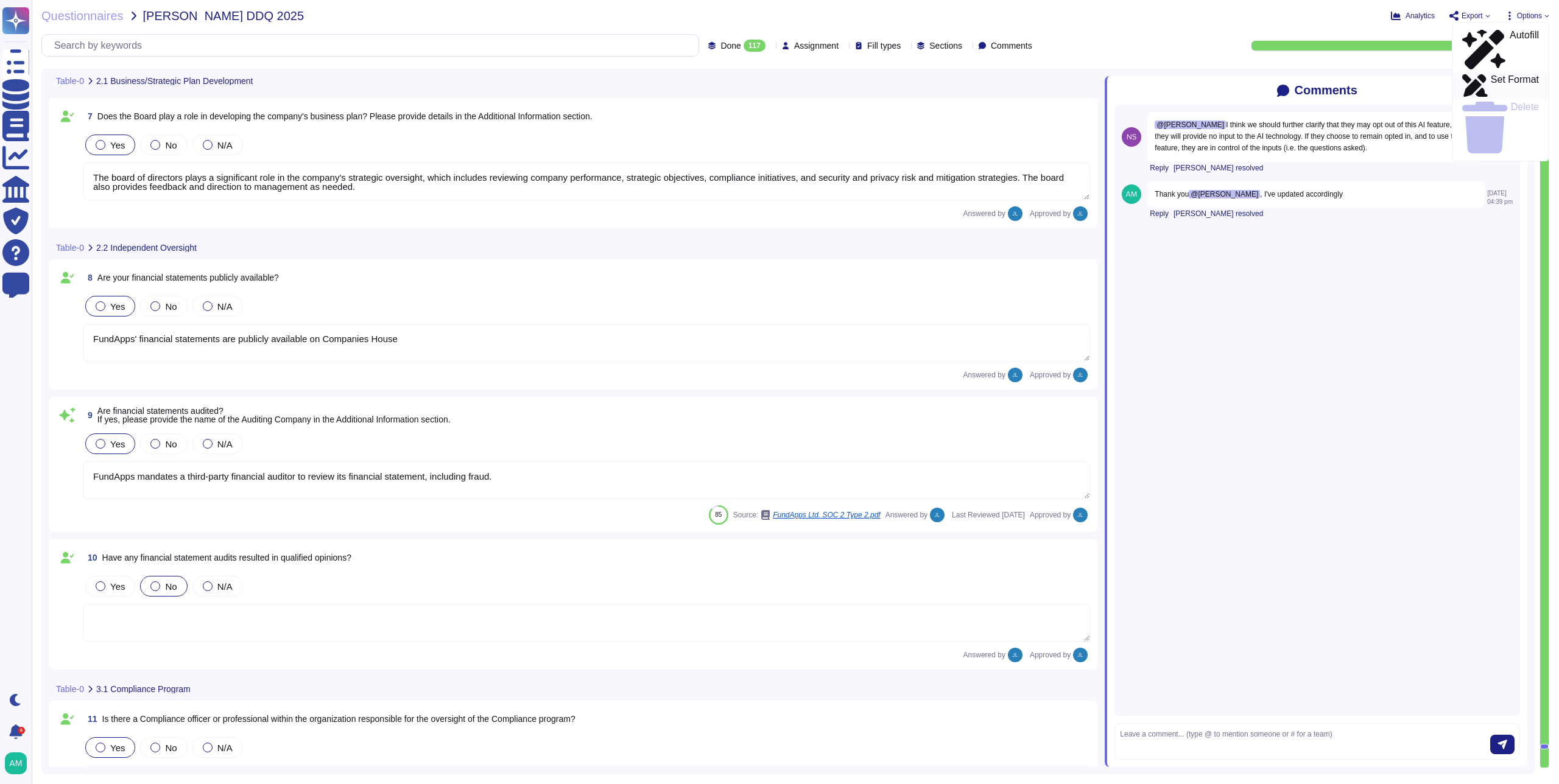
click at [1507, 75] on p "Set Format" at bounding box center [1515, 86] width 48 height 22
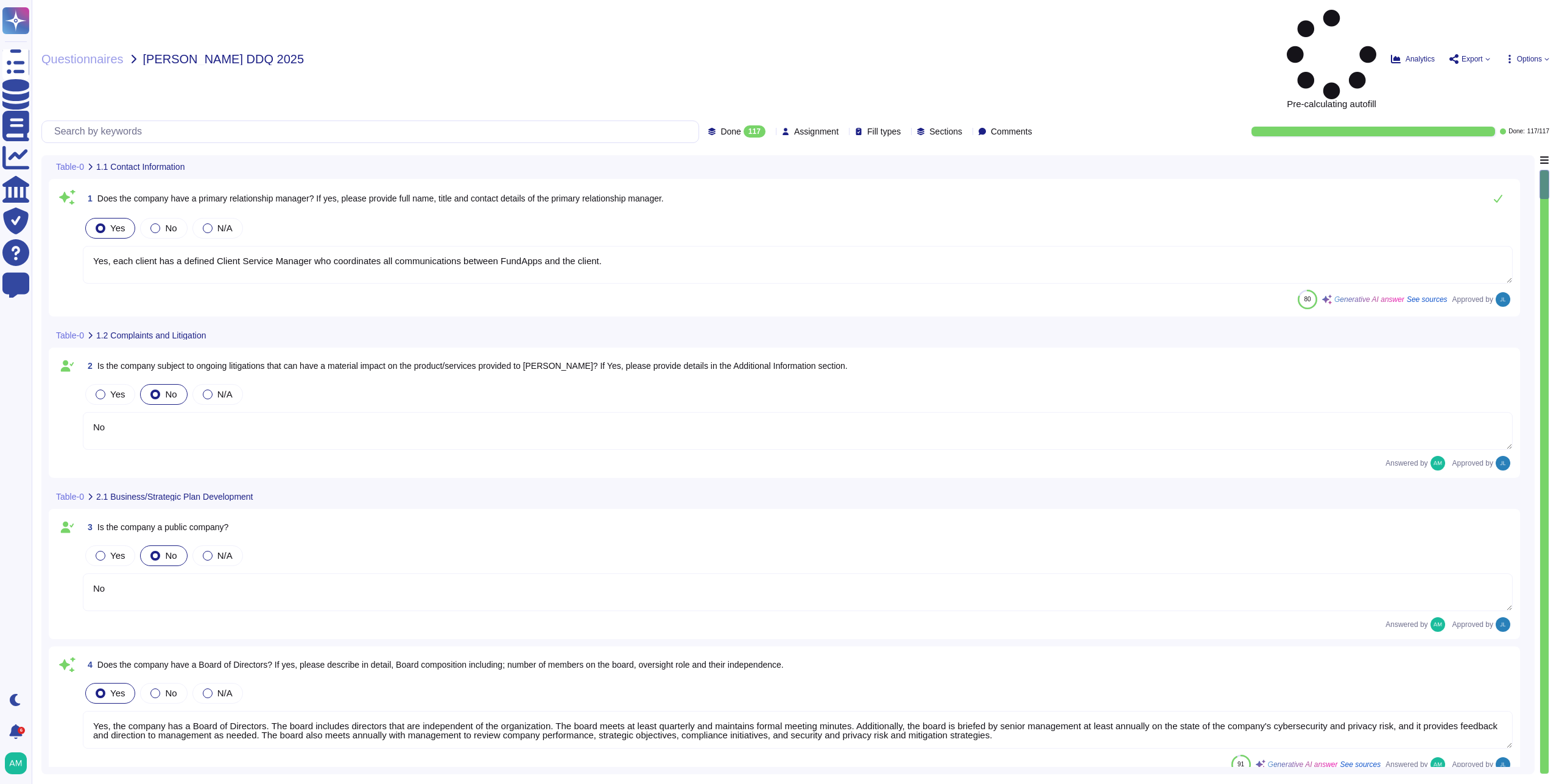
type textarea "Yes, each client has a defined Client Service Manager who coordinates all commu…"
type textarea "No"
type textarea "Yes, the company has a Board of Directors. The board includes directors that ar…"
type textarea "No"
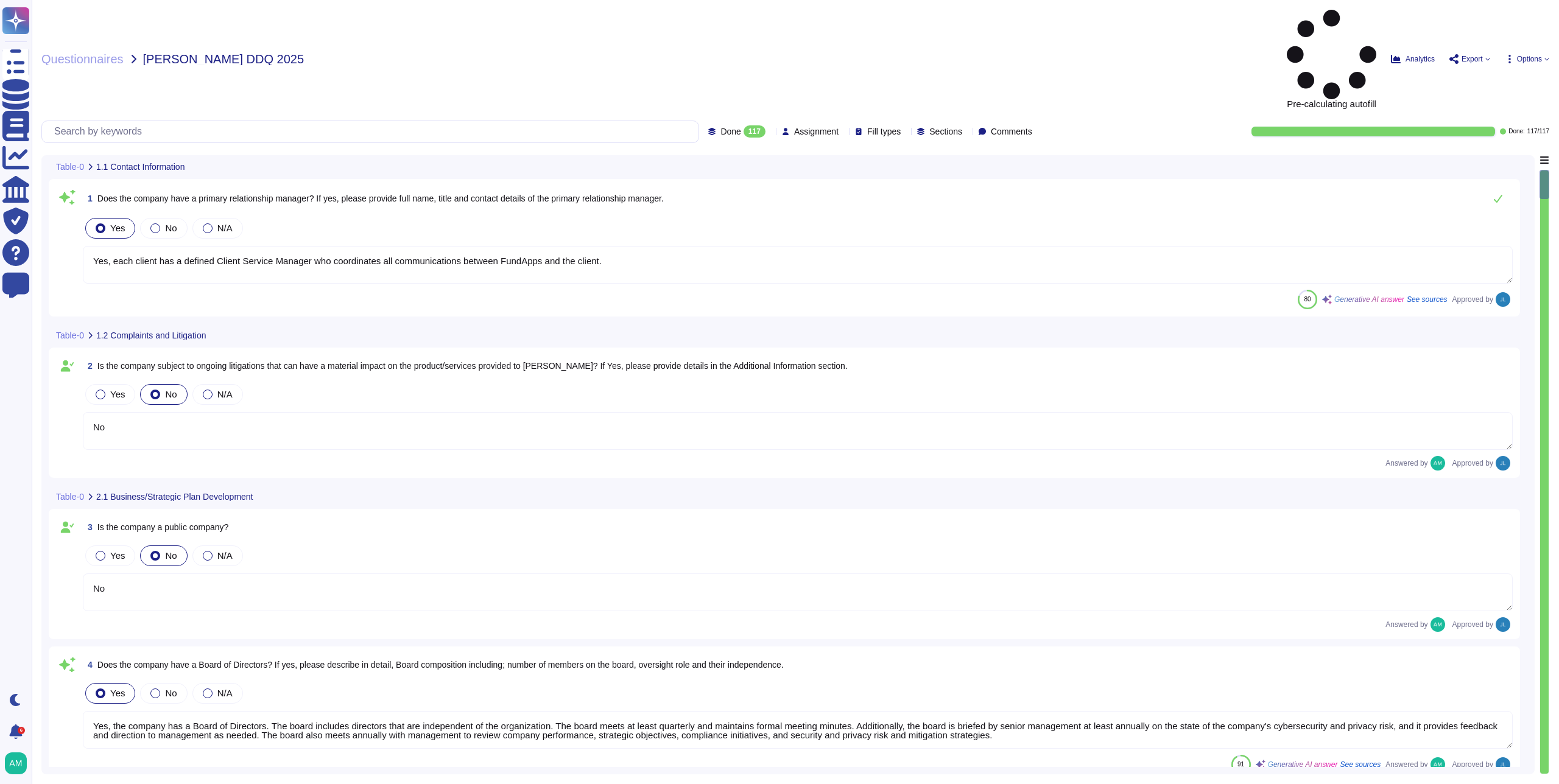
type textarea "Our CEO - [PERSON_NAME]"
type textarea "The board of directors plays a significant role in the company's strategic over…"
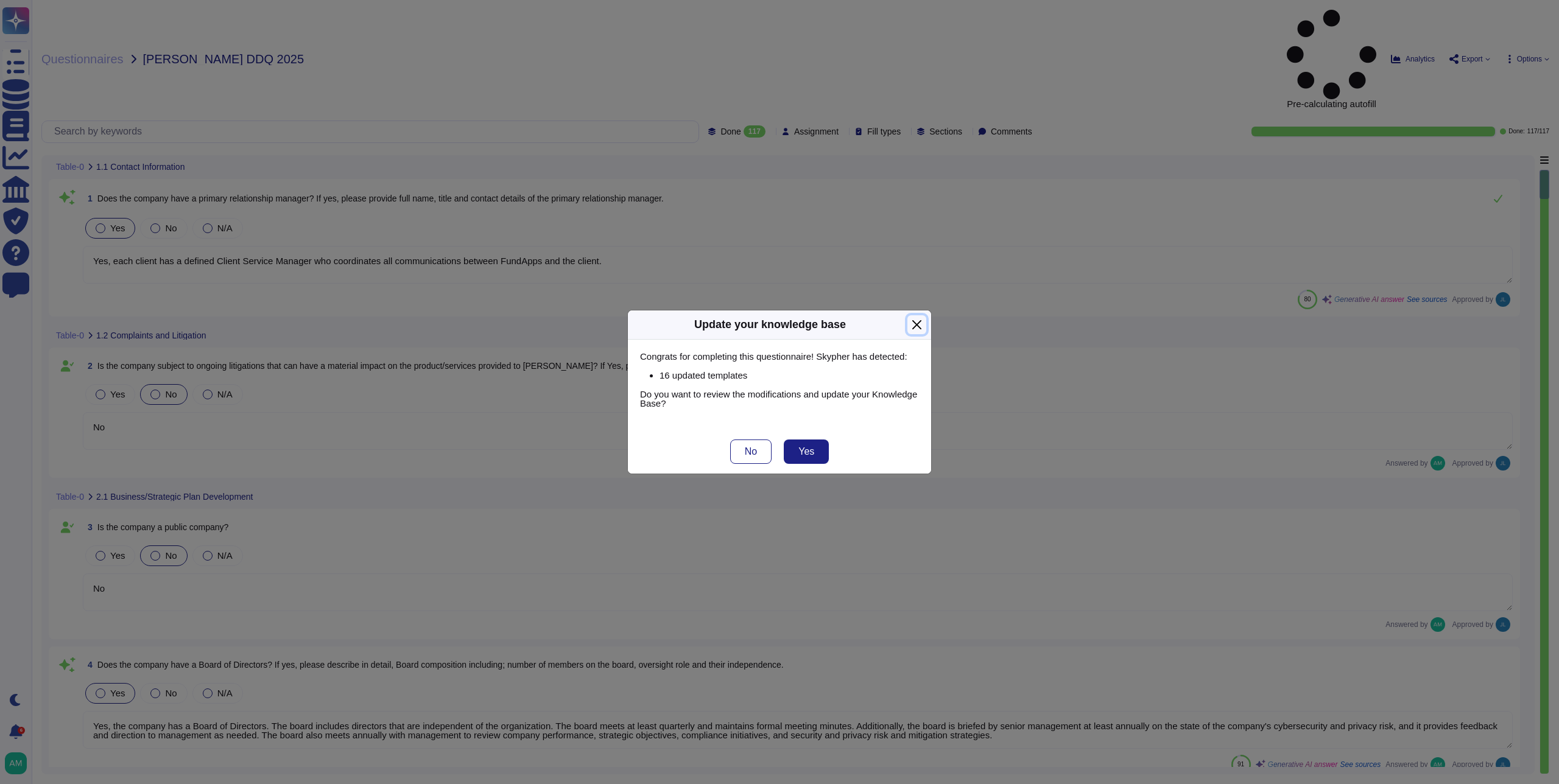
click at [919, 327] on button "Close" at bounding box center [917, 325] width 19 height 19
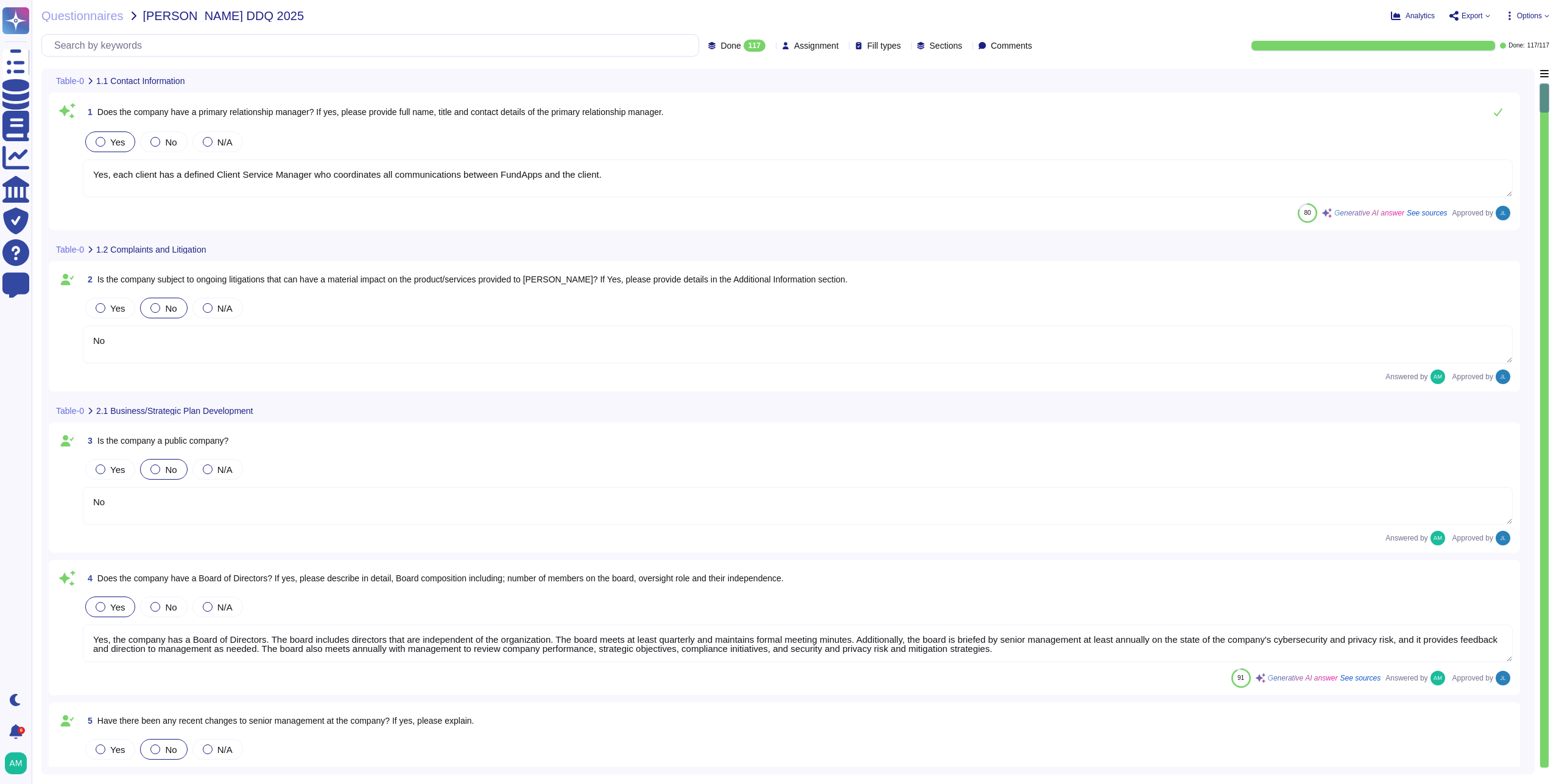
click at [743, 41] on div "117" at bounding box center [754, 45] width 22 height 12
click at [709, 79] on div "All 117" at bounding box center [726, 76] width 99 height 13
click at [1550, 20] on div "Questionnaires [PERSON_NAME] DDQ 2025 Analytics Export Options All 117 Assignme…" at bounding box center [795, 392] width 1527 height 784
click at [1536, 15] on span "Options" at bounding box center [1529, 16] width 25 height 7
click at [1506, 75] on p "Set Format" at bounding box center [1515, 86] width 48 height 22
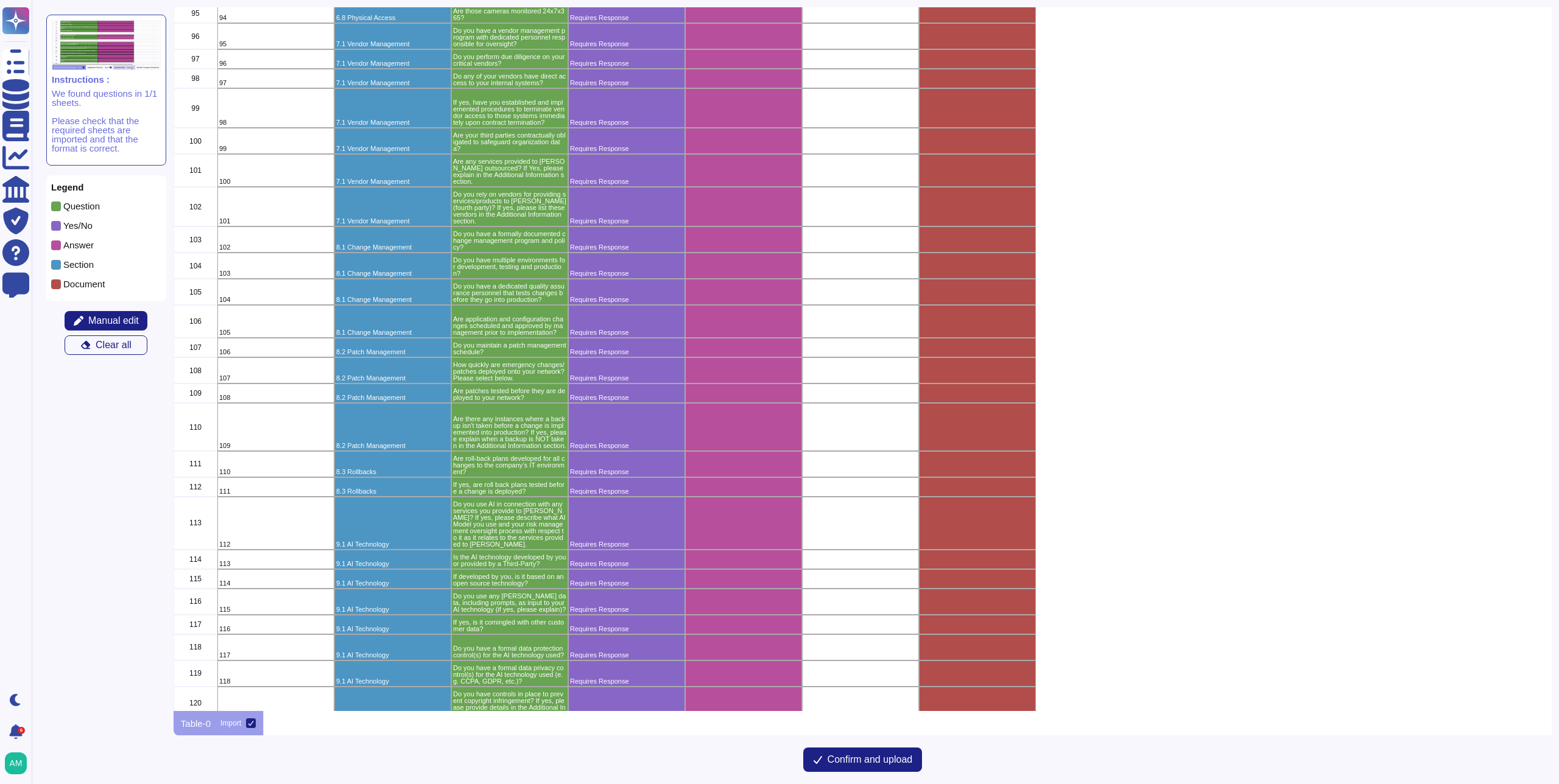
scroll to position [3111, 0]
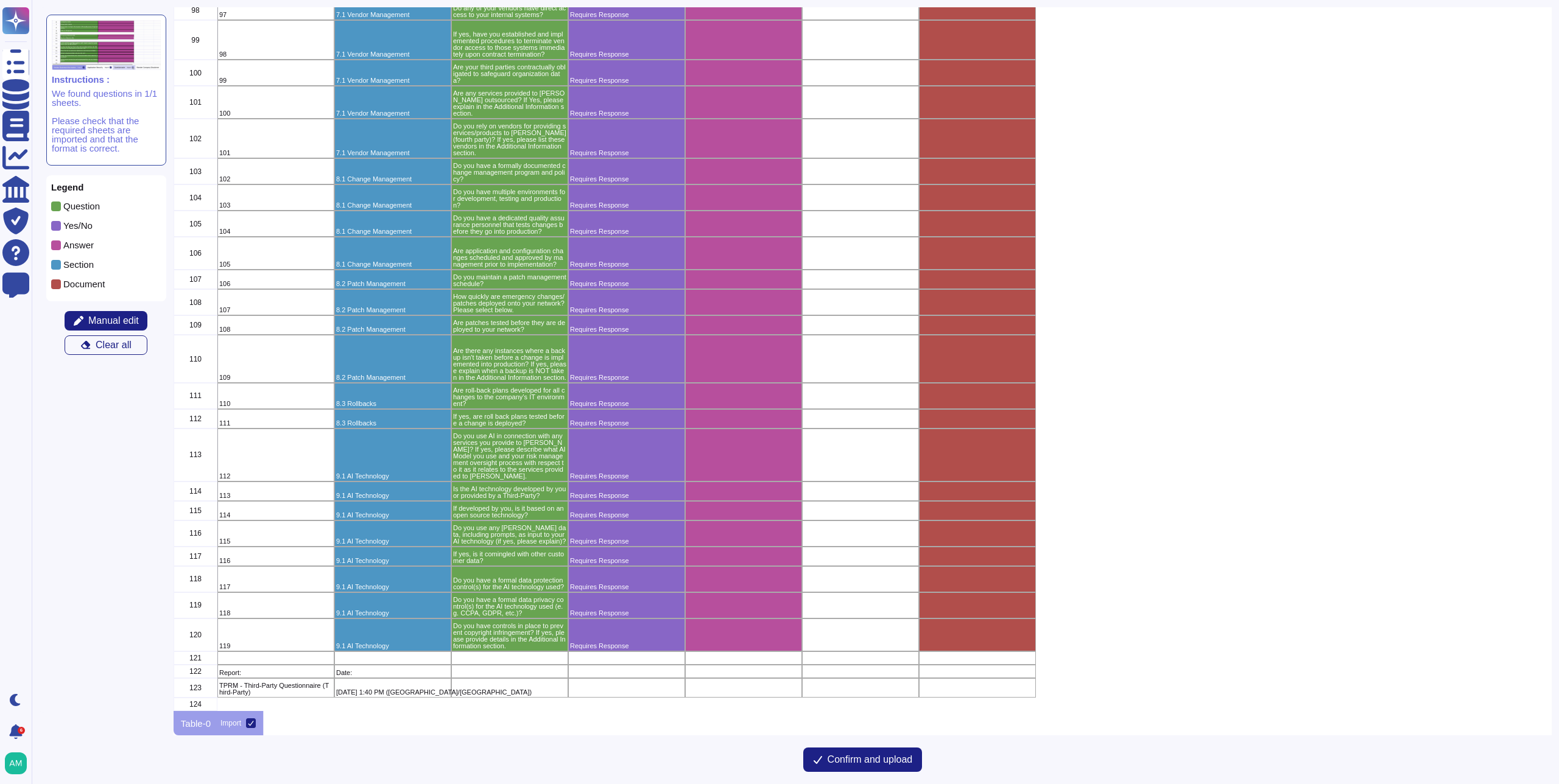
click at [544, 553] on p "If yes, is it comingled with other customer data?" at bounding box center [510, 558] width 113 height 13
click at [605, 547] on div "Requires Response" at bounding box center [626, 556] width 117 height 20
click at [741, 674] on icon "grid" at bounding box center [818, 723] width 156 height 97
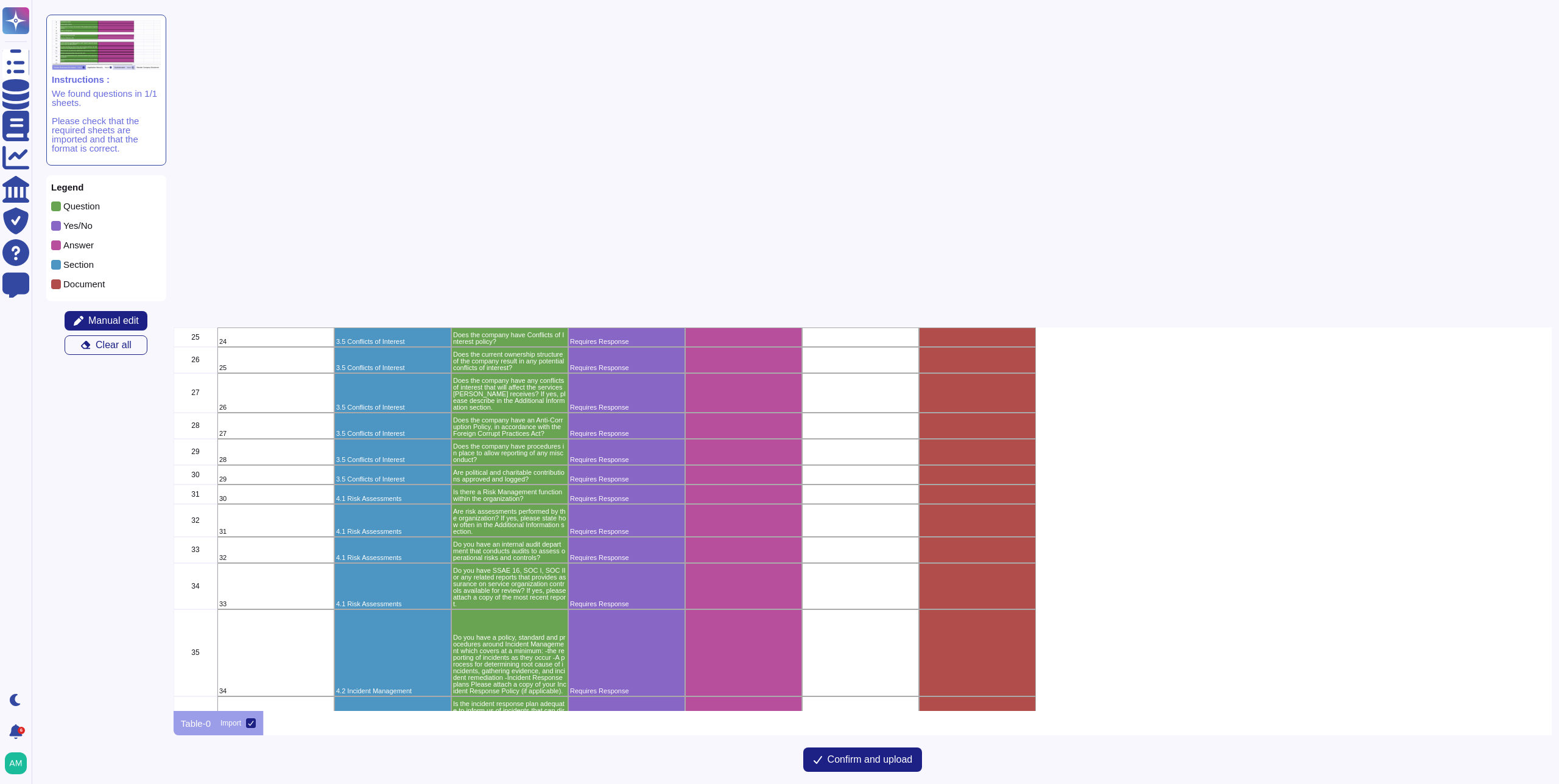
scroll to position [0, 0]
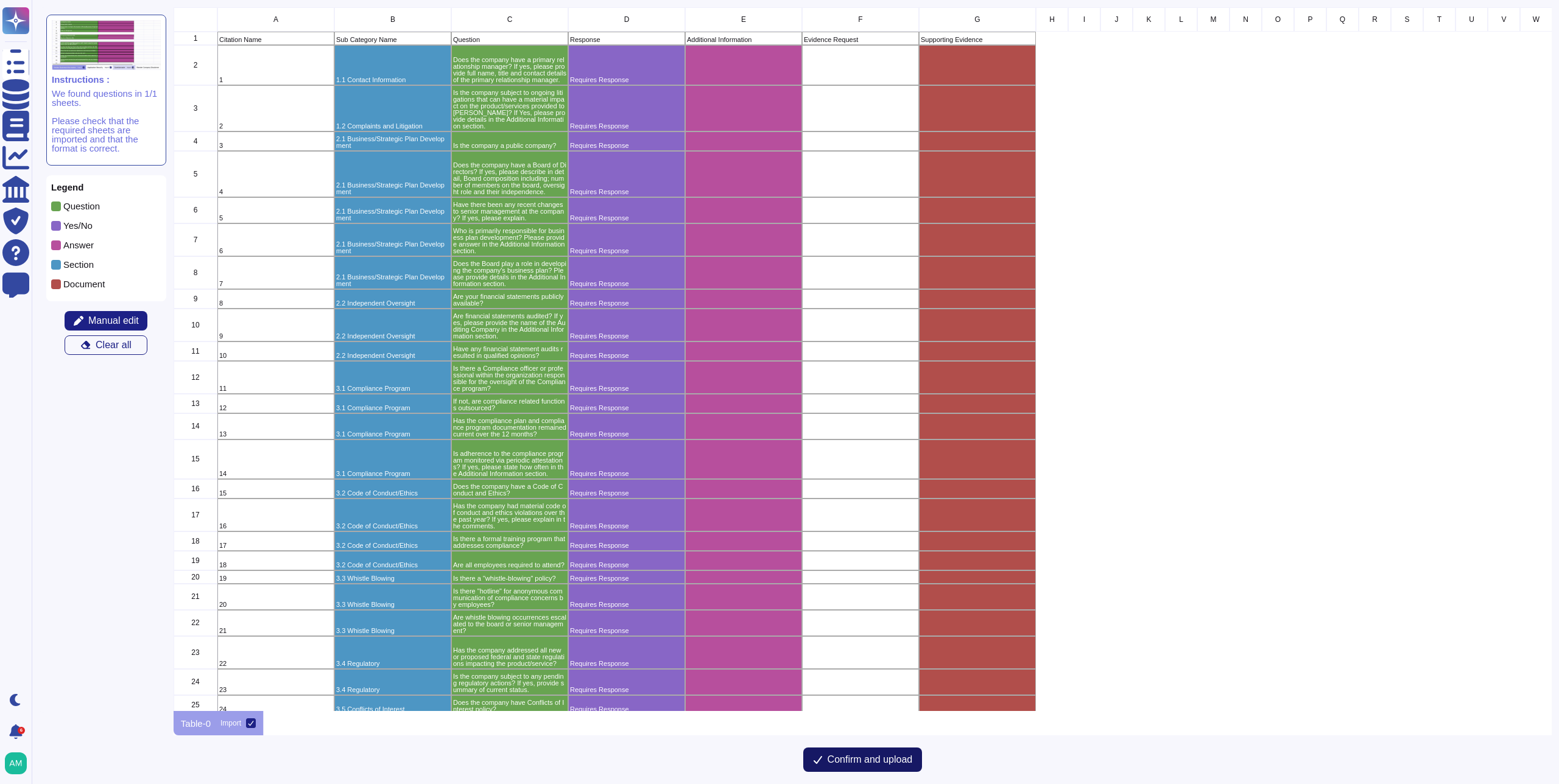
click at [888, 756] on span "Confirm and upload" at bounding box center [870, 759] width 85 height 9
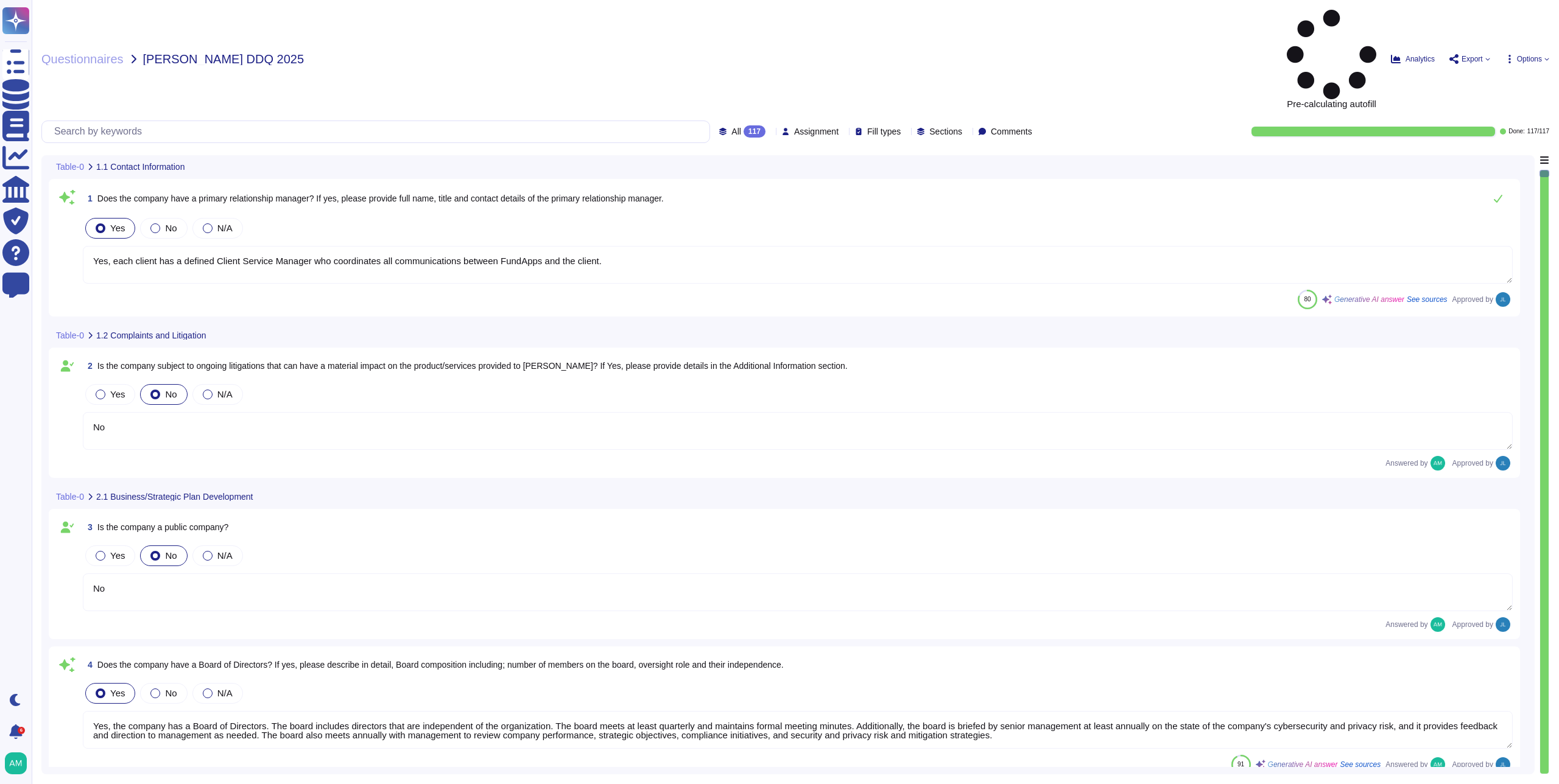
type textarea "Yes, each client has a defined Client Service Manager who coordinates all commu…"
type textarea "No"
type textarea "Yes, the company has a Board of Directors. The board includes directors that ar…"
type textarea "No"
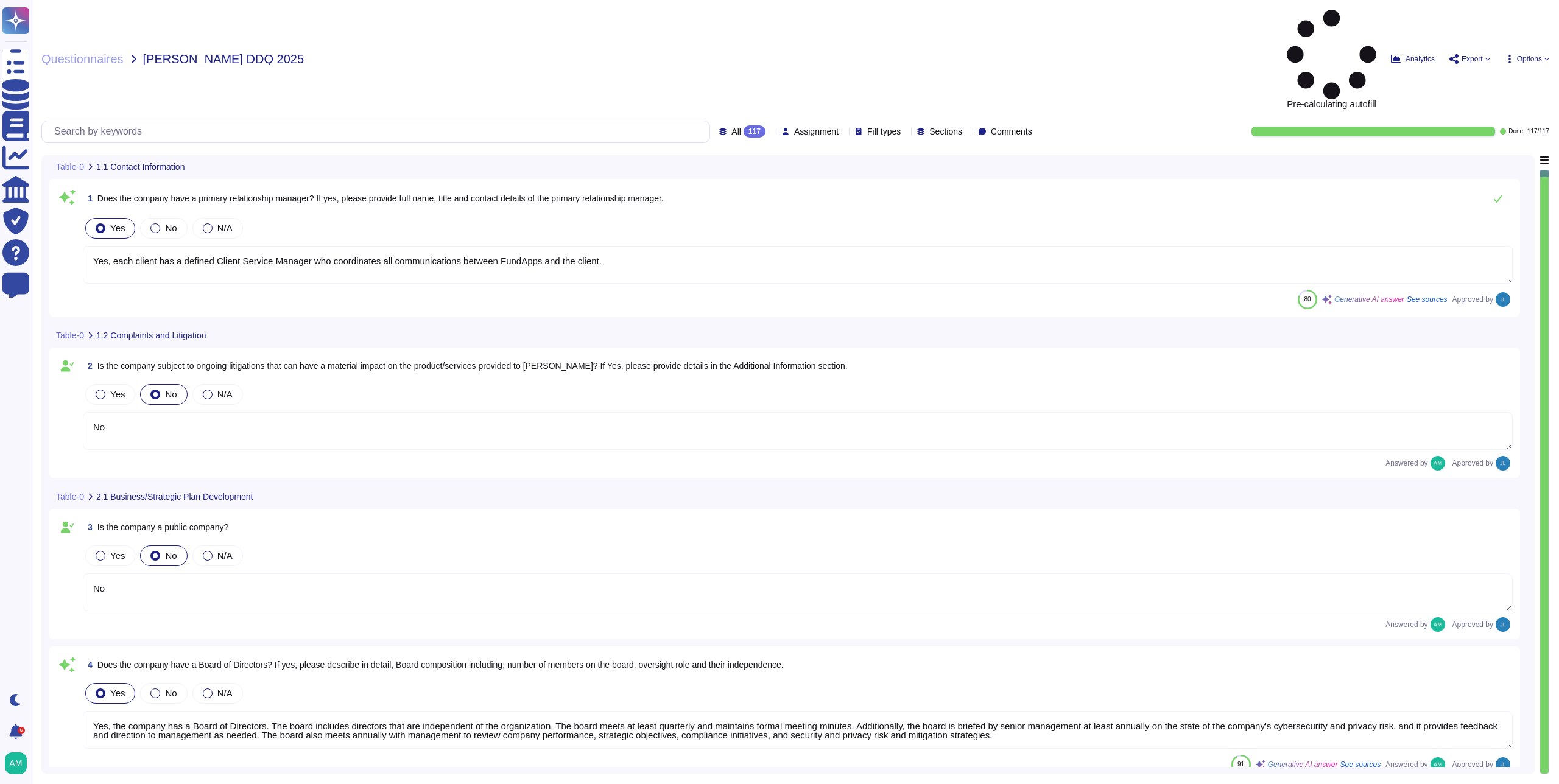
type textarea "Our CEO - [PERSON_NAME]"
type textarea "The board of directors plays a significant role in the company's strategic over…"
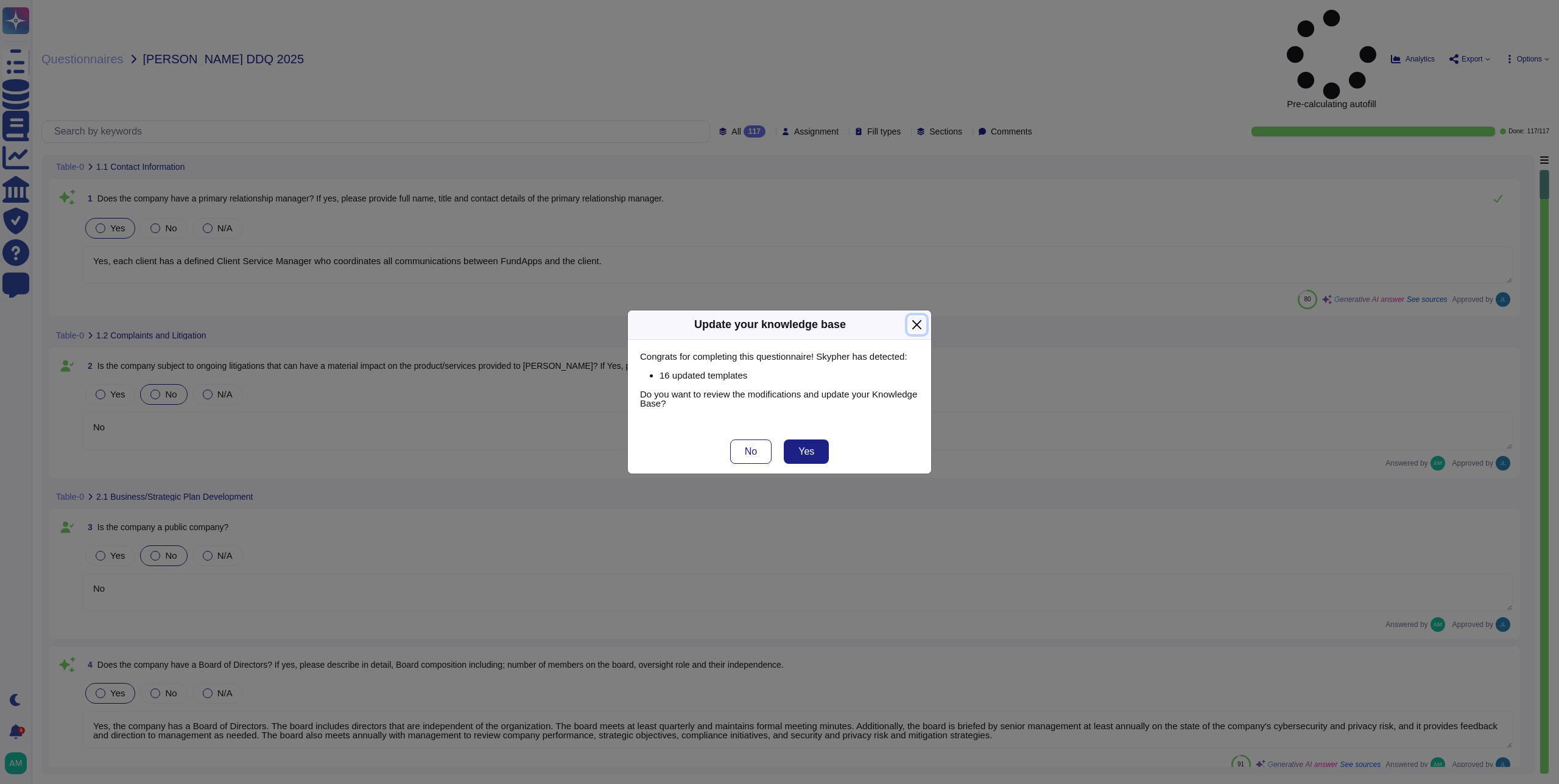
click at [916, 319] on button "Close" at bounding box center [917, 325] width 19 height 19
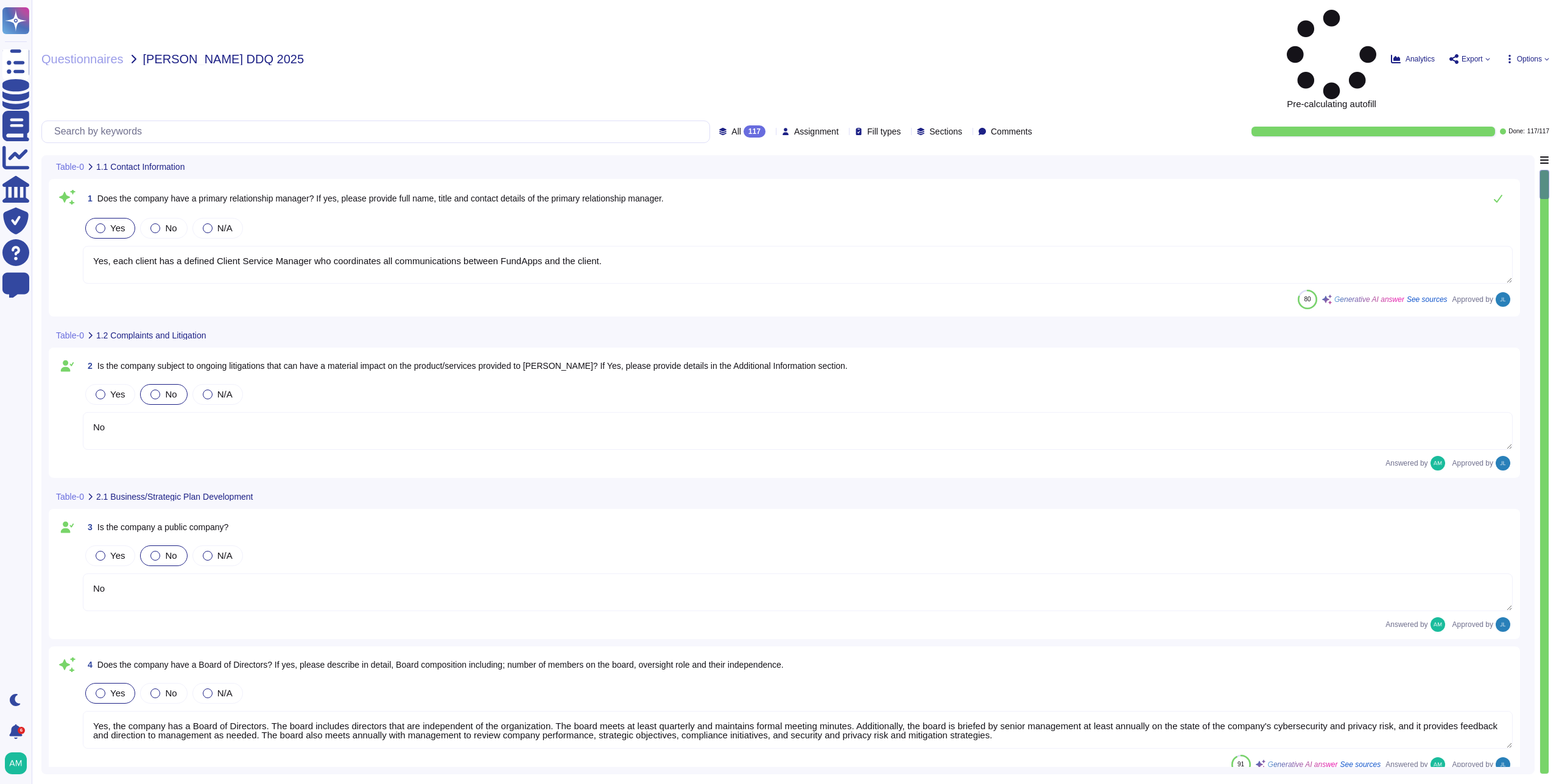
click at [731, 127] on span "All" at bounding box center [735, 132] width 9 height 9
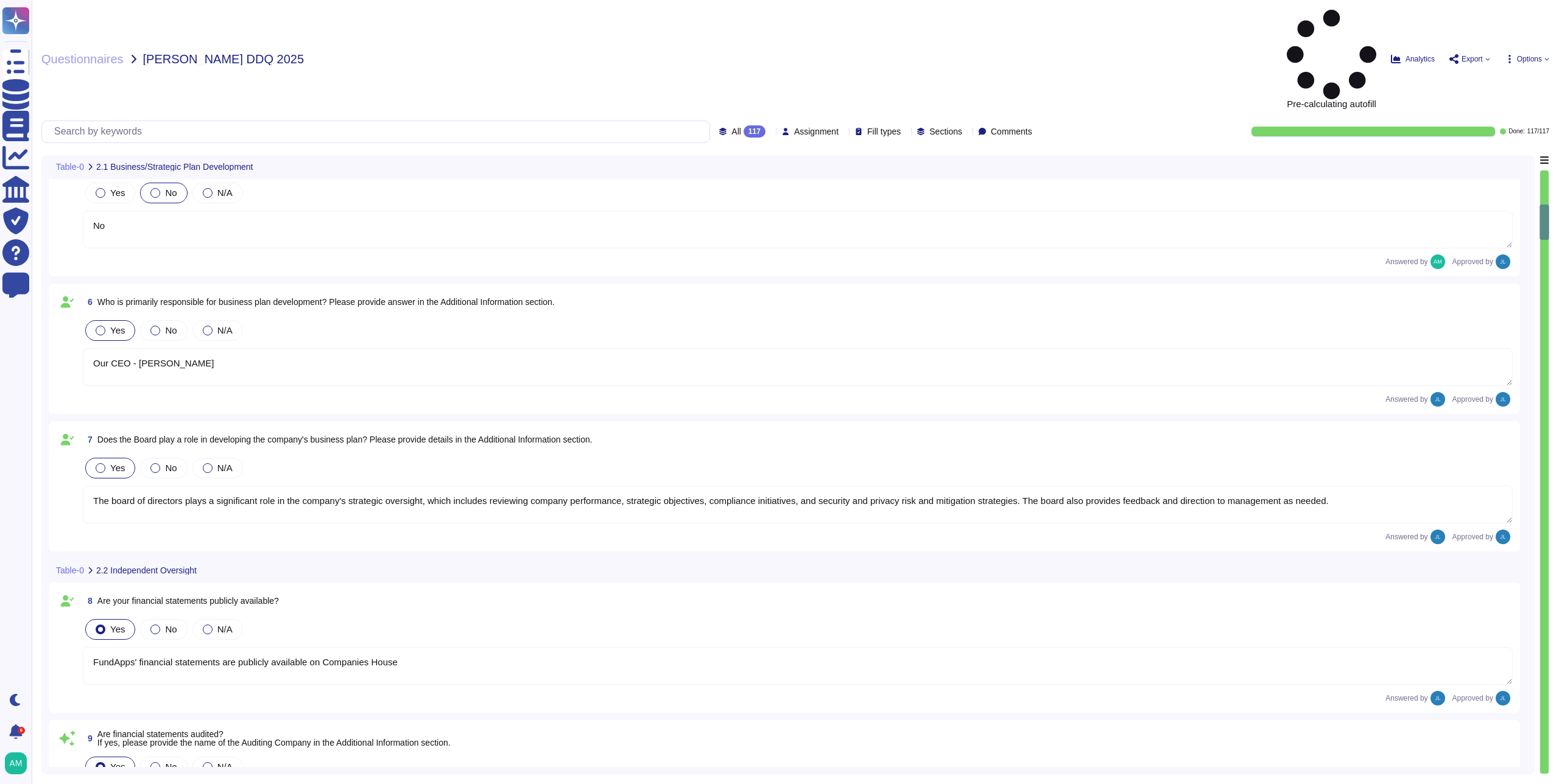
type textarea "FundApps' financial statements are publicly available on Companies House"
type textarea "FundApps mandates a third-party financial auditor to review its financial state…"
type textarea "We have a legal team who's responsibility it is to keep FundApps compliant with…"
type textarea "Where required FundApps mandates that staff attend annual training and refreshe…"
type textarea "Yes, FundApps has a defined Code of Conduct, which is signed off annually by th…"
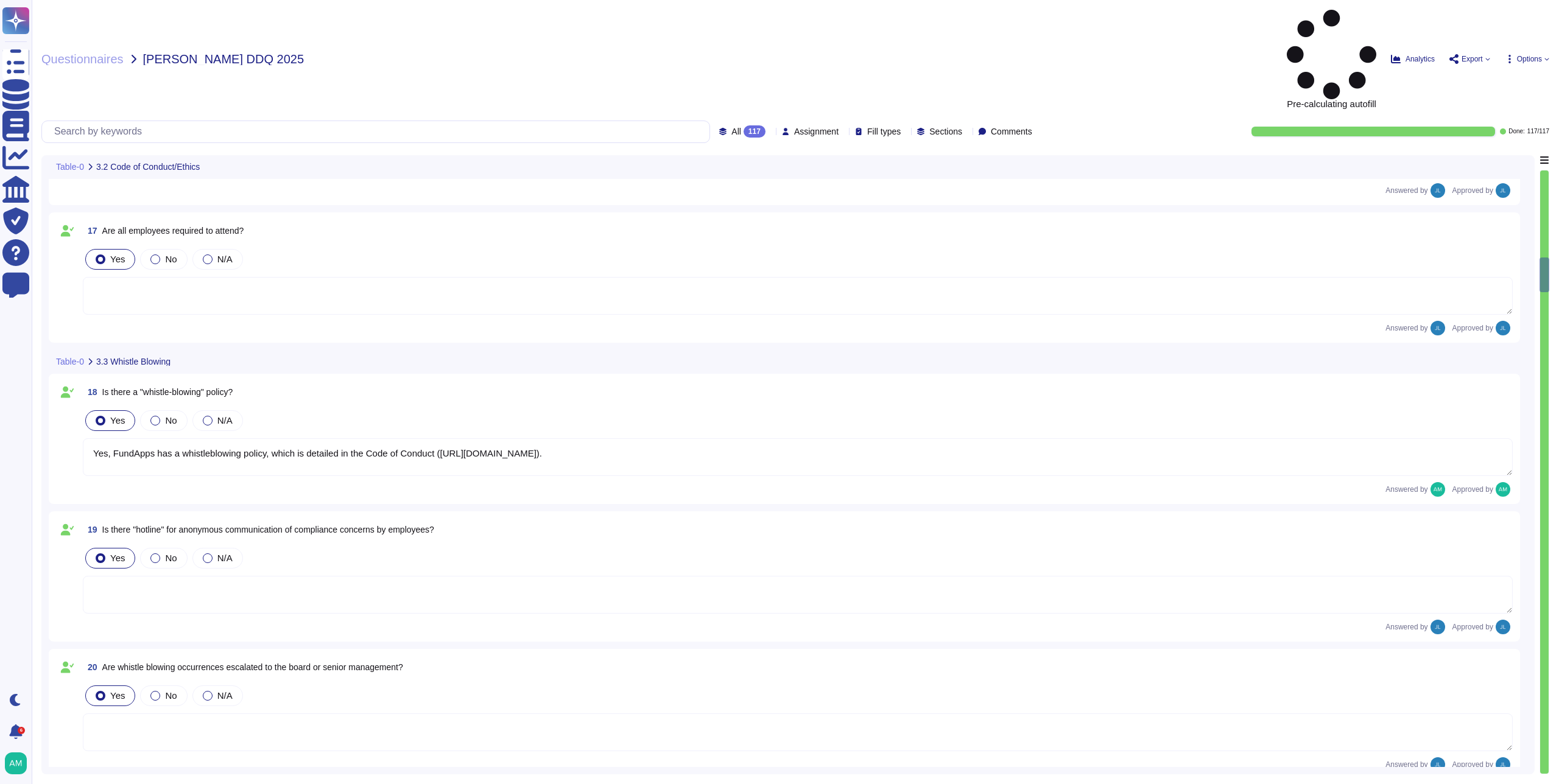
type textarea "Yes, FundApps has a whistleblowing policy, which is detailed in the Code of Con…"
type textarea "FundApps's legal team regularly reviews all applicable laws to ensure complianc…"
type textarea "FundApps's Code of Conduct includes a section on Conflict of Interest. The Code…"
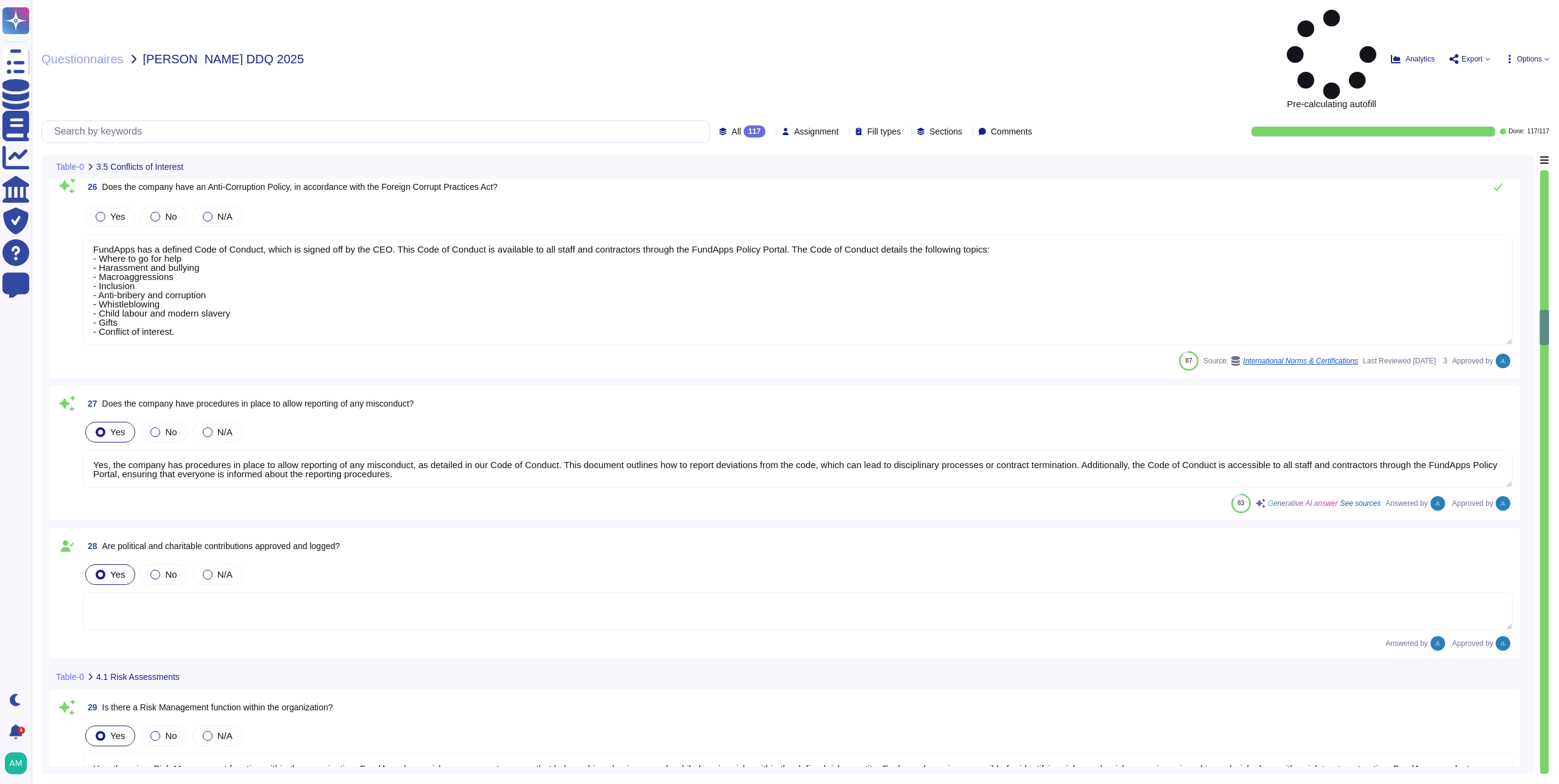
type textarea "FundApps has a defined Code of Conduct, which is signed off by the CEO. This Co…"
type textarea "Yes, the company has procedures in place to allow reporting of any misconduct, …"
type textarea "Yes, there is a Risk Management function within the organisation. FundApps has …"
type textarea "FundApps conducts risk assessments periodically as required by company policy a…"
type textarea "FundApps is audited annually by independent third-party auditors who provide a …"
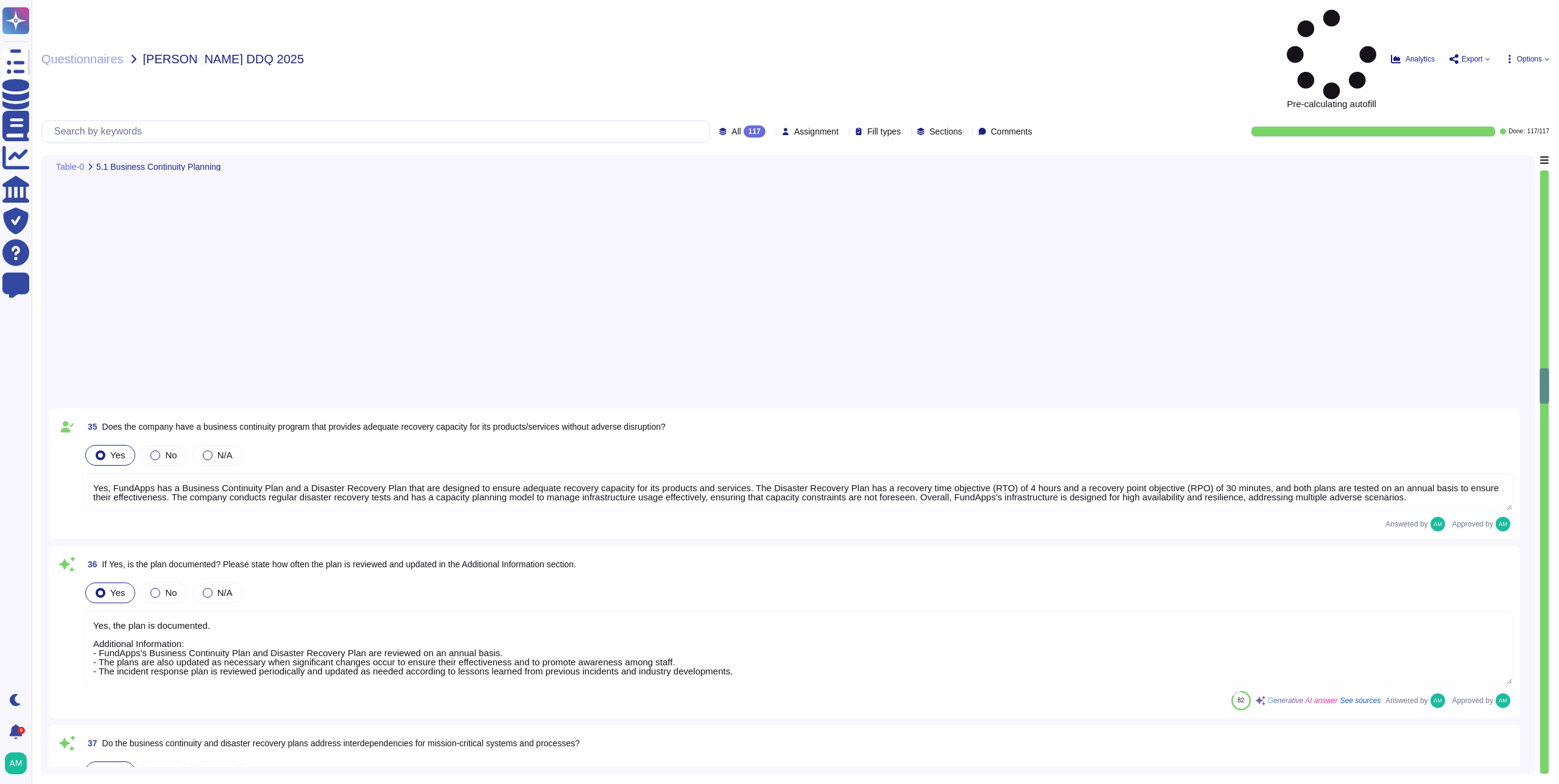
type textarea "Yes, FundApps has a Business Continuity Plan and a Disaster Recovery Plan that …"
type textarea "Yes, the plan is documented. Additional Information: - FundApps's Business Cont…"
type textarea "The business continuity and disaster recovery plans at [GEOGRAPHIC_DATA] includ…"
type textarea "Yes, a business continuity exercise has been performed in the last 12 months. T…"
type textarea "Yes, as described in the Business Continuity Policy ([URL][DOMAIN_NAME])."
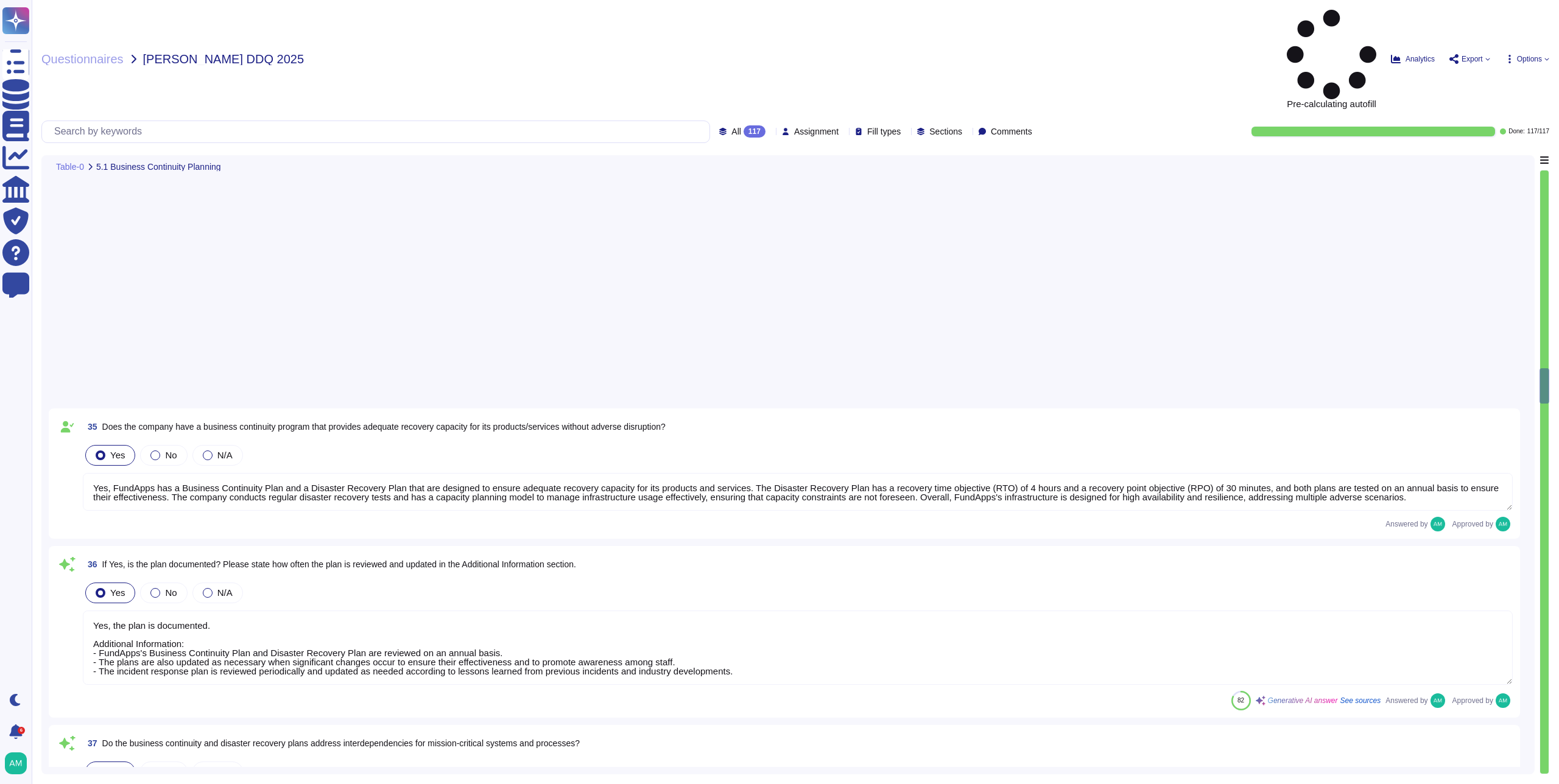
type textarea "Yes, RTO (Recovery Time Objective) and RPO (Recovery Point Objective) metrics a…"
type textarea "FundApps backups production data to local storage at the following frequency: F…"
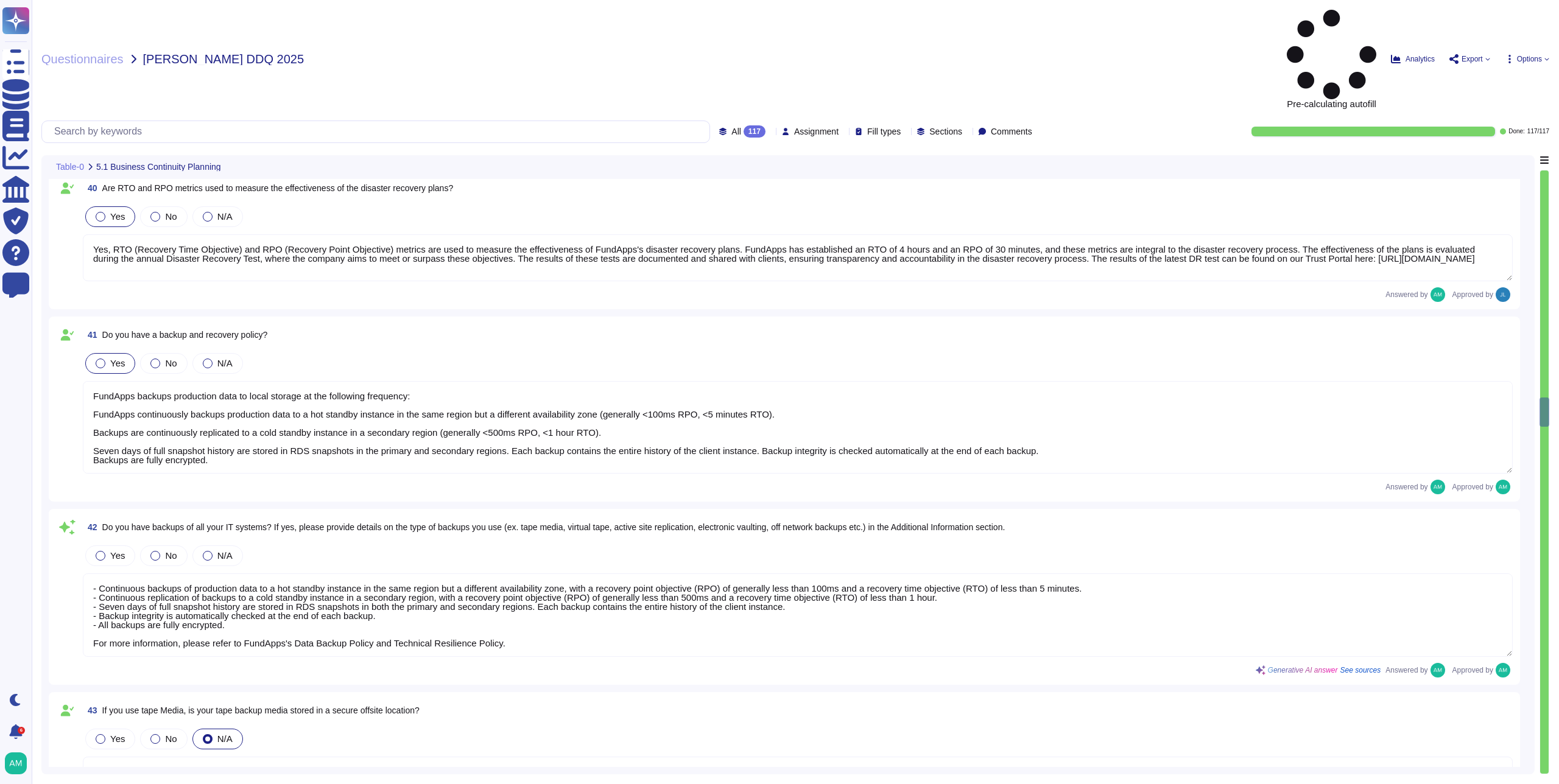
type textarea "- Continuous backups of production data to a hot standby instance in the same r…"
type textarea "FundApps conducts an annual Disaster Recovery Test, which includes testing the …"
type textarea "Yes, appropriate training procedures and documentation have been established at…"
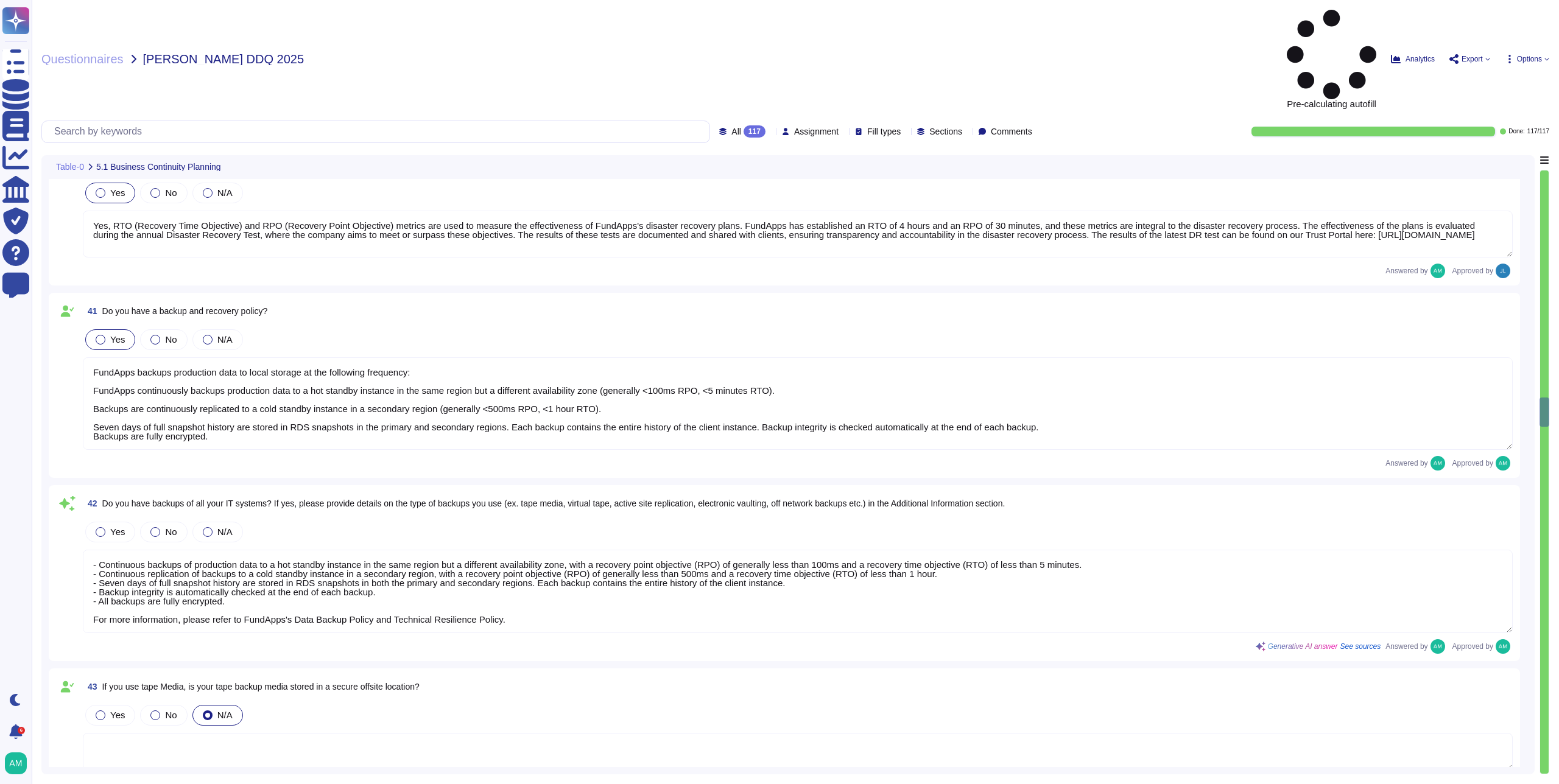
scroll to position [1, 0]
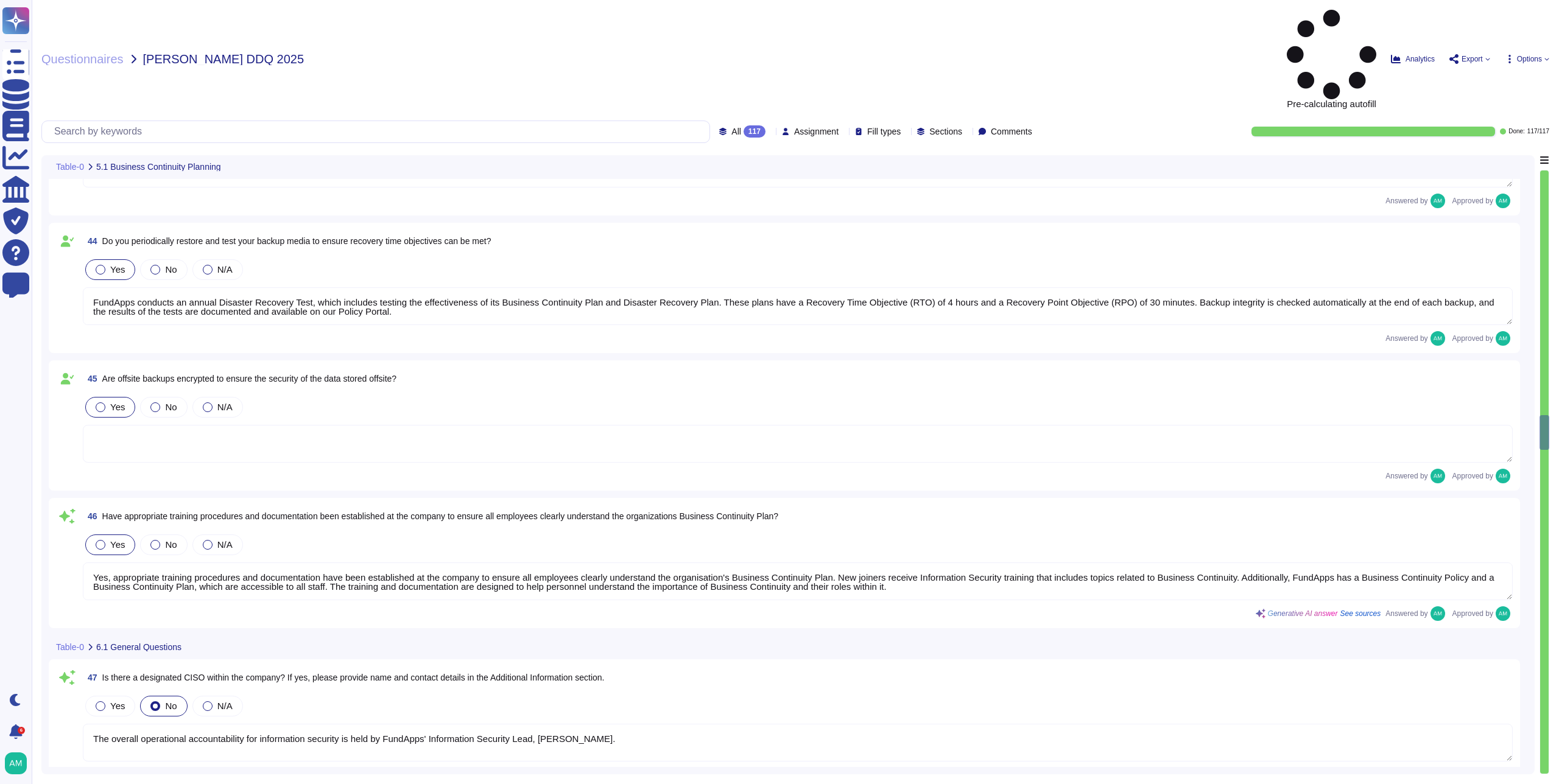
type textarea "The overall operational accountability for information security is held by Fund…"
type textarea "The Information Security Lead, [PERSON_NAME], is responsible for overall operat…"
type textarea "Yes, FundApps has a formally documented set of Information Security Policies an…"
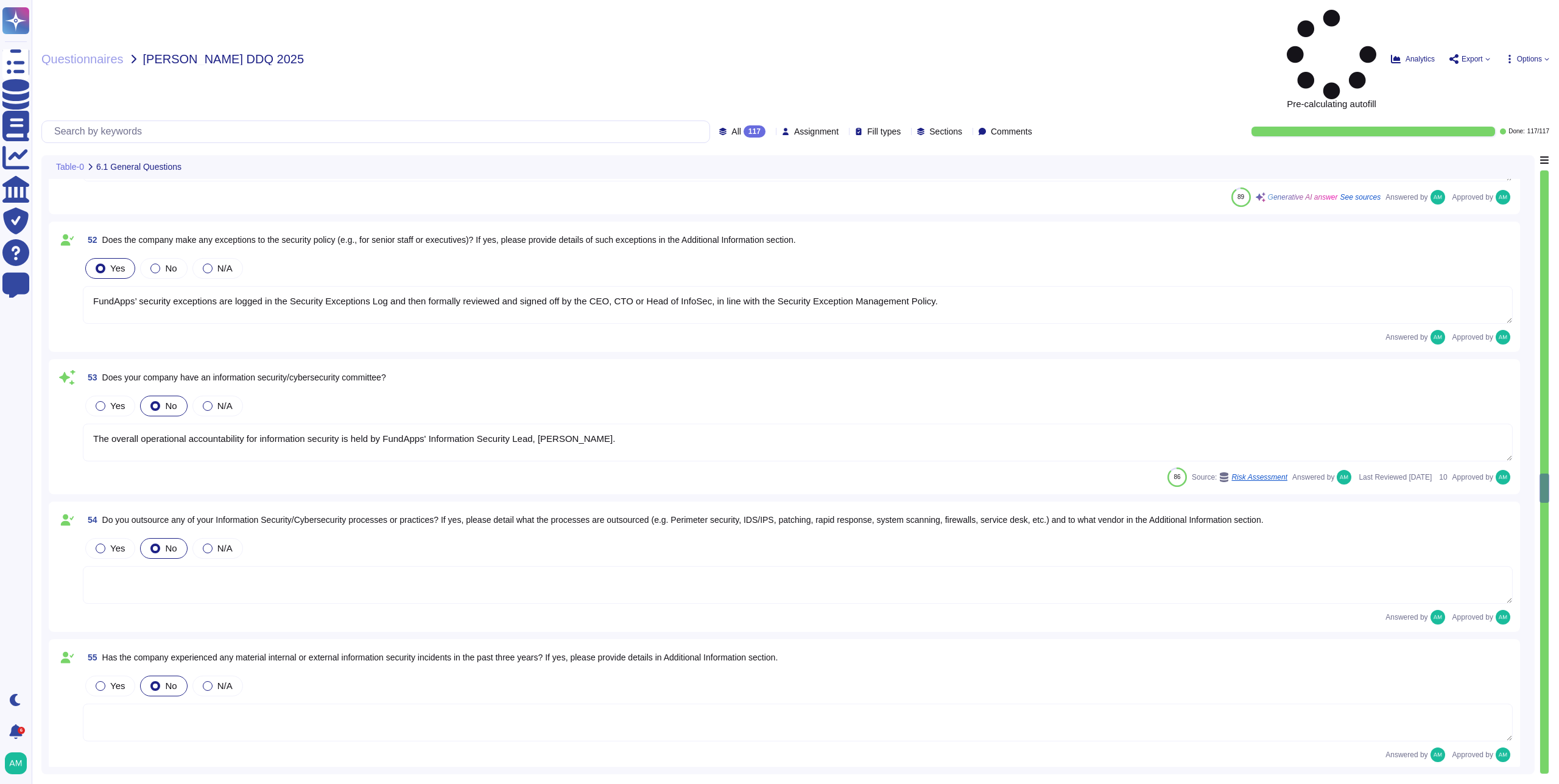
type textarea "FundApps’ security exceptions are logged in the Security Exceptions Log and the…"
type textarea "The overall operational accountability for information security is held by Fund…"
type textarea "Yes, FundApps has dedicated cybersecurity insurance that covers various aspects…"
type textarea "Yes, independent assessments of our IT systems, policies, and procedures have b…"
type textarea "Yes, FundApps uses DataDog Cloud SIEM, which includes IDS and IPS functionaliti…"
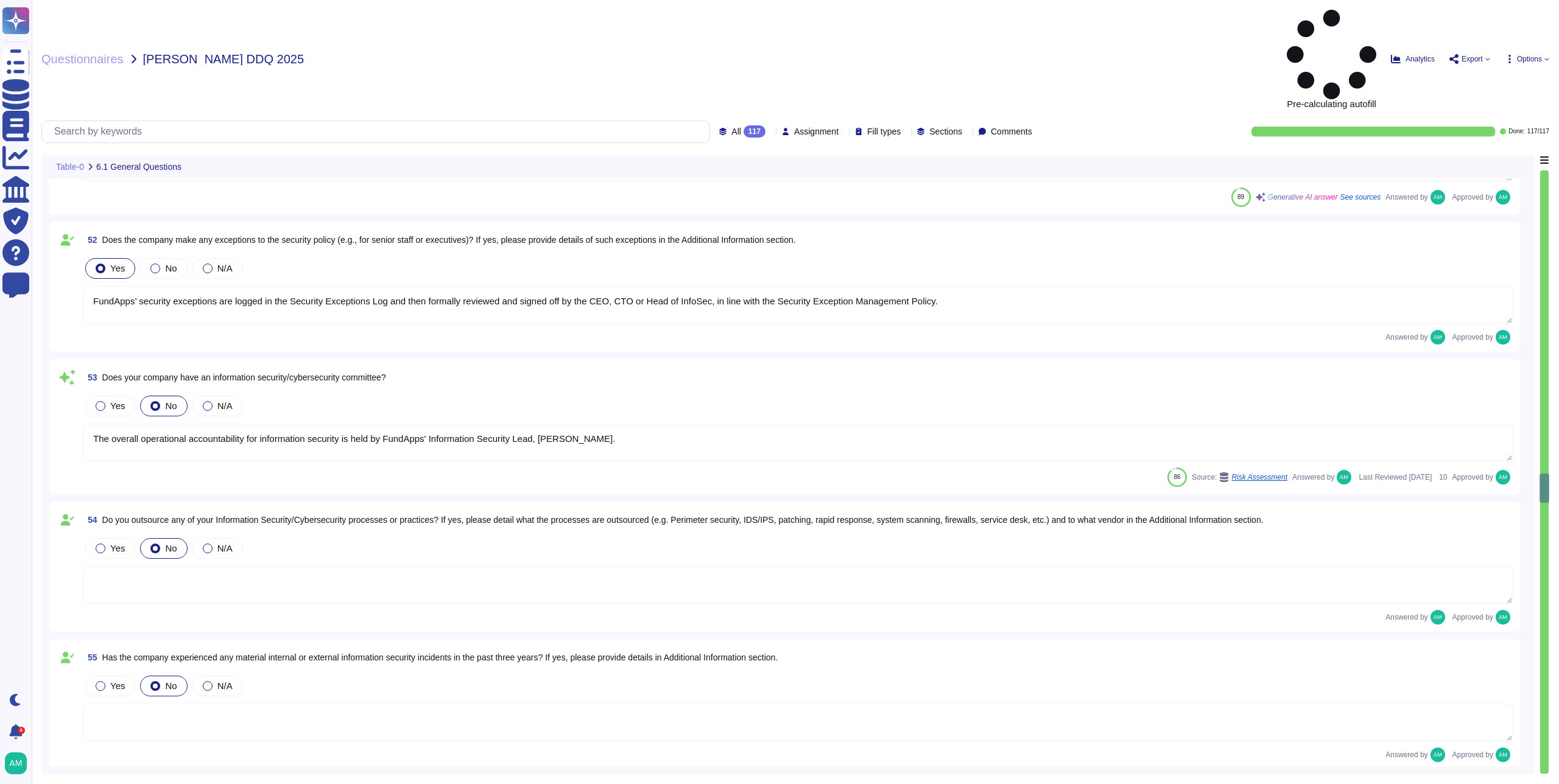
type textarea "All security incidents and events are centralised in FundApps' SIEM, and any al…"
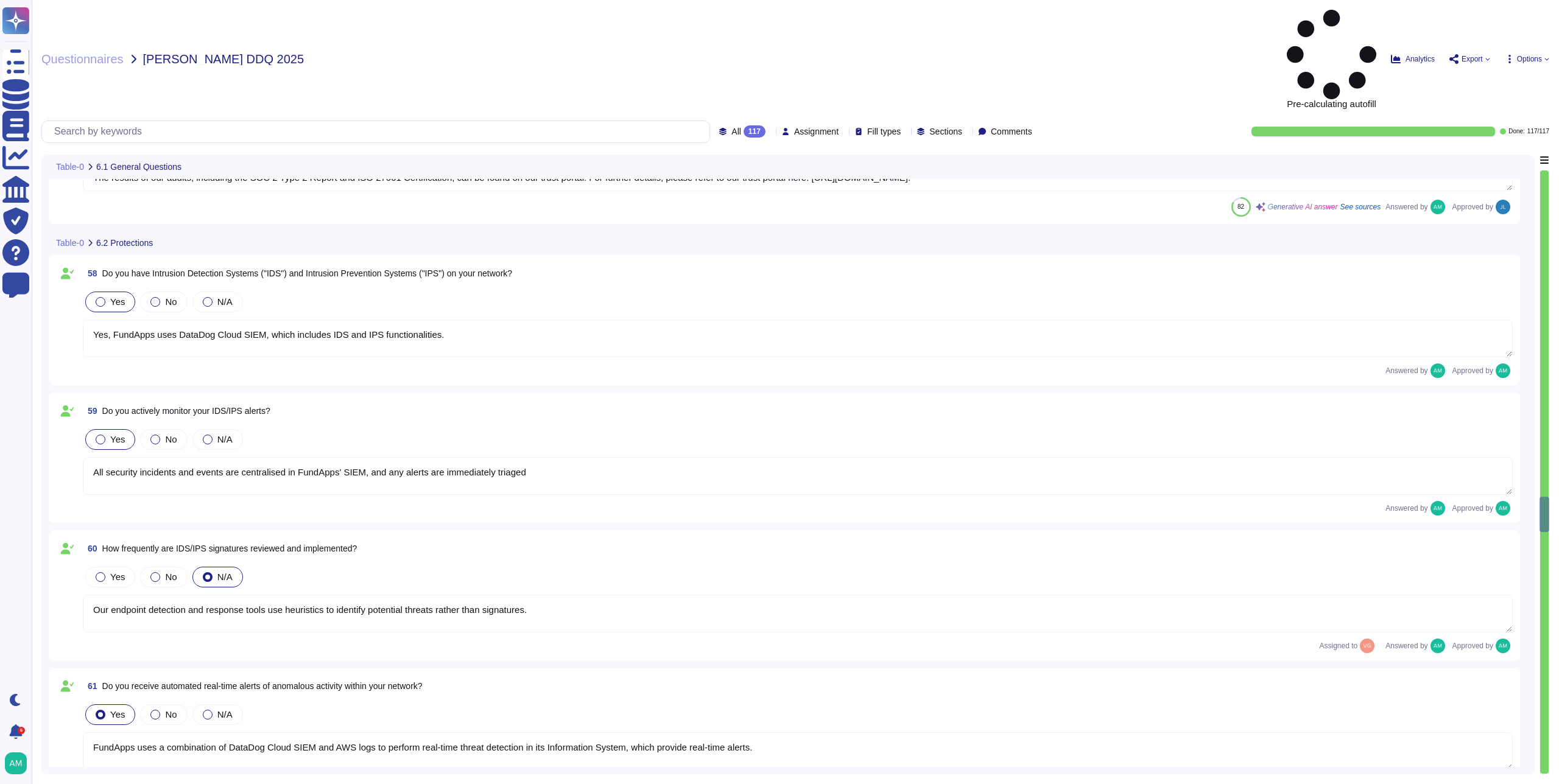
type textarea "Our endpoint detection and response tools use heuristics to identify potential …"
type textarea "FundApps uses a combination of DataDog Cloud SIEM and AWS logs to perform real-…"
type textarea "Encryption of data in transit All client data sent to or generated inside our p…"
type textarea "FundApps deploys an antivirus solution across FundApps workstations and servers…"
type textarea "Abnormal behaviour signatures are automatically updated by the solution provide…"
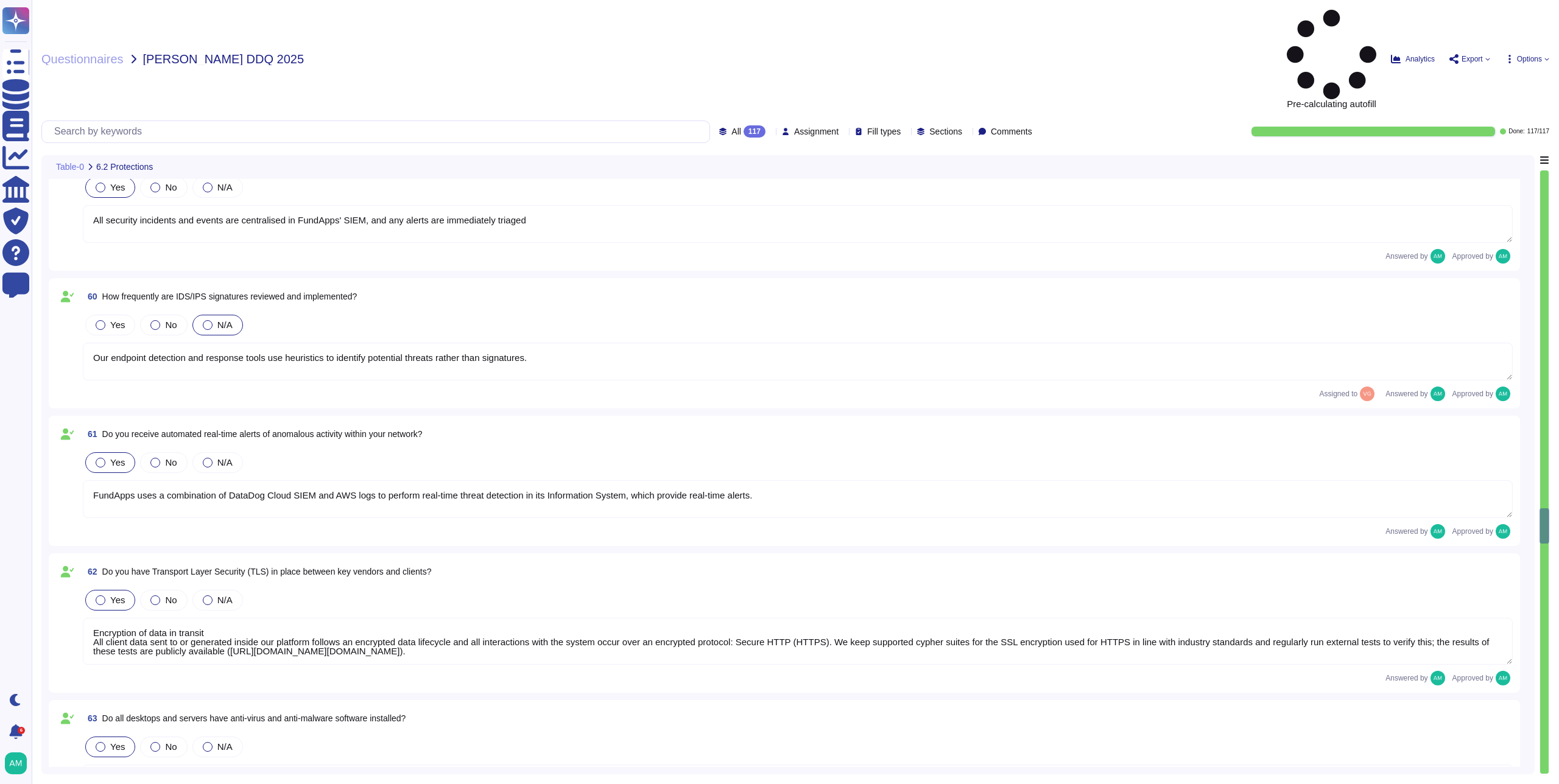
type textarea "No, but FundApps staff use a secure virtual desktop to access FundApps' client …"
type textarea "Employees do have local administrative rights to their devices. However, any de…"
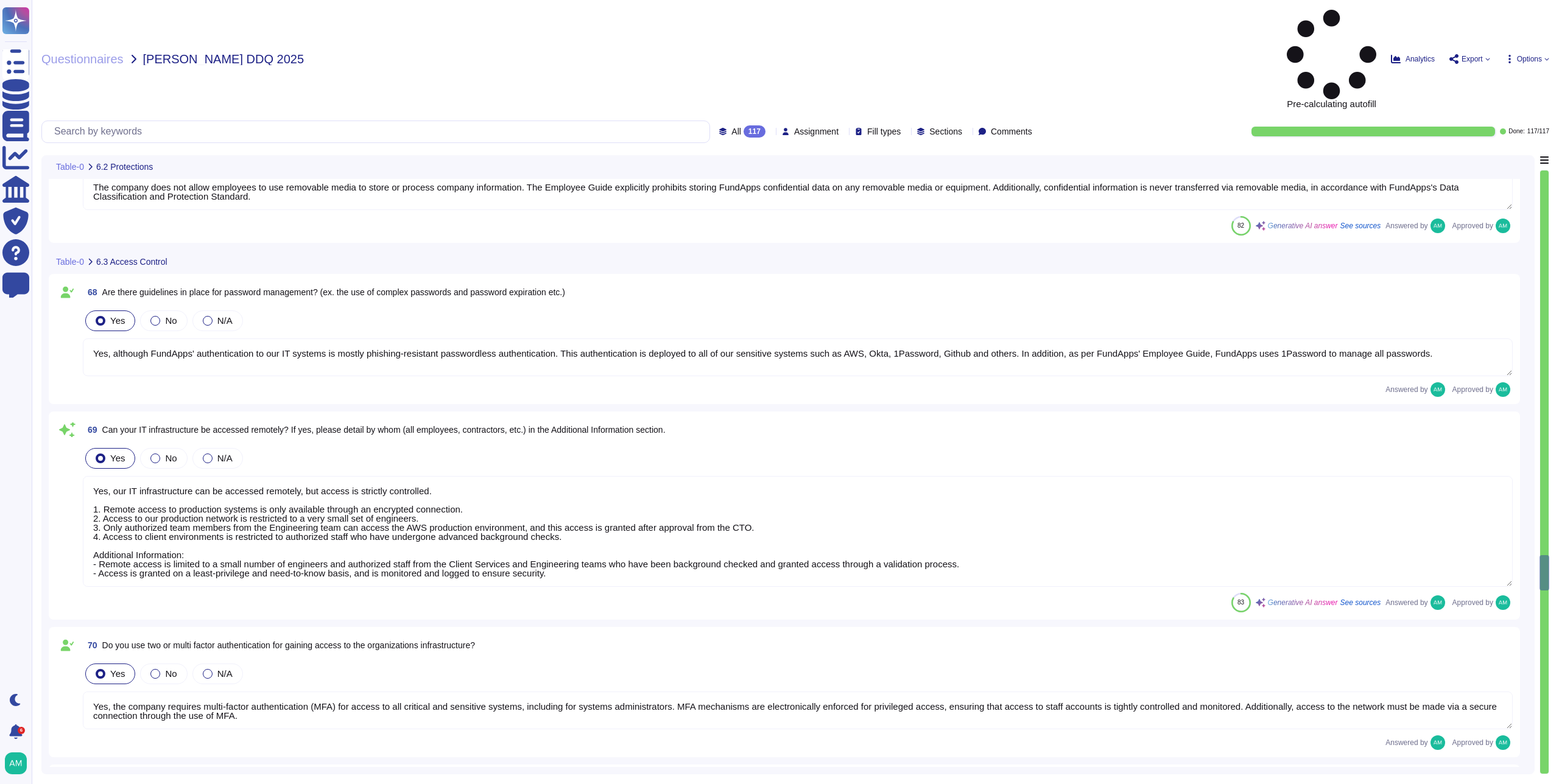
type textarea "Yes, although FundApps' authentication to our IT systems is mostly phishing-res…"
type textarea "Yes, our IT infrastructure can be accessed remotely, but access is strictly con…"
type textarea "Yes, the company requires multi-factor authentication (MFA) for access to all c…"
type textarea "A quarterly review of access privileges on FundApps’ sensitive systems (systems…"
type textarea "Yes, FundApps's policy requires the approval of the head of Client Services, wh…"
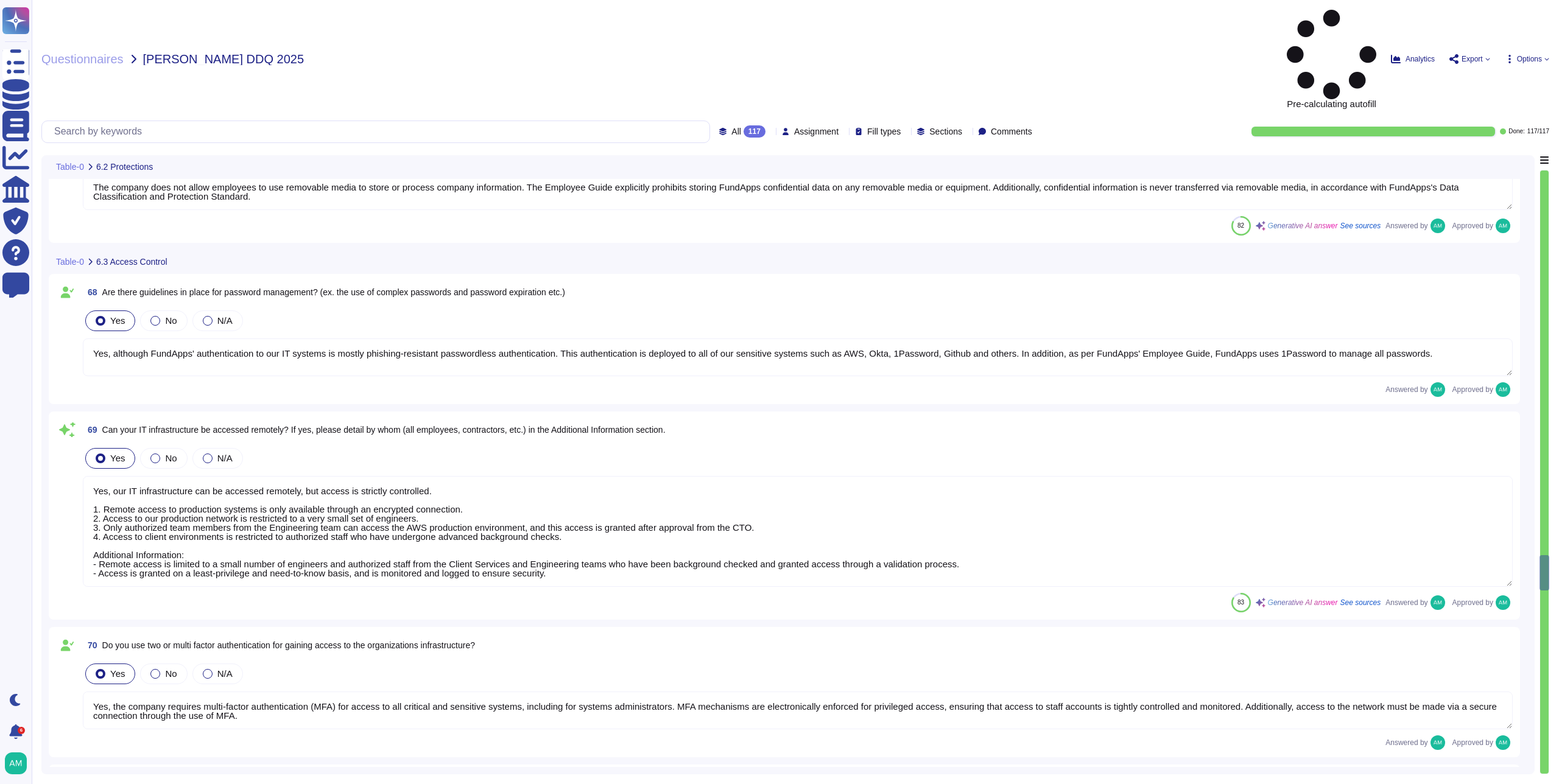
type textarea "Leavers’ access, including subcontractors and third parties, to Okta (which gra…"
type textarea "A [MEDICAL_DATA] or role does not require a complete review of privileges; howe…"
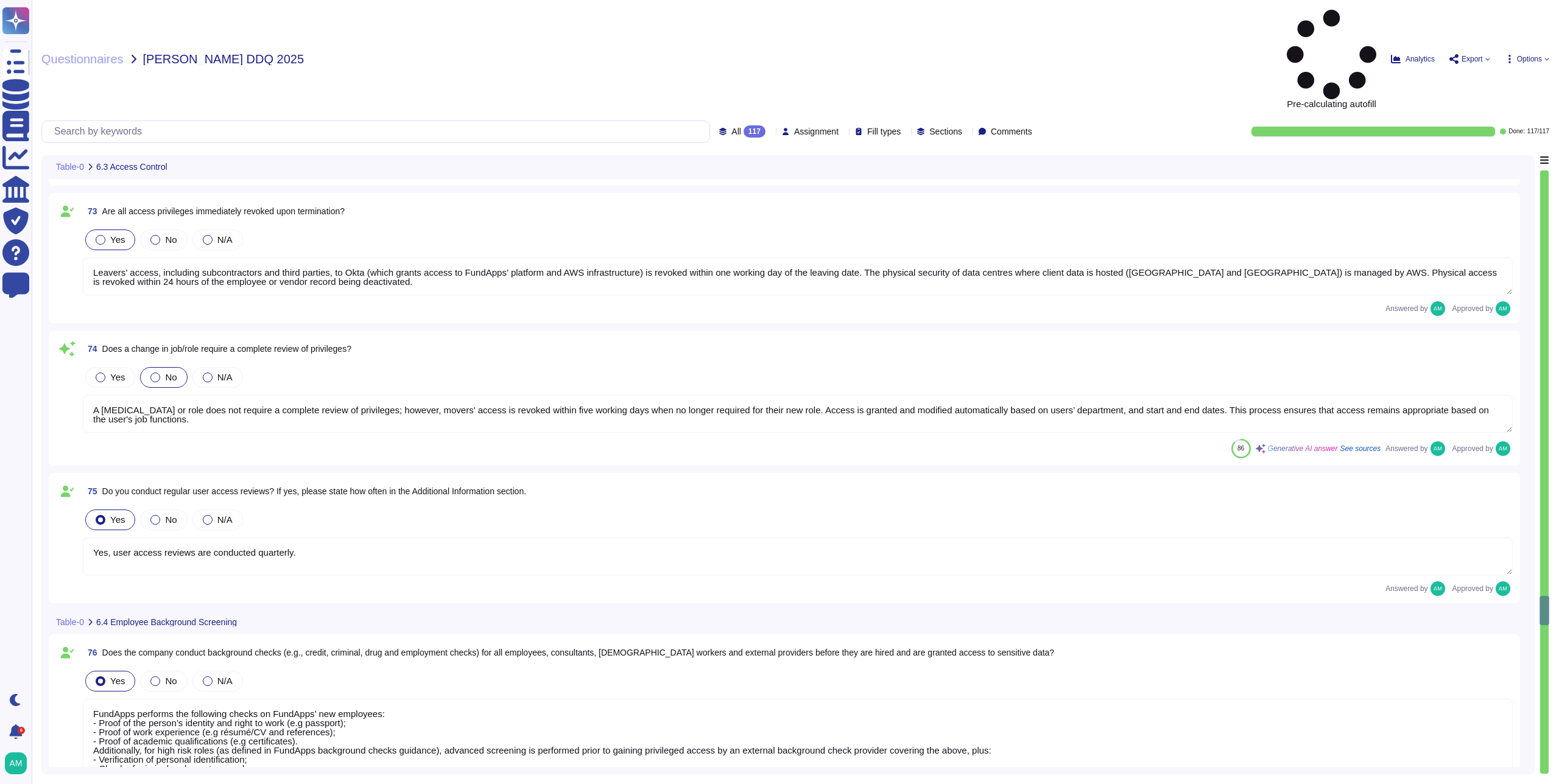
type textarea "Yes, user access reviews are conducted quarterly."
type textarea "FundApps performs the following checks on FundApps’ new employees: - Proof of t…"
type textarea "Yes, employees, subcontractors, and [DEMOGRAPHIC_DATA] workers with access to c…"
type textarea "Our production platform is on a dedicated network with no wireless access. Fund…"
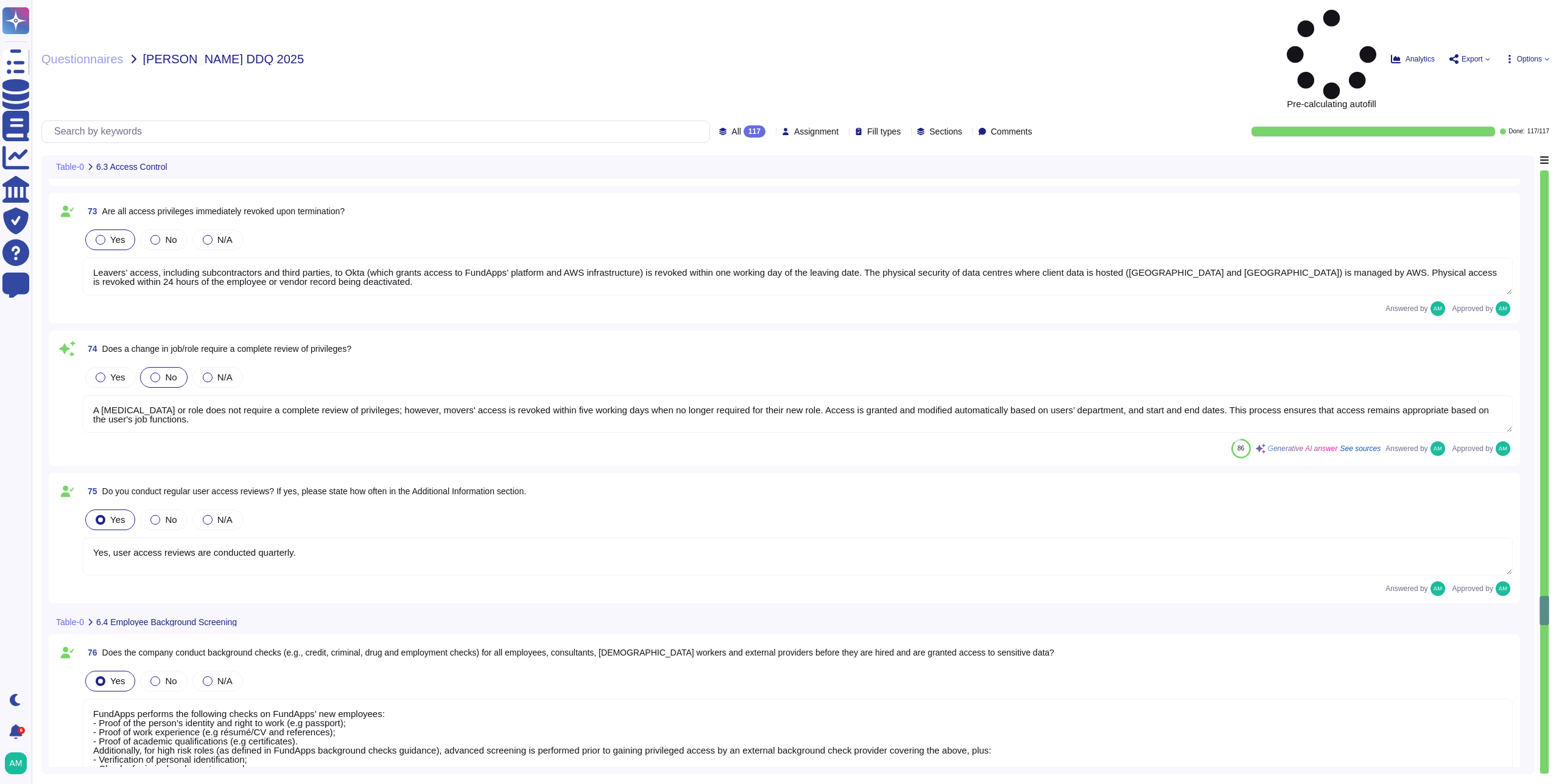
type textarea "Yes, we contract with a CREST-accredited external provider to perform penetrati…"
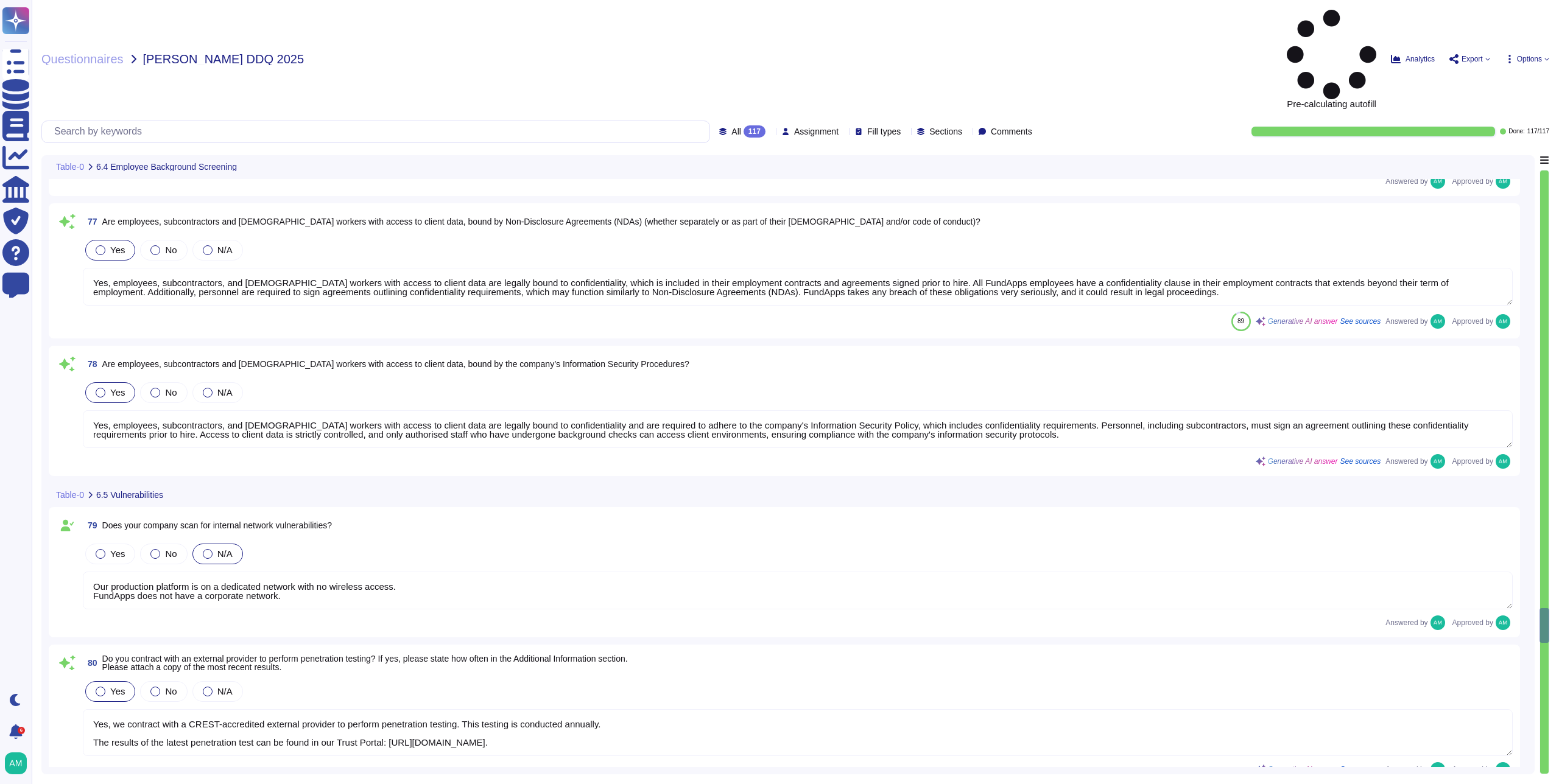
type textarea "Please review our data classification policy ([URL][DOMAIN_NAME])."
type textarea "Encryption of data in transit All client data sent to or generated inside our p…"
type textarea "Yes, we encrypt data both at rest and in transit. For data in transit, all clie…"
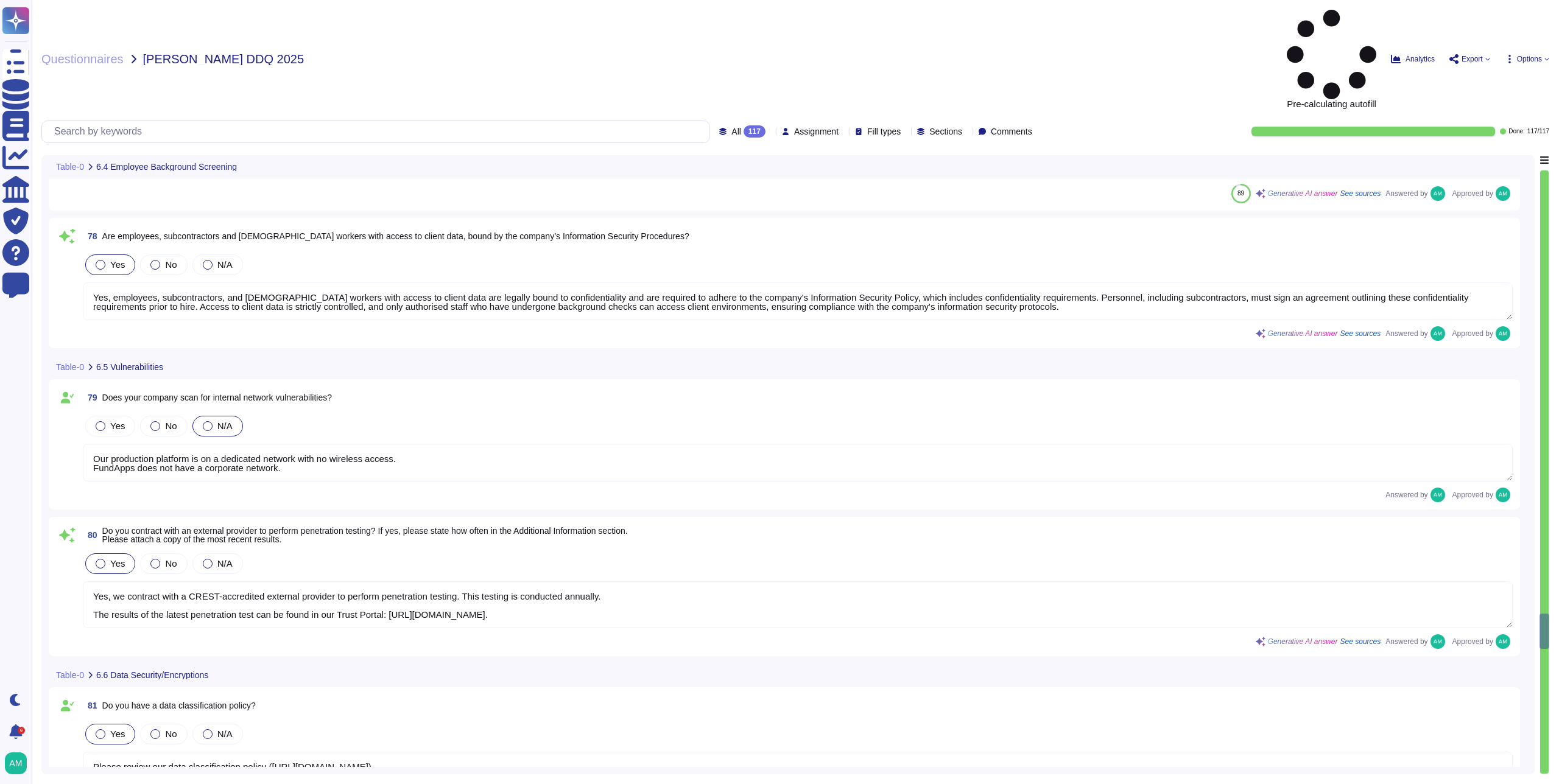
type textarea "FundApps has implemented Data Loss Prevention (DLP) measures in several ways. D…"
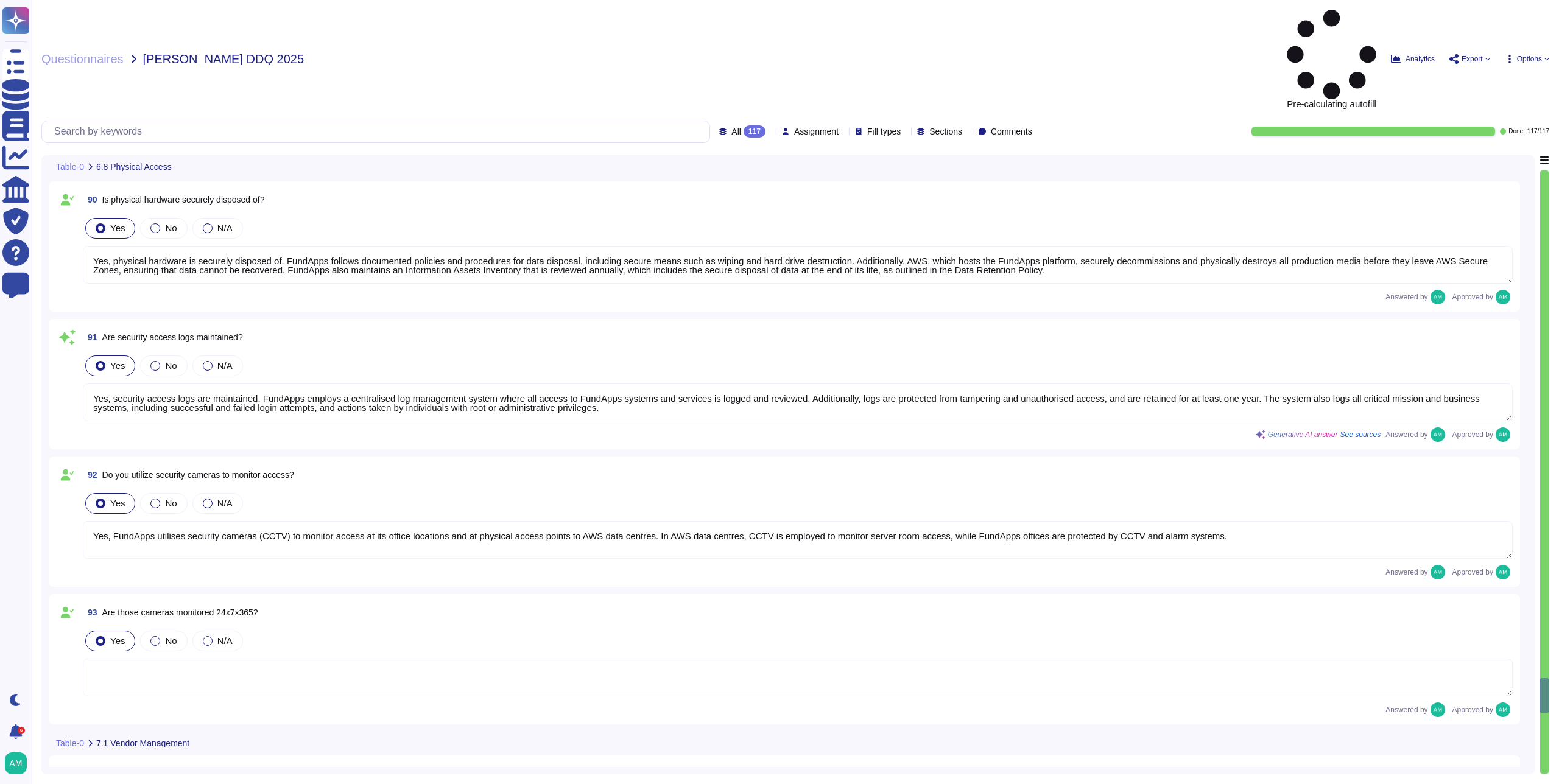
type textarea "Physical access to AWS data centres is logged, monitored, and retained. For mor…"
type textarea "Yes, the company maintains an inventory of both physical hardware and virtual a…"
type textarea "Yes, physical hardware is securely disposed of. FundApps follows documented pol…"
type textarea "Yes, security access logs are maintained. FundApps employs a centralised log ma…"
type textarea "Yes, FundApps utilises security cameras (CCTV) to monitor access at its office …"
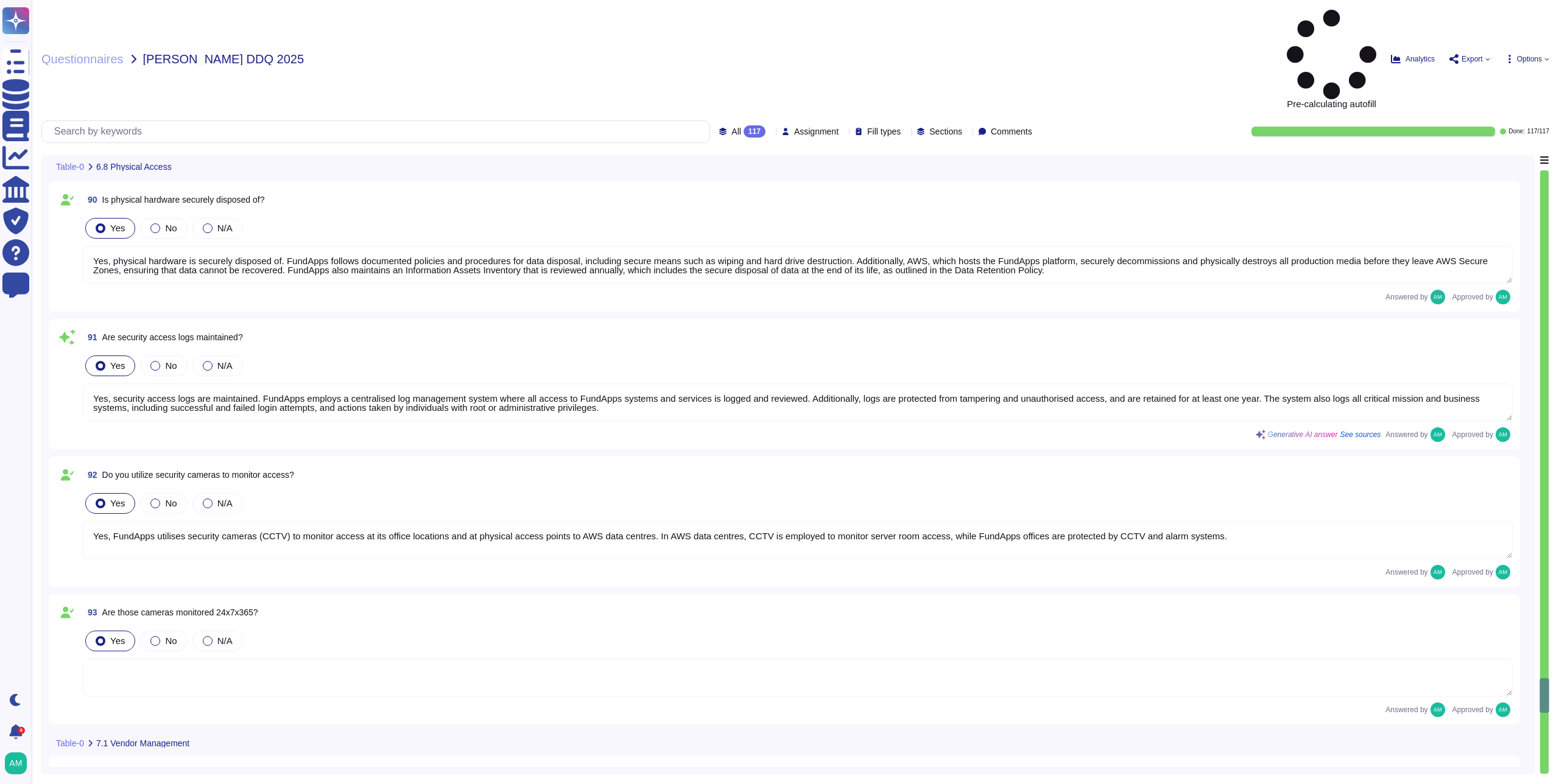
type textarea "Please refer to FundApps' Third Party Risk Management policy: [URL][DOMAIN_NAME]"
type textarea "AWS has access, as they provide a managed cloud solution on which our platform …"
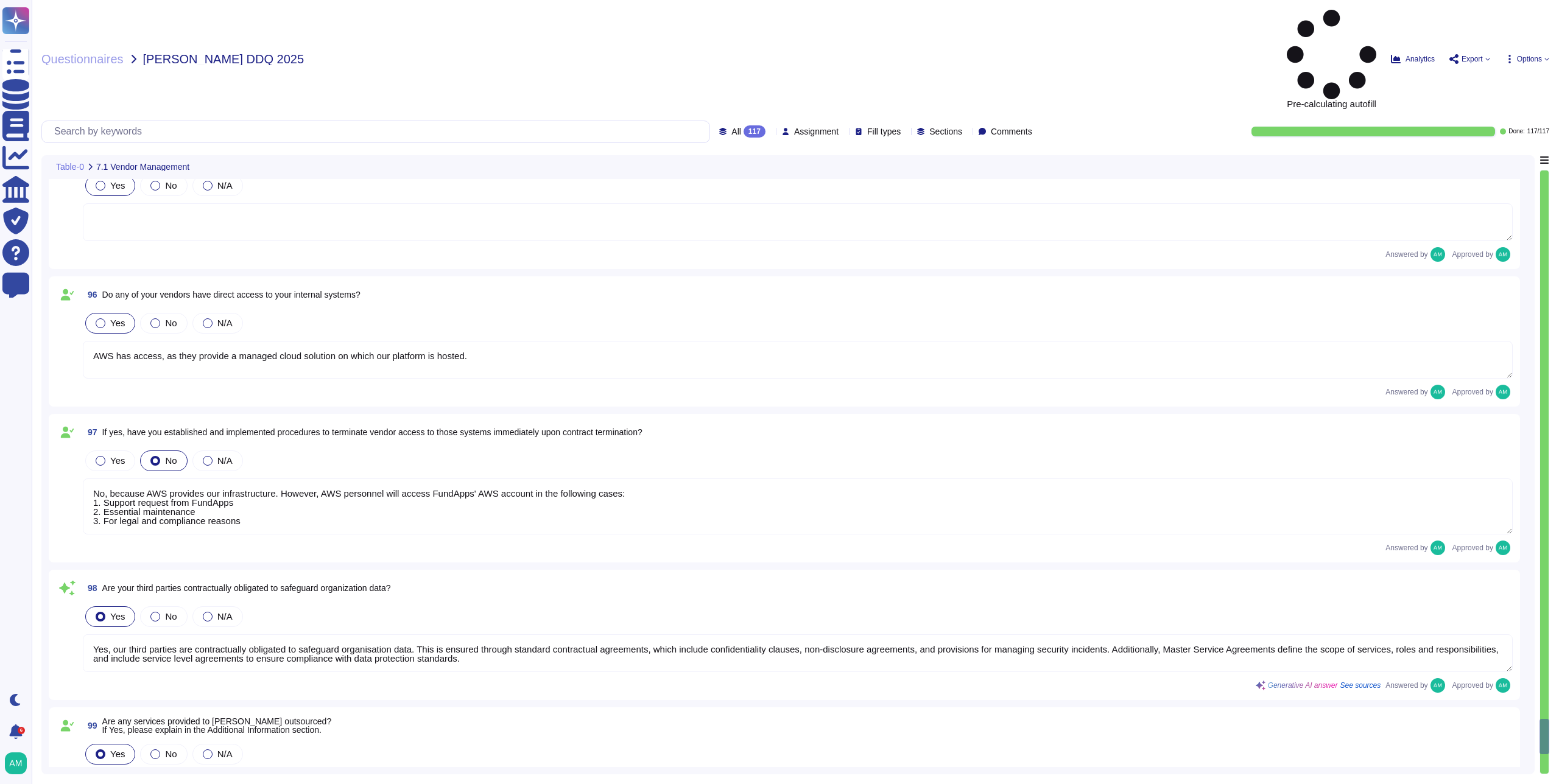
type textarea "No, because AWS provides our infrastructure. However, AWS personnel will access…"
type textarea "Yes, our third parties are contractually obligated to safeguard organisation da…"
type textarea "FundApps provides a cloud-based managed service hosted on Amazon Web Services (…"
type textarea "Please refer to FundApps' list of sub-processors on FundApps' Trust Portal ([UR…"
type textarea "Our change management policy is available on our Software Development Life Cycl…"
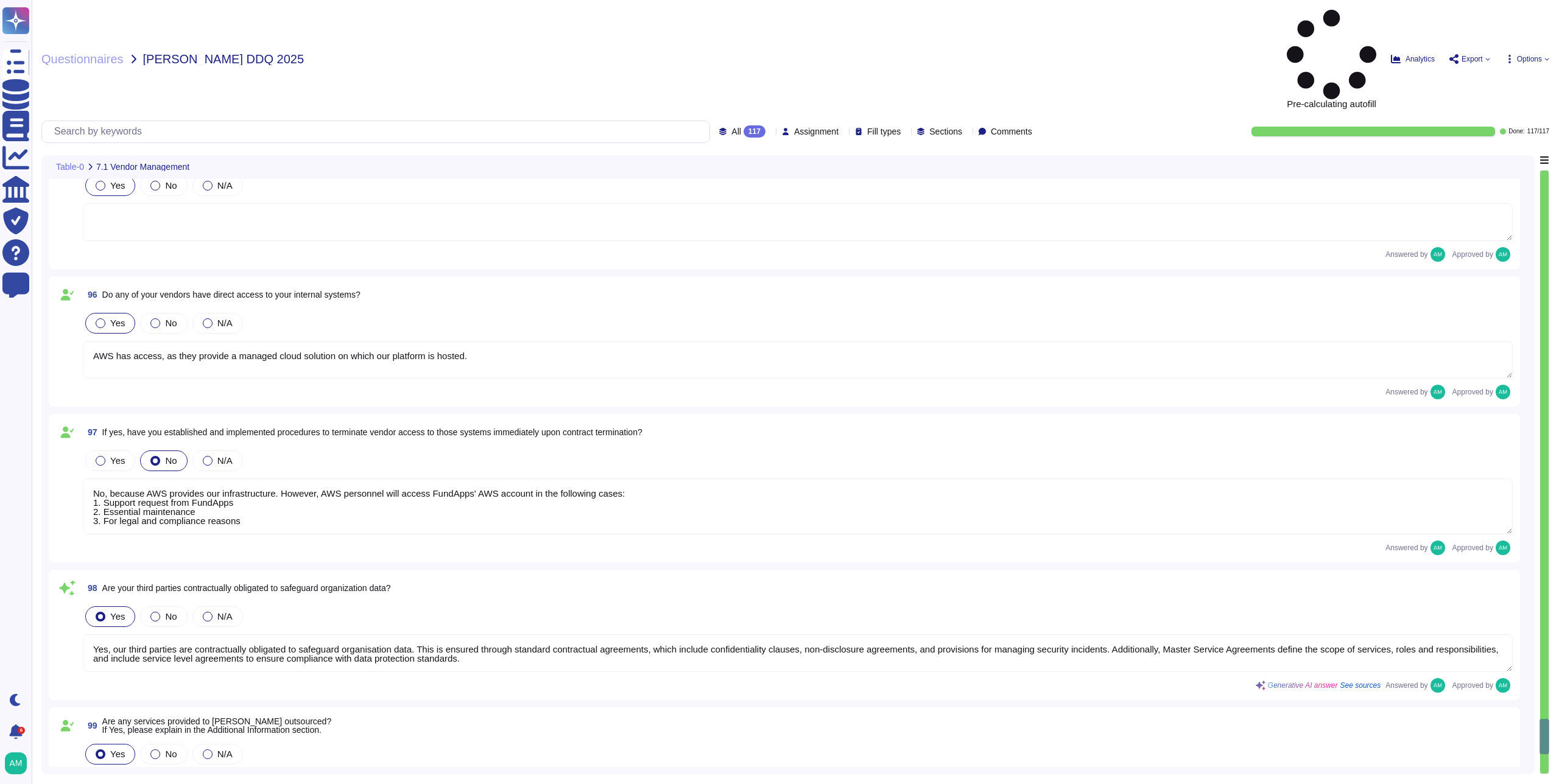
type textarea "Yes, we provide multiple environments, including a staging/testing environment …"
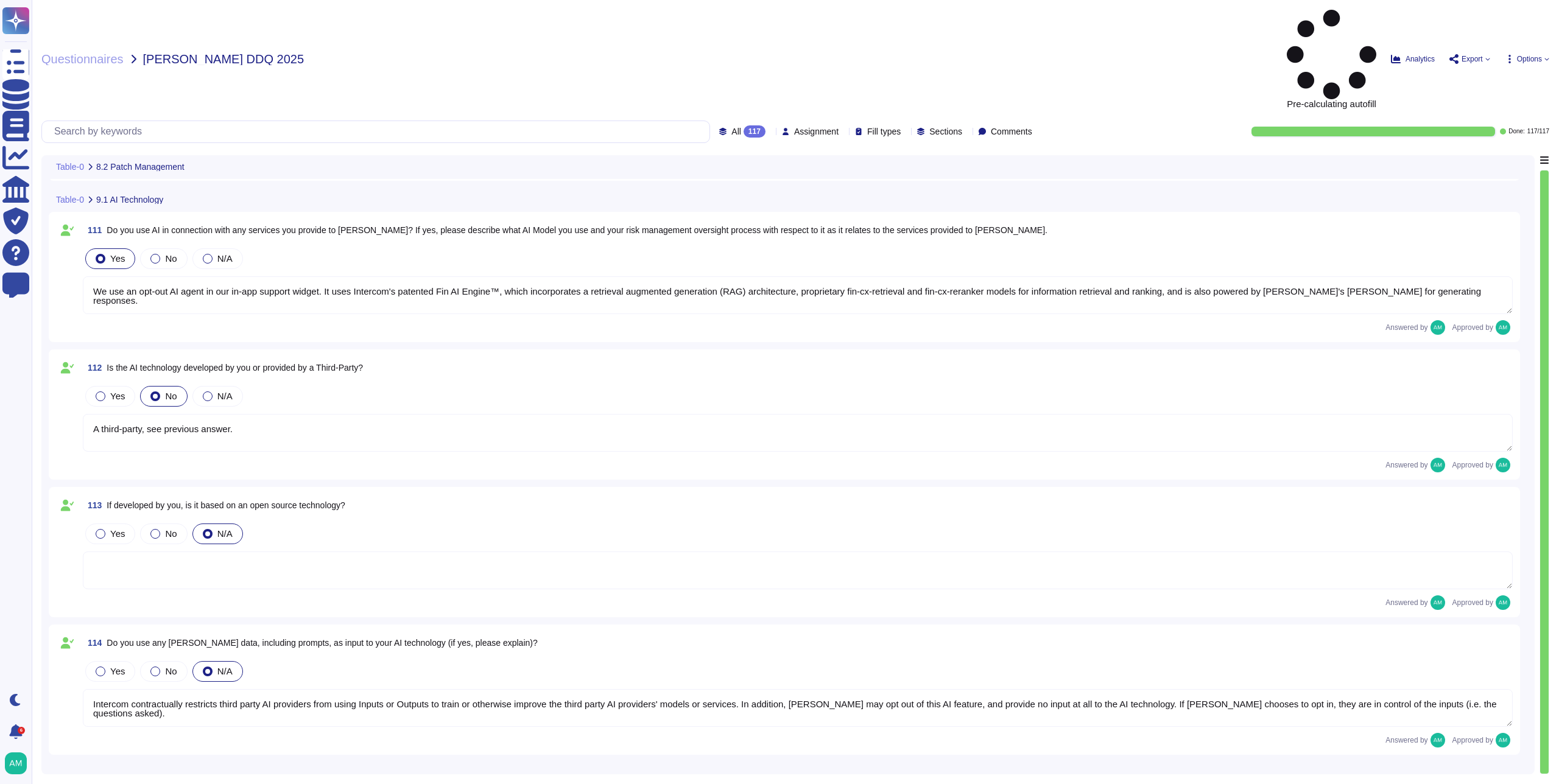
scroll to position [15981, 0]
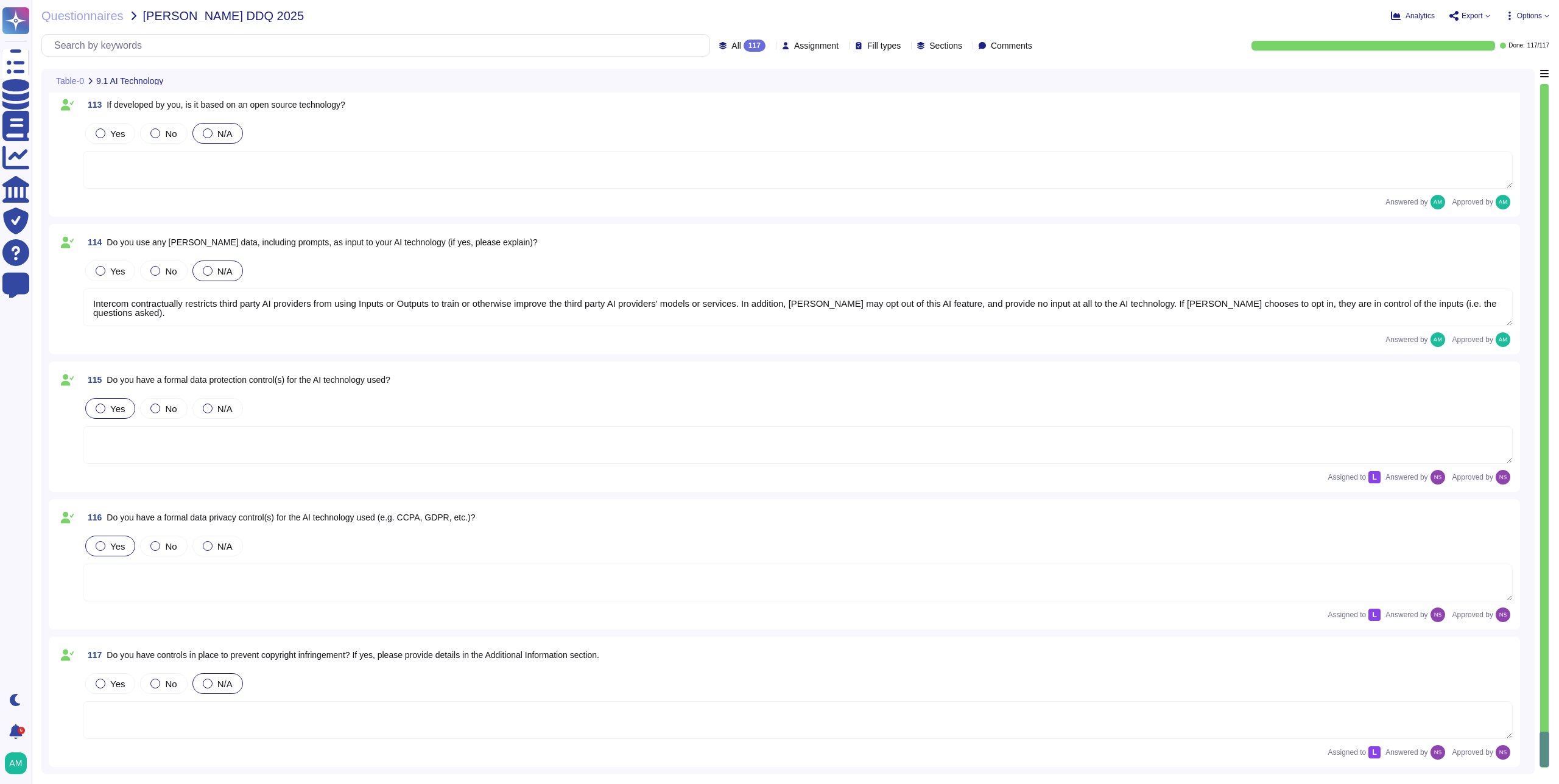
click at [651, 226] on div "114 Do you use any [PERSON_NAME] data, including prompts, as input to your AI t…" at bounding box center [784, 289] width 1471 height 130
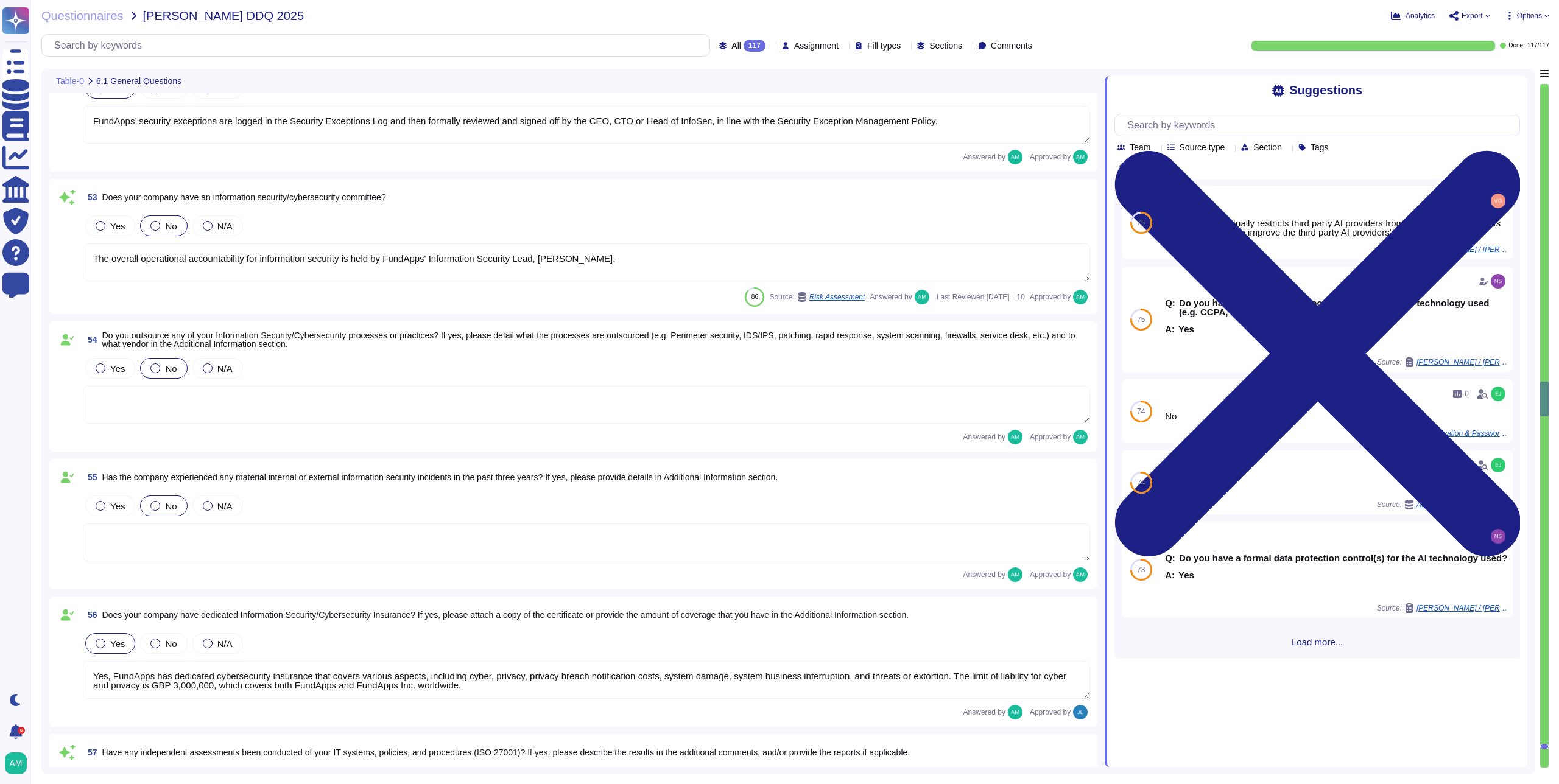
scroll to position [7422, 0]
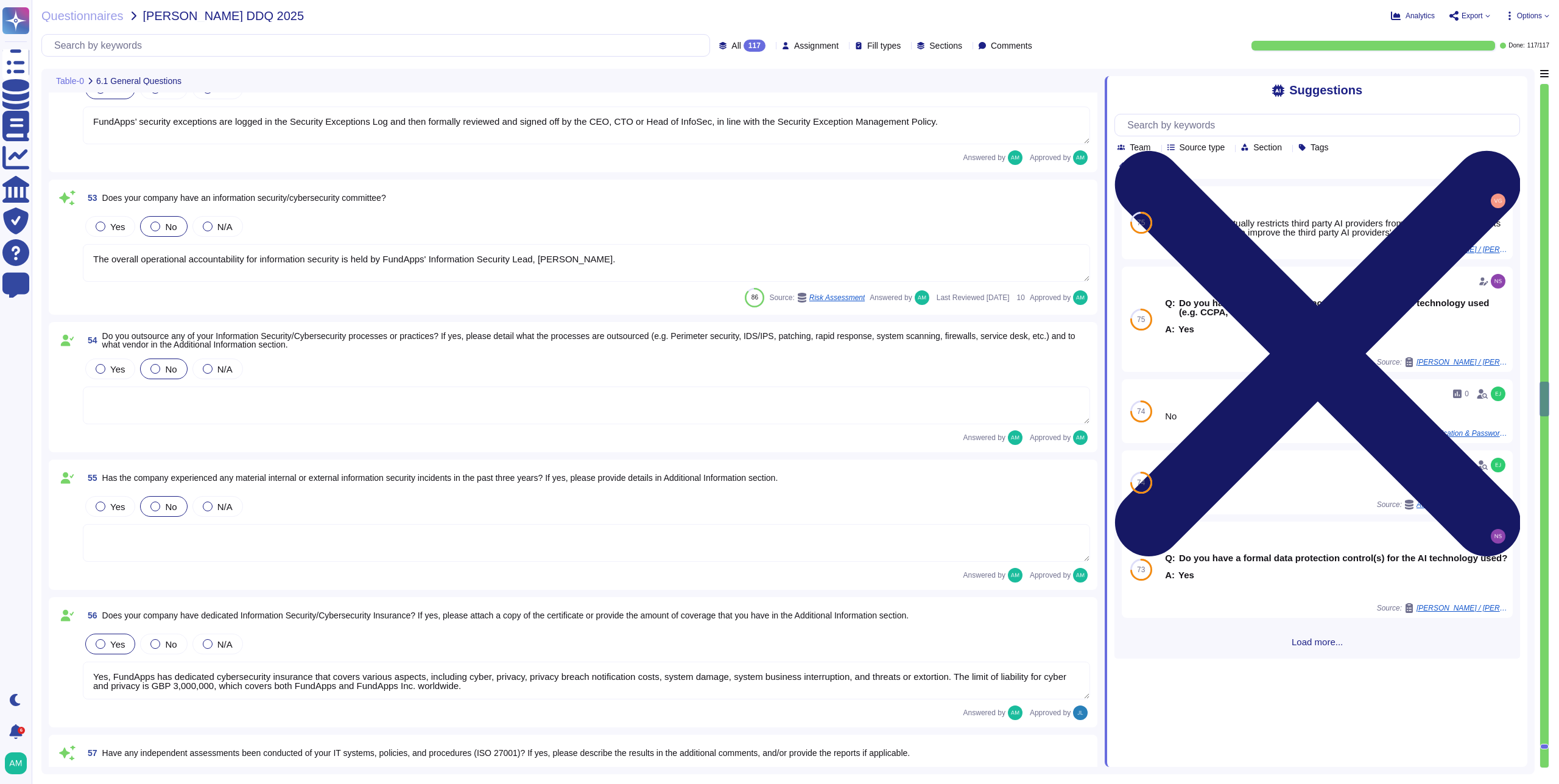
click at [1508, 151] on icon at bounding box center [1318, 354] width 406 height 406
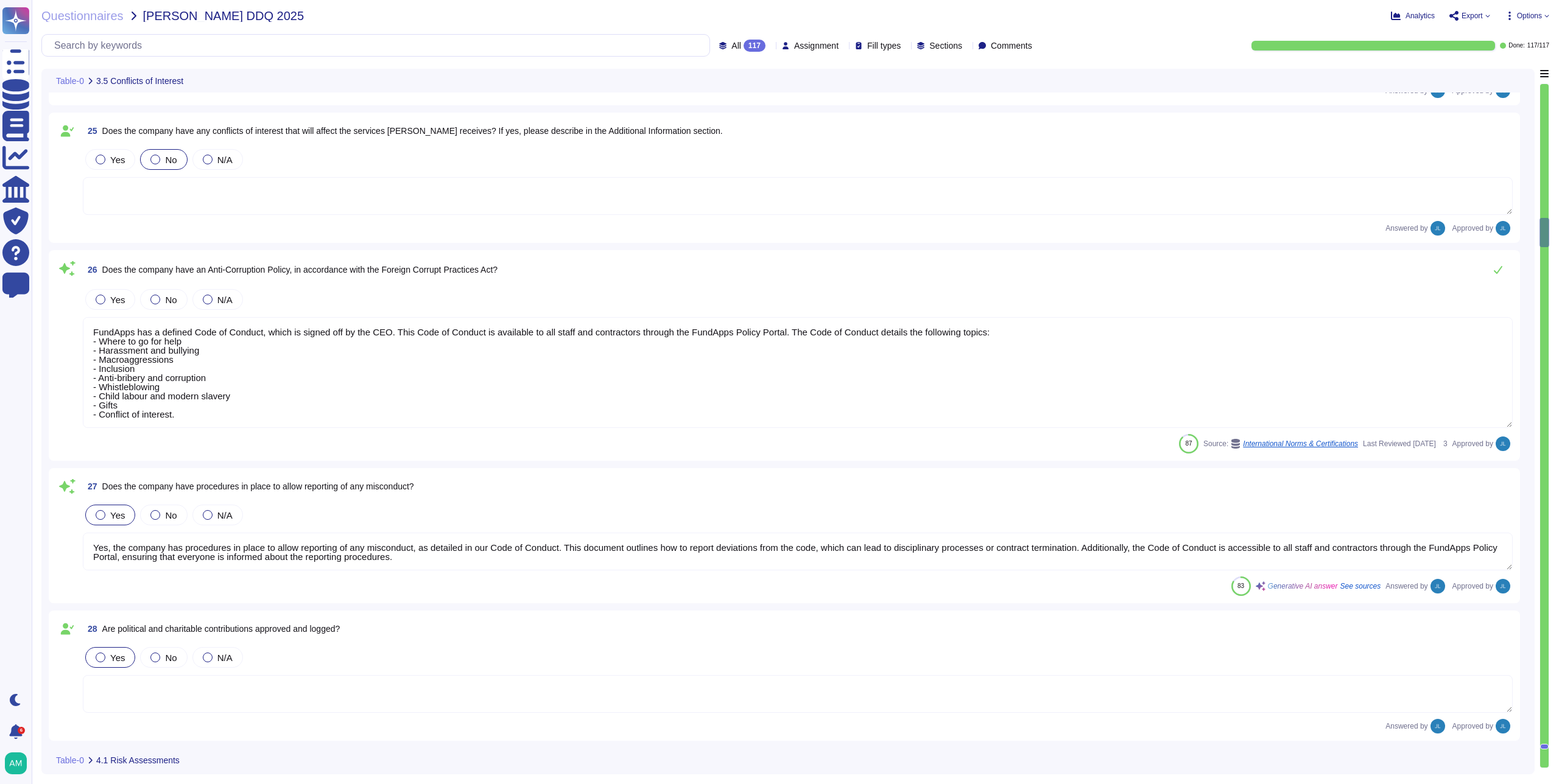
scroll to position [3334, 0]
click at [101, 301] on div at bounding box center [100, 298] width 9 height 9
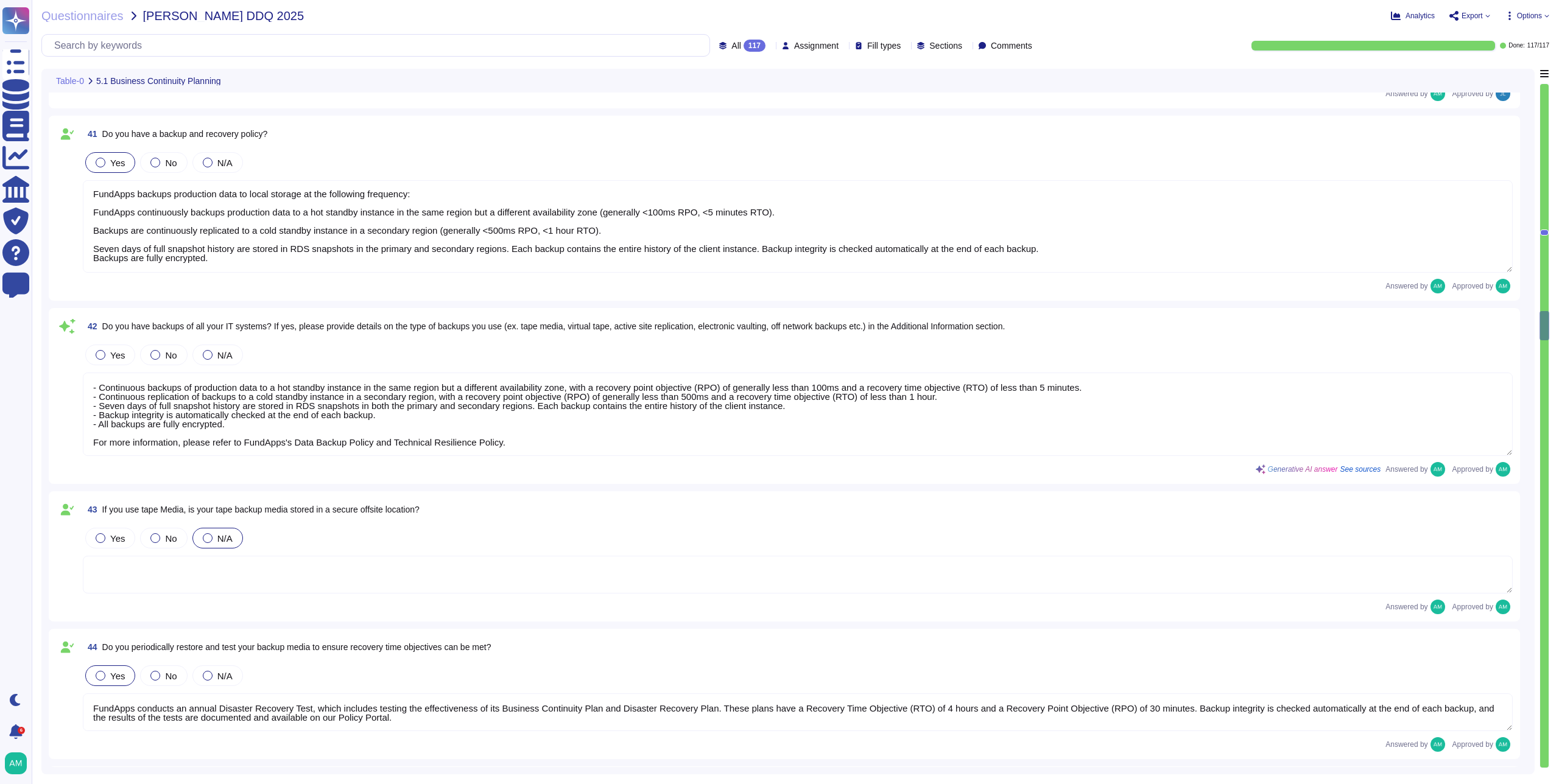
scroll to position [5712, 0]
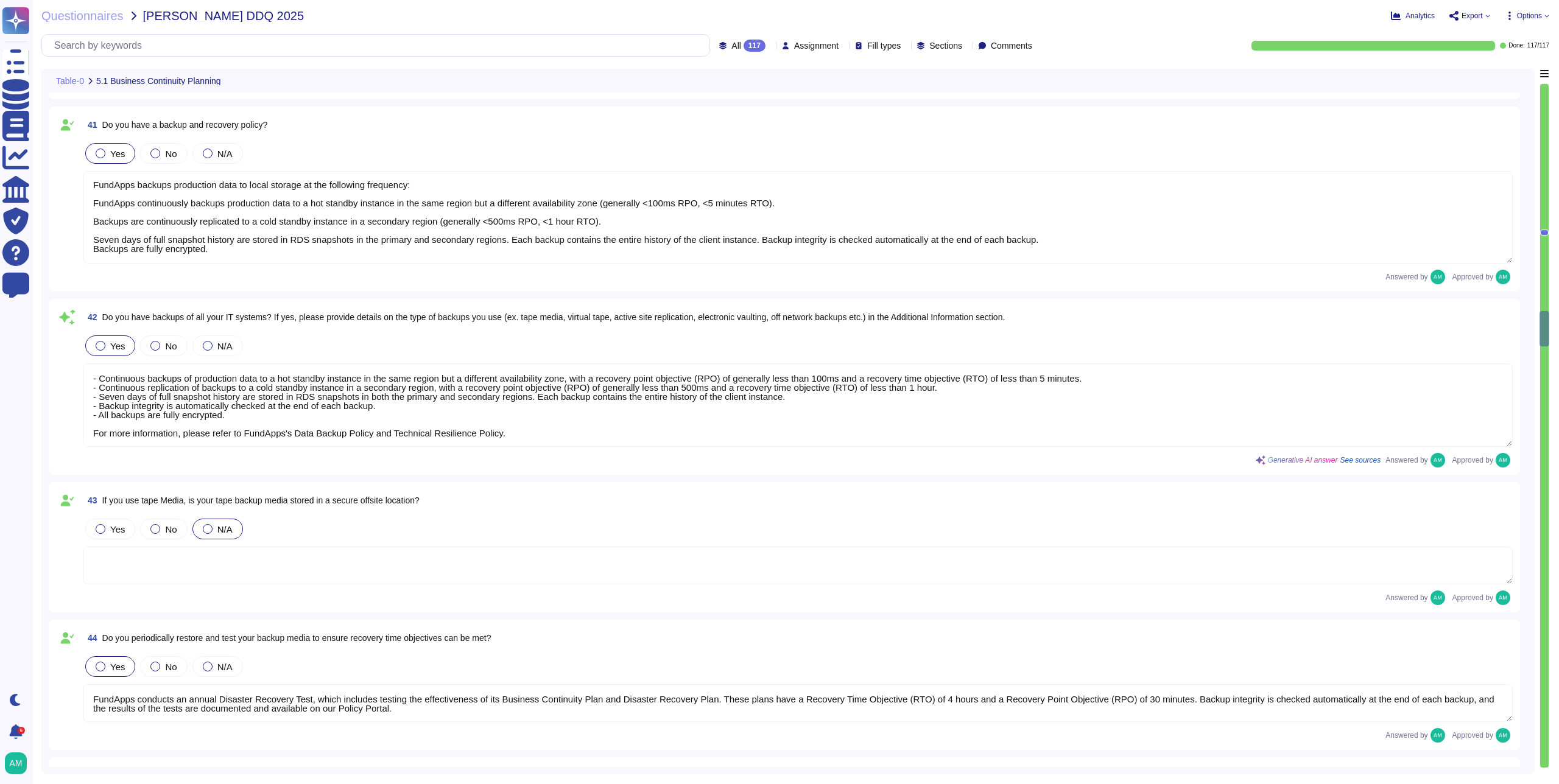
click at [106, 345] on label "Yes" at bounding box center [110, 345] width 29 height 9
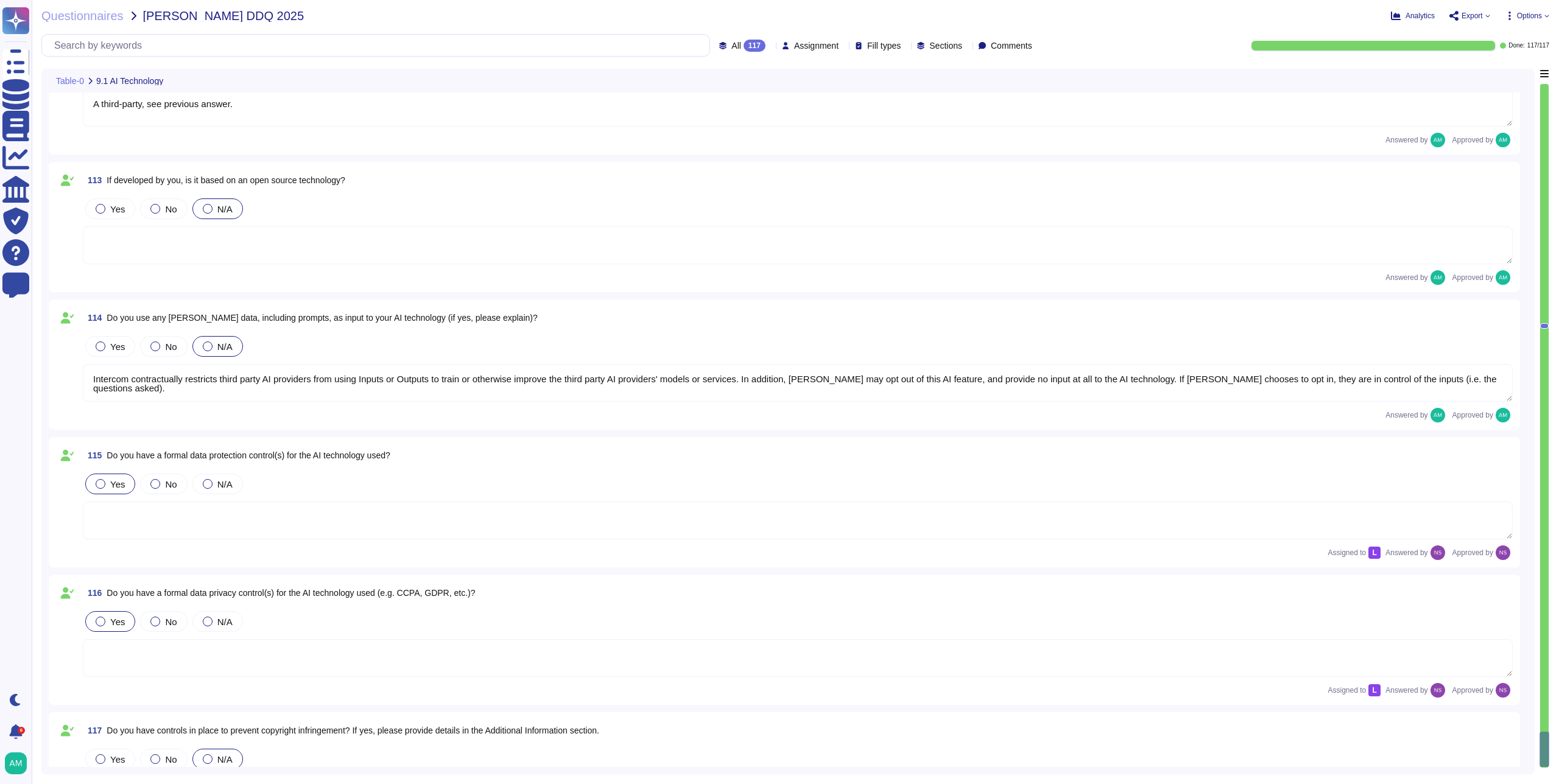
scroll to position [16003, 0]
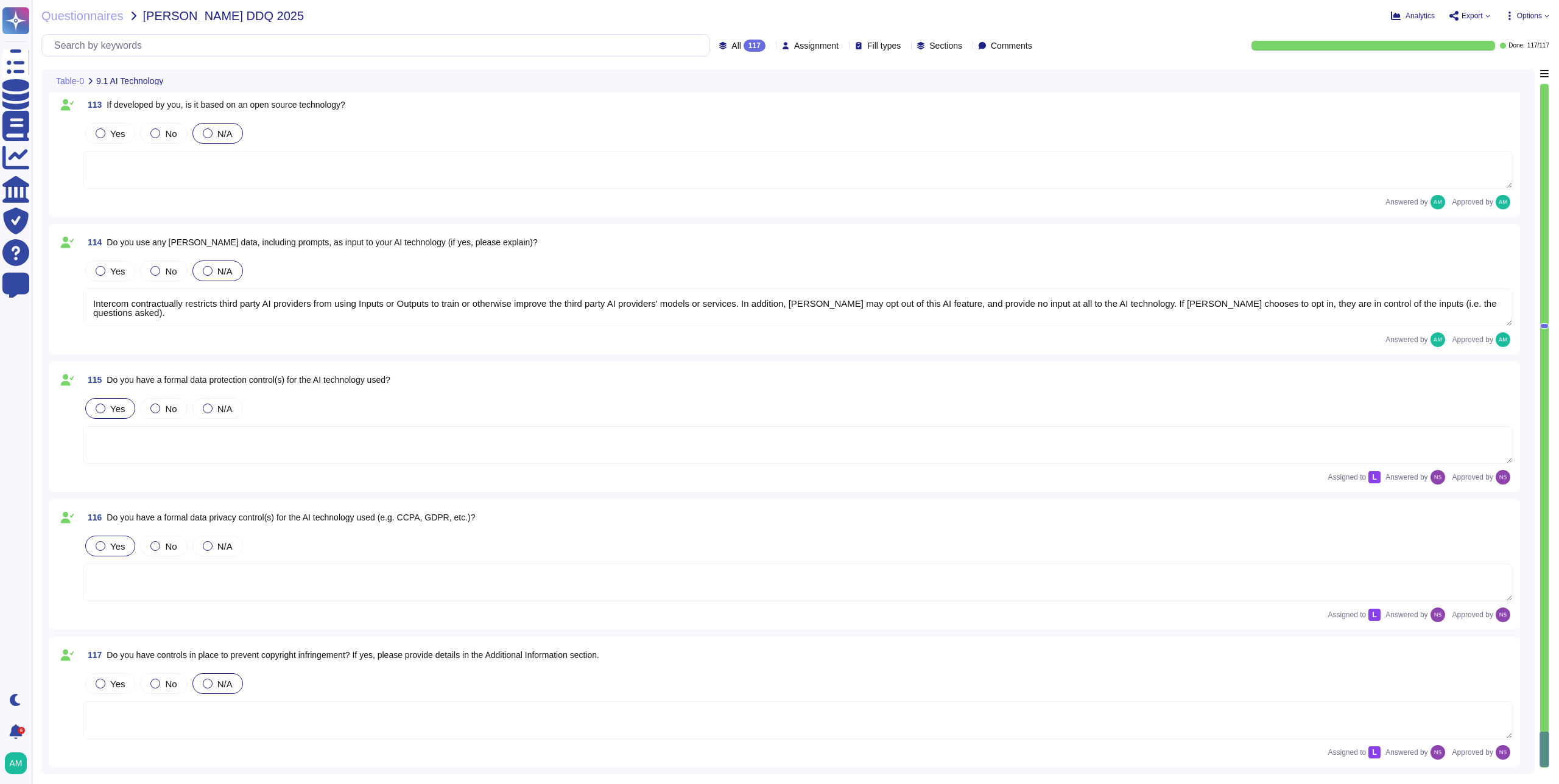
click at [1530, 15] on span "Options" at bounding box center [1529, 16] width 25 height 7
click at [1472, 13] on span "Export" at bounding box center [1472, 16] width 21 height 7
click at [1494, 73] on p "Download" at bounding box center [1515, 90] width 43 height 34
